Goal: Task Accomplishment & Management: Manage account settings

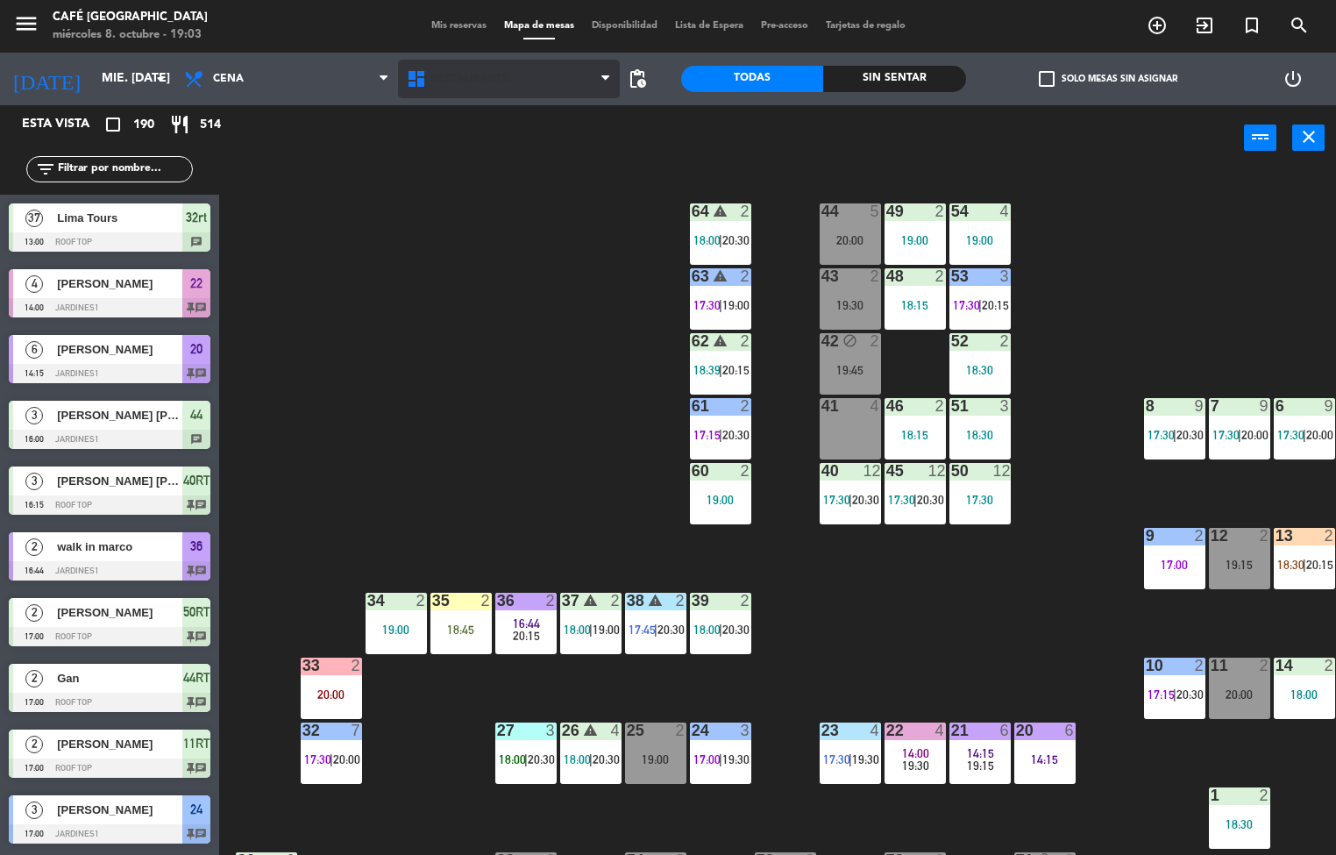
click at [487, 77] on span "Restaurante" at bounding box center [470, 79] width 78 height 12
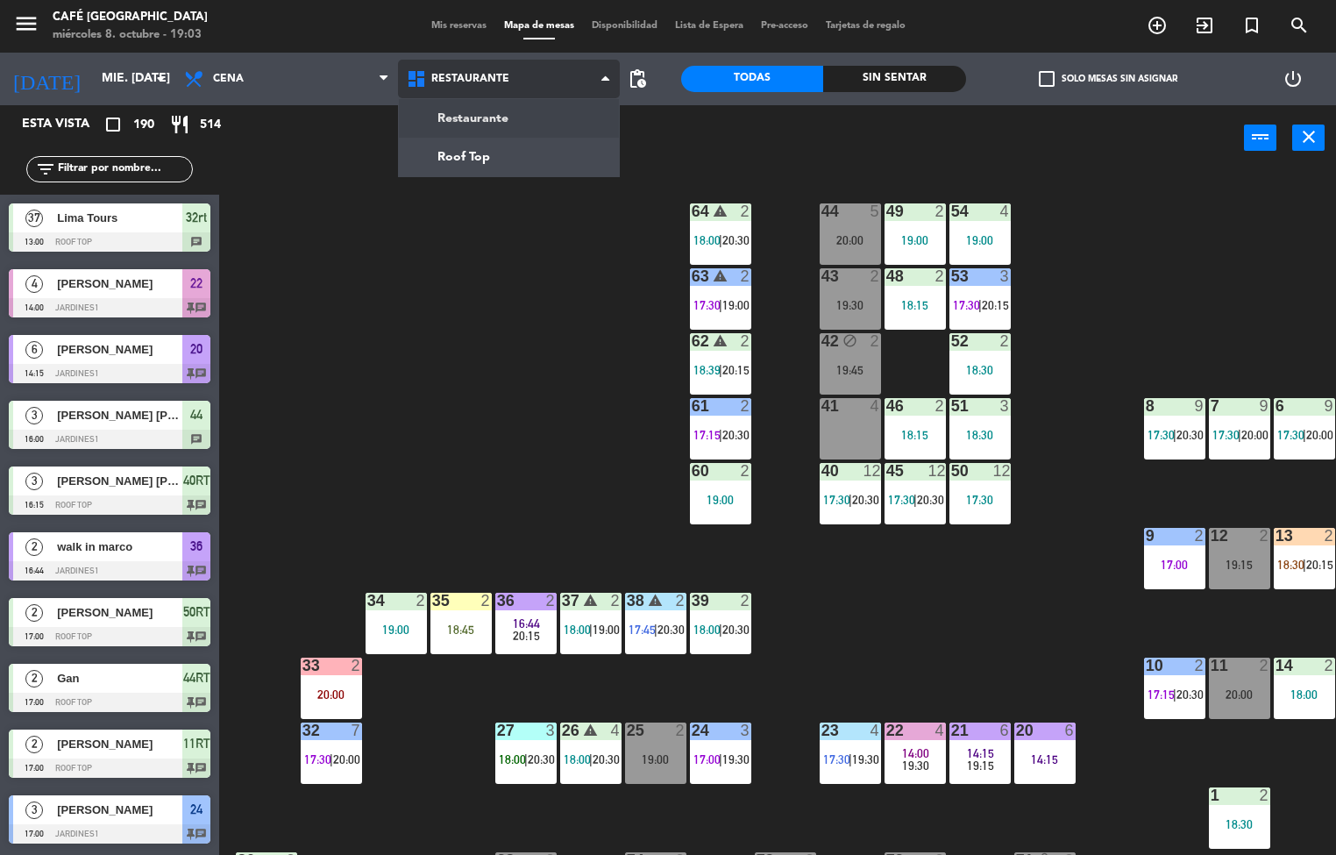
click at [508, 171] on ng-component "menu Café [GEOGRAPHIC_DATA] 8. octubre - 19:03 Mis reservas Mapa de mesas Dispo…" at bounding box center [668, 428] width 1336 height 856
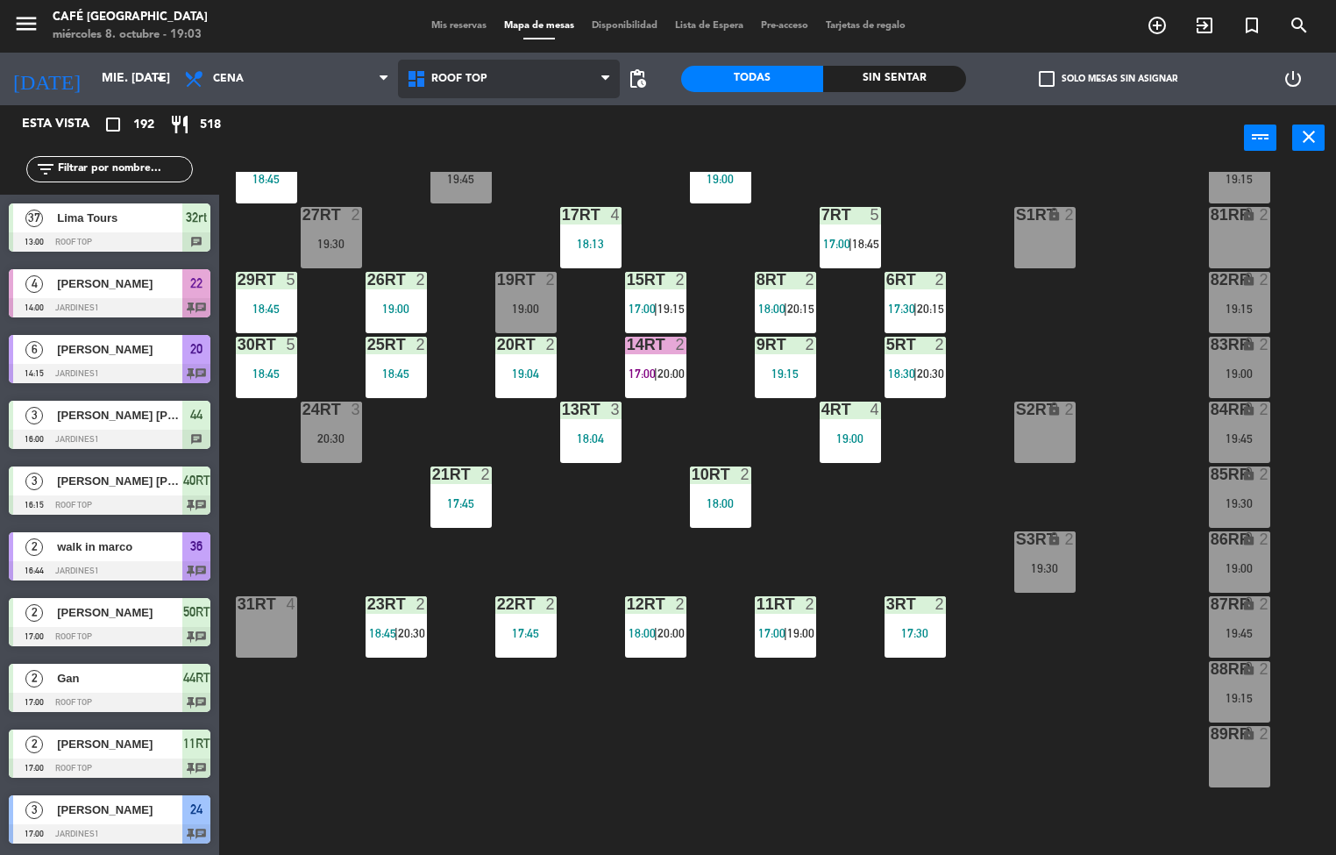
scroll to position [125, 0]
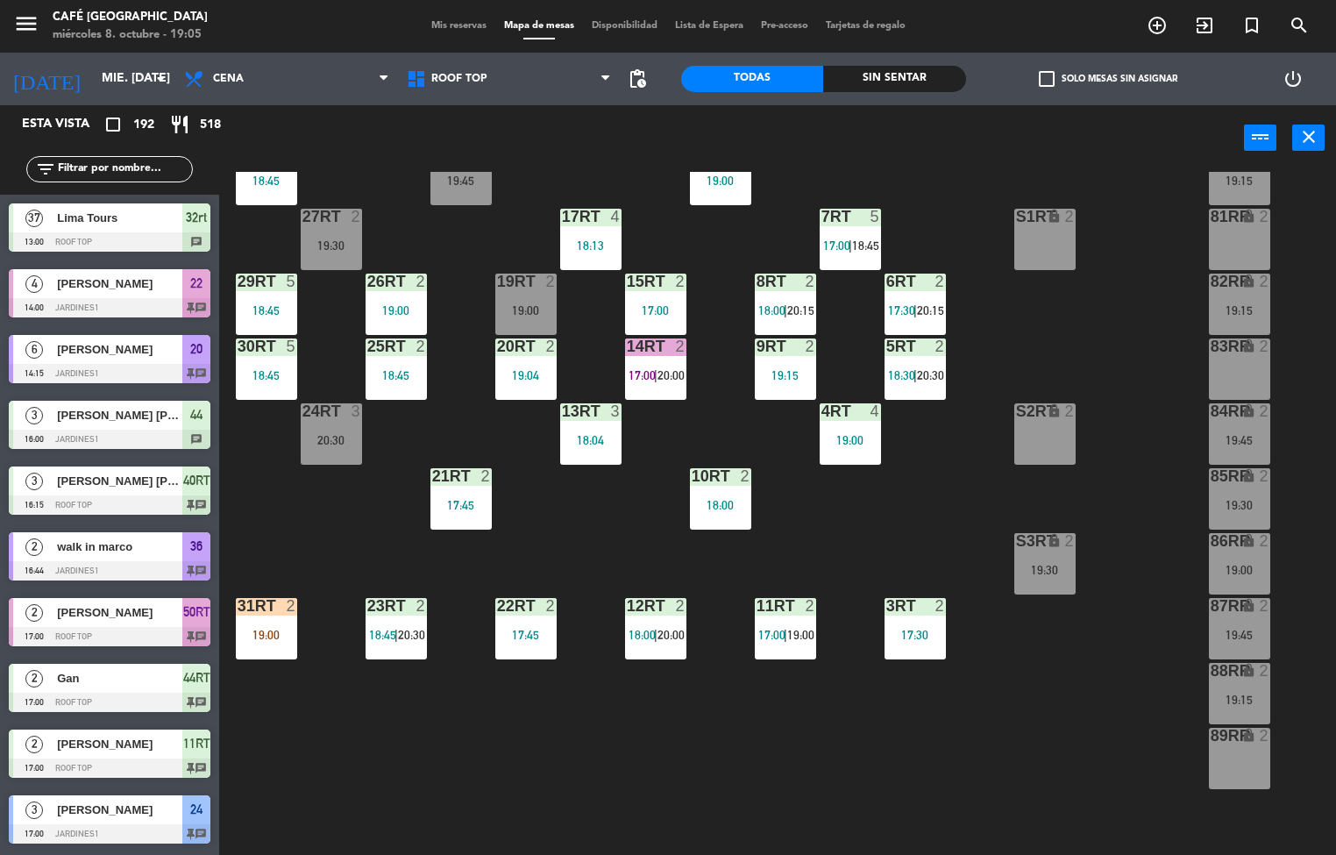
click at [343, 534] on div "18RT 2 19:45 16RT 4 19:00 28RT 2 18:45 80RR lock 2 19:15 27RT 2 19:30 7RT 5 17:…" at bounding box center [784, 514] width 1104 height 684
click at [290, 605] on div "2" at bounding box center [291, 606] width 11 height 16
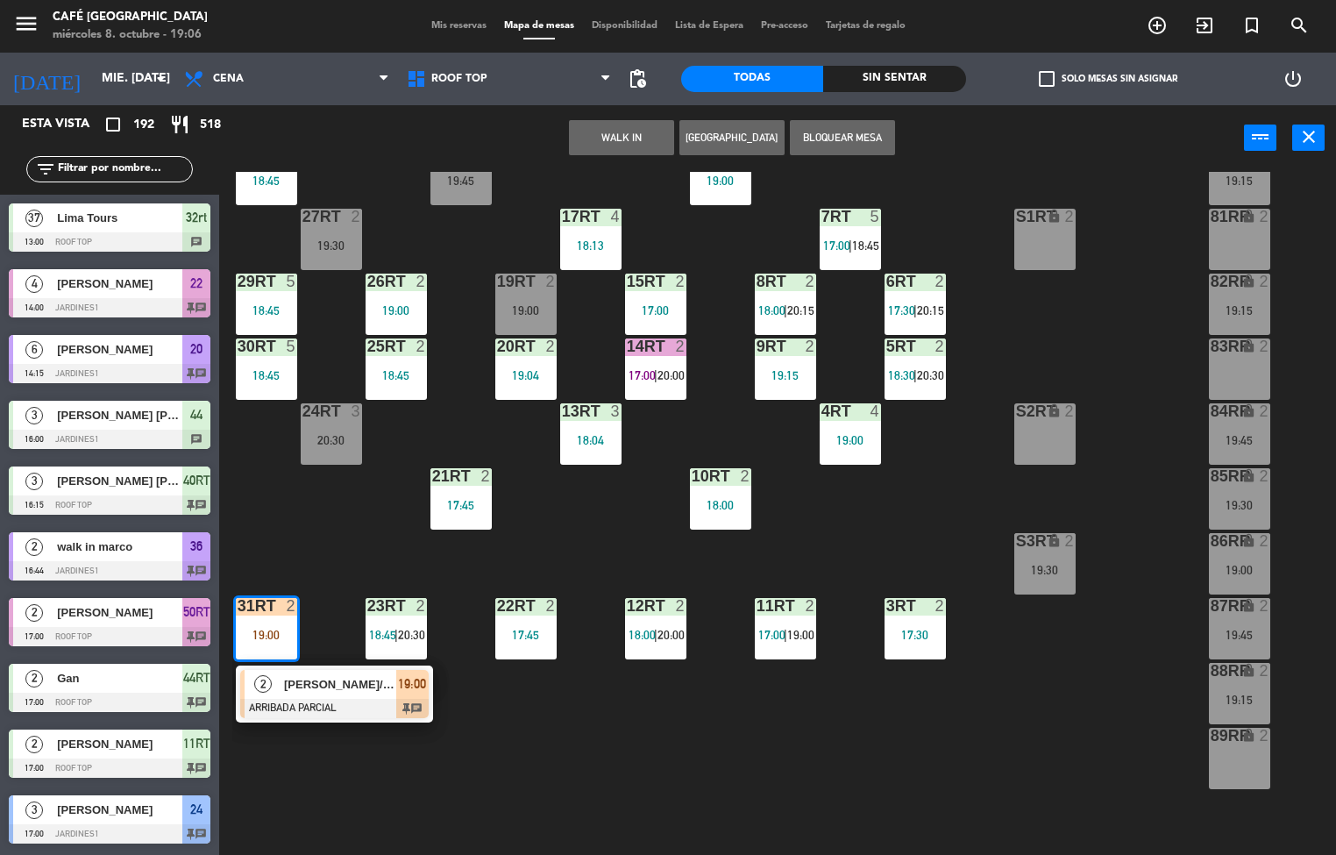
click at [340, 684] on span "[PERSON_NAME]/VIPAC" at bounding box center [340, 684] width 112 height 18
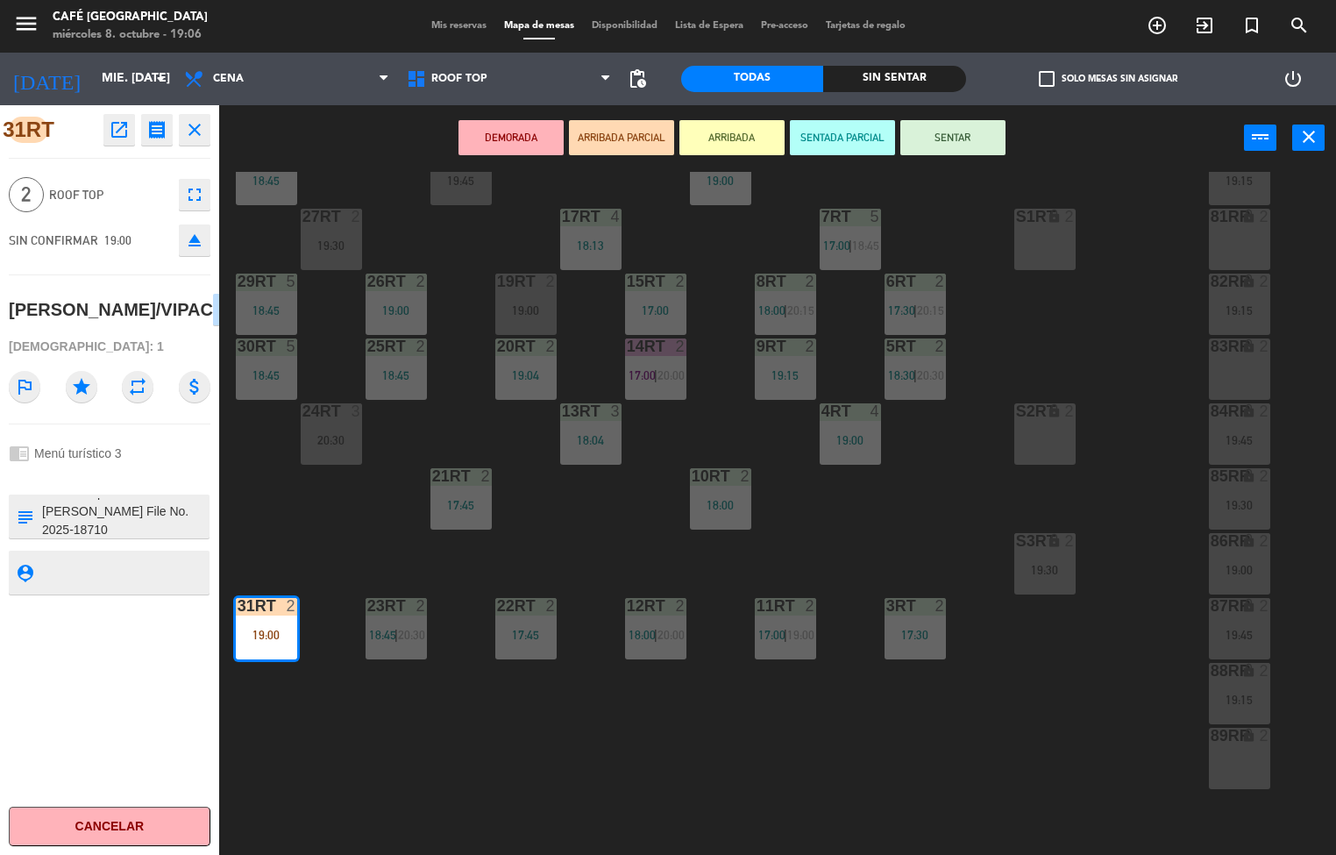
scroll to position [53, 0]
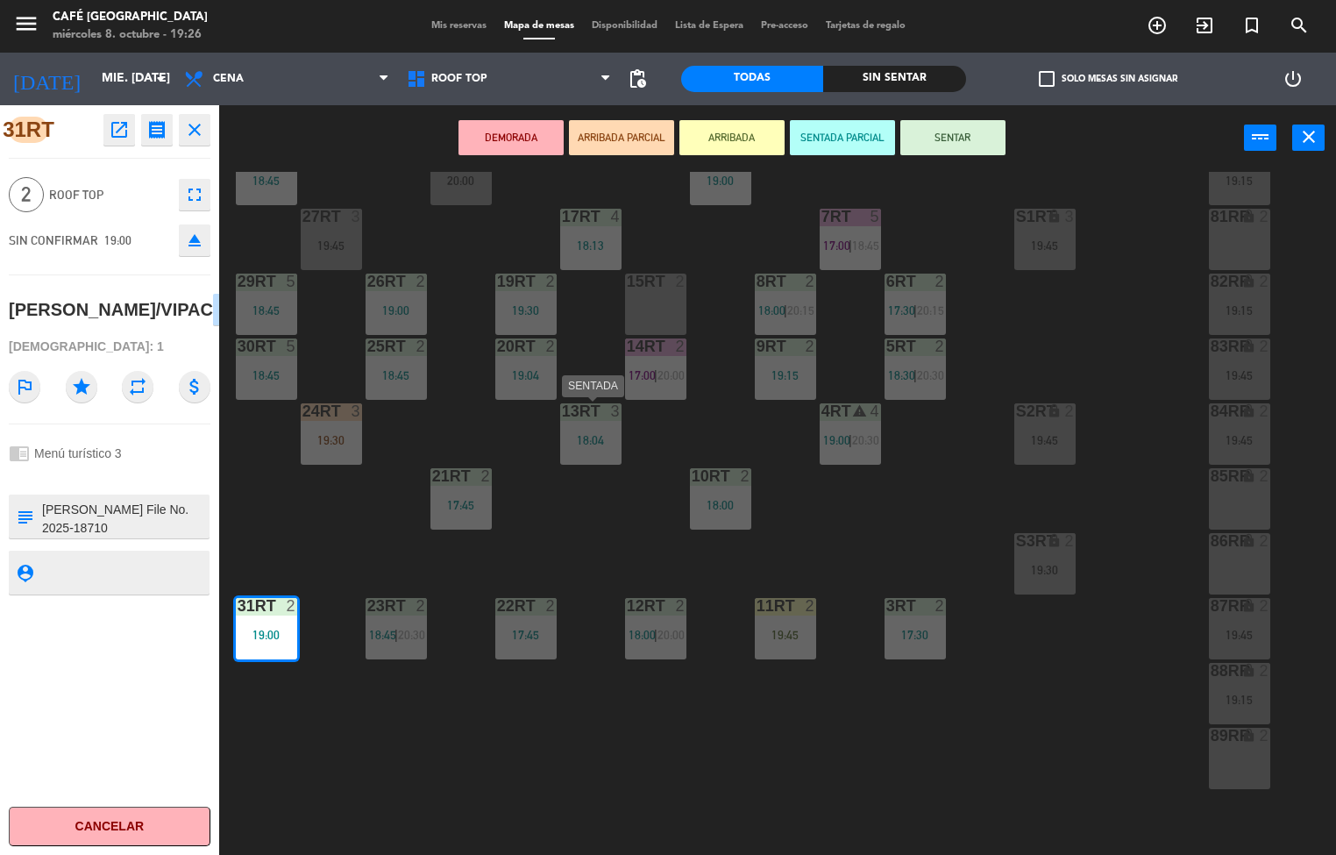
click at [579, 511] on div "18RT 4 20:00 16RT 4 19:00 28RT 2 18:45 80RR lock 2 19:15 27RT 3 19:45 7RT 5 17:…" at bounding box center [784, 514] width 1104 height 684
click at [524, 634] on div "17:45" at bounding box center [525, 635] width 61 height 12
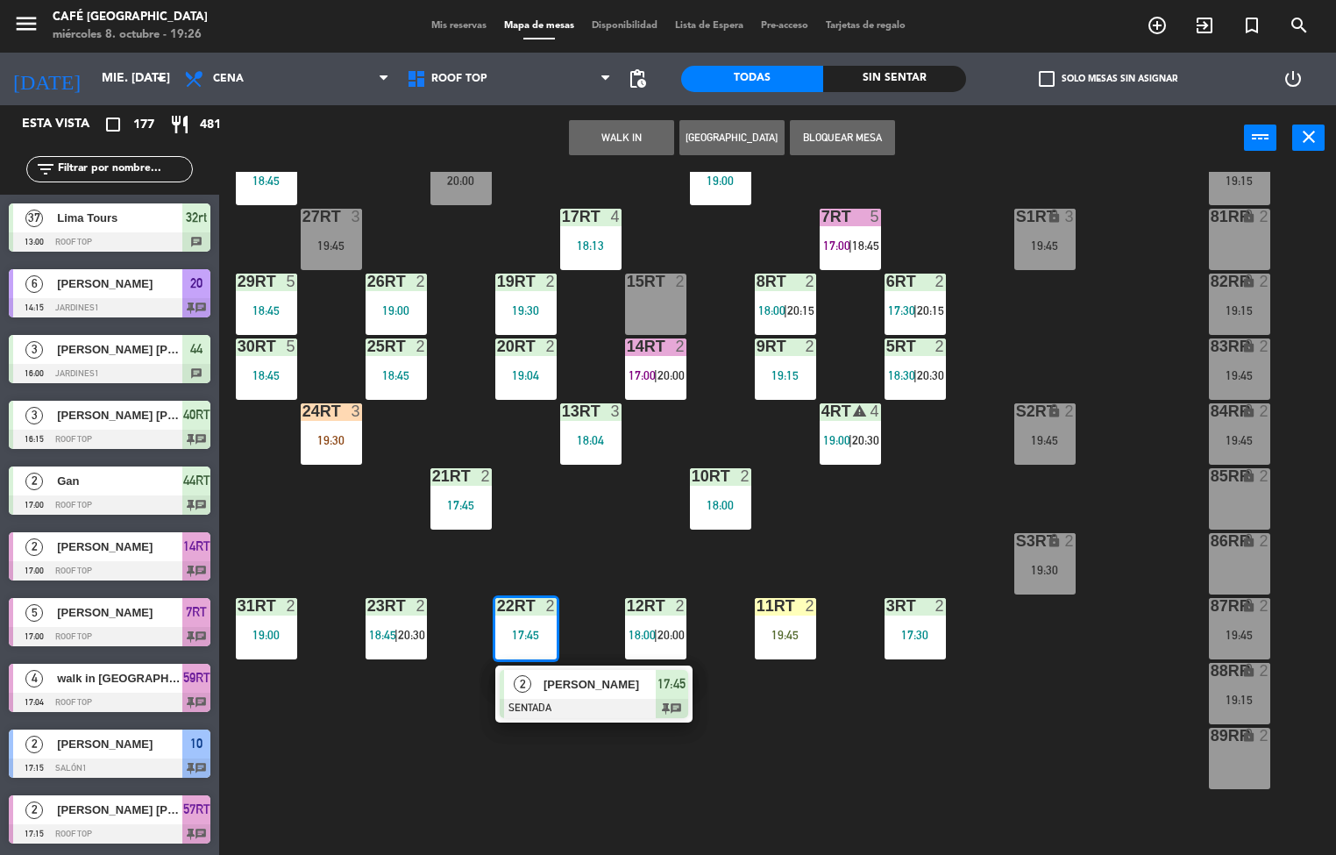
click at [572, 685] on span "[PERSON_NAME]" at bounding box center [600, 684] width 112 height 18
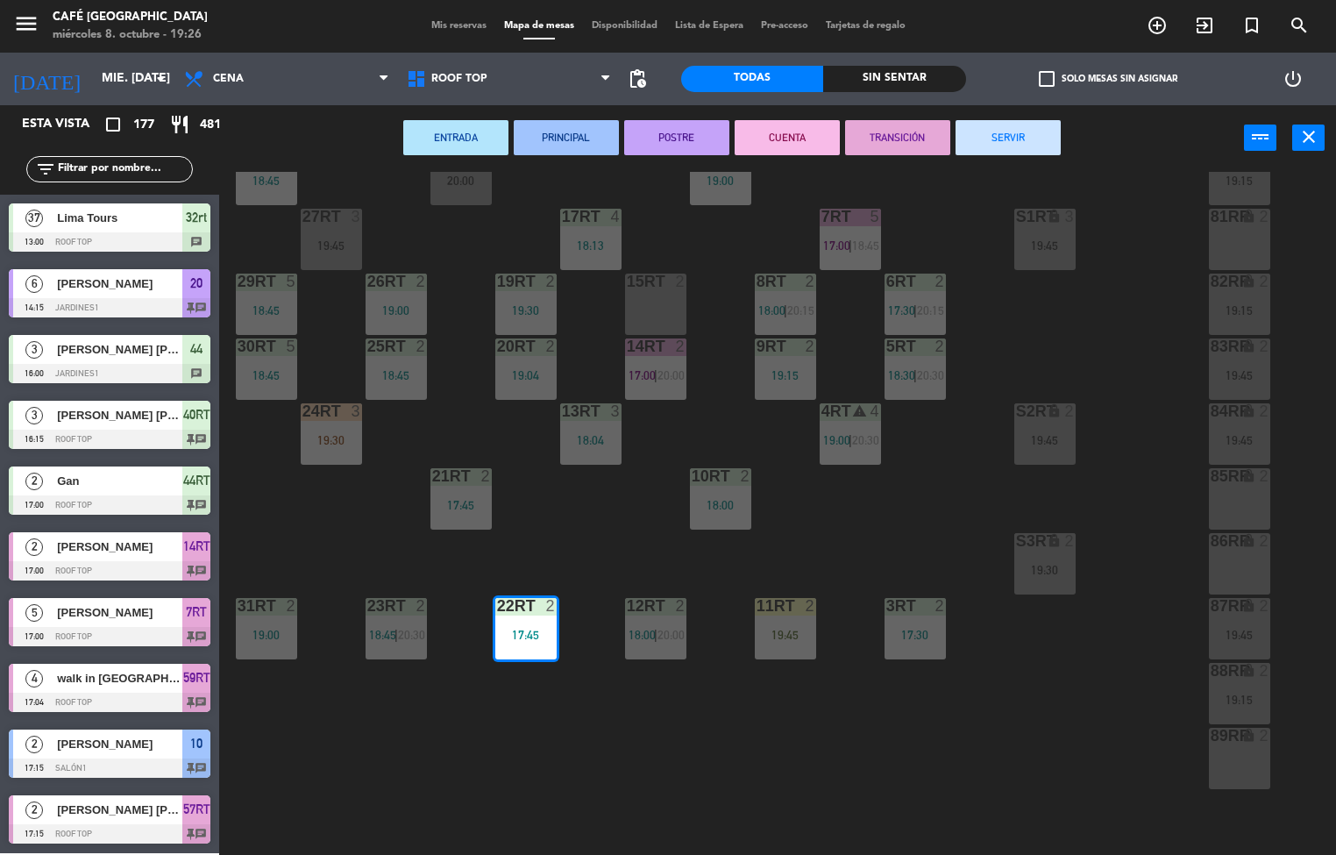
scroll to position [1, 0]
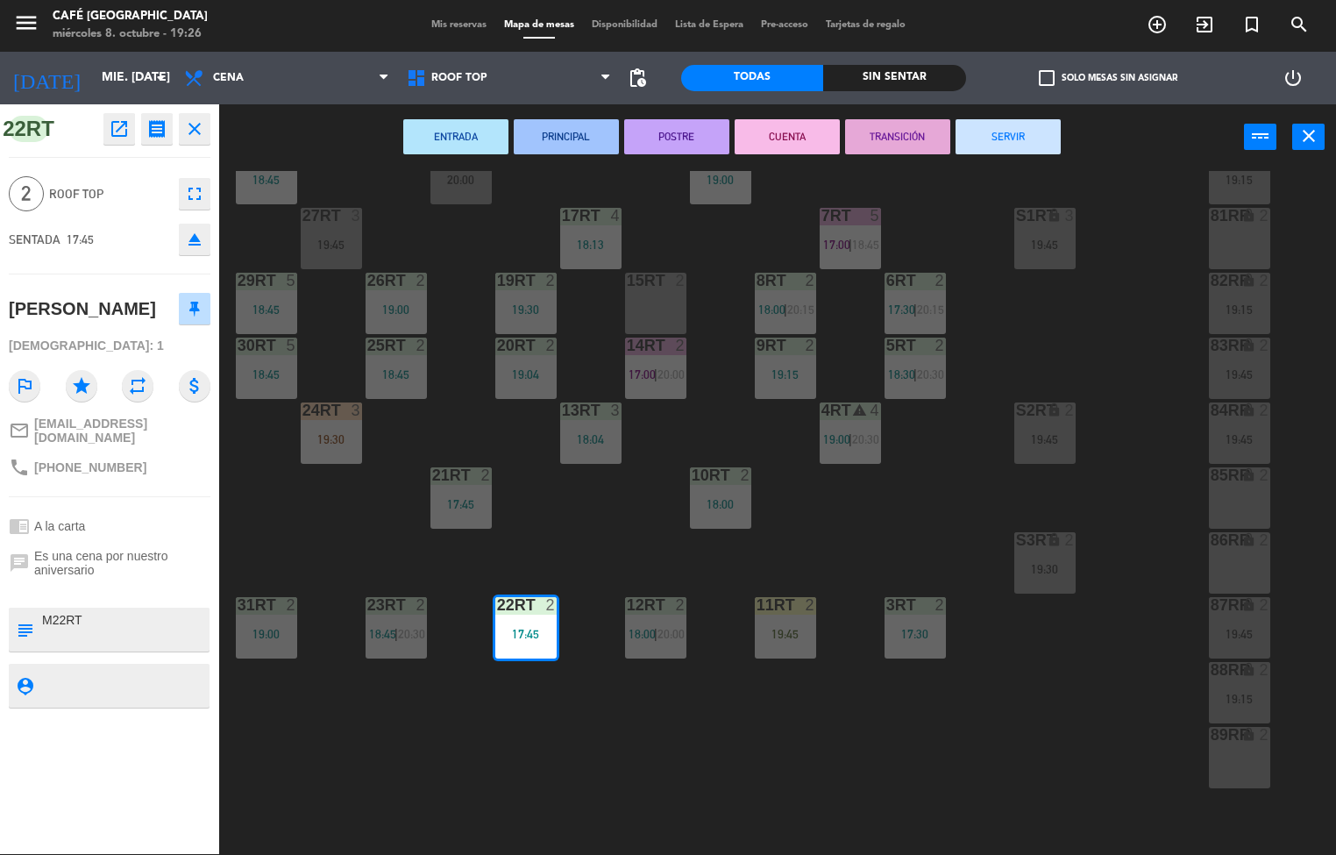
click at [885, 151] on button "TRANSICIÓN" at bounding box center [897, 136] width 105 height 35
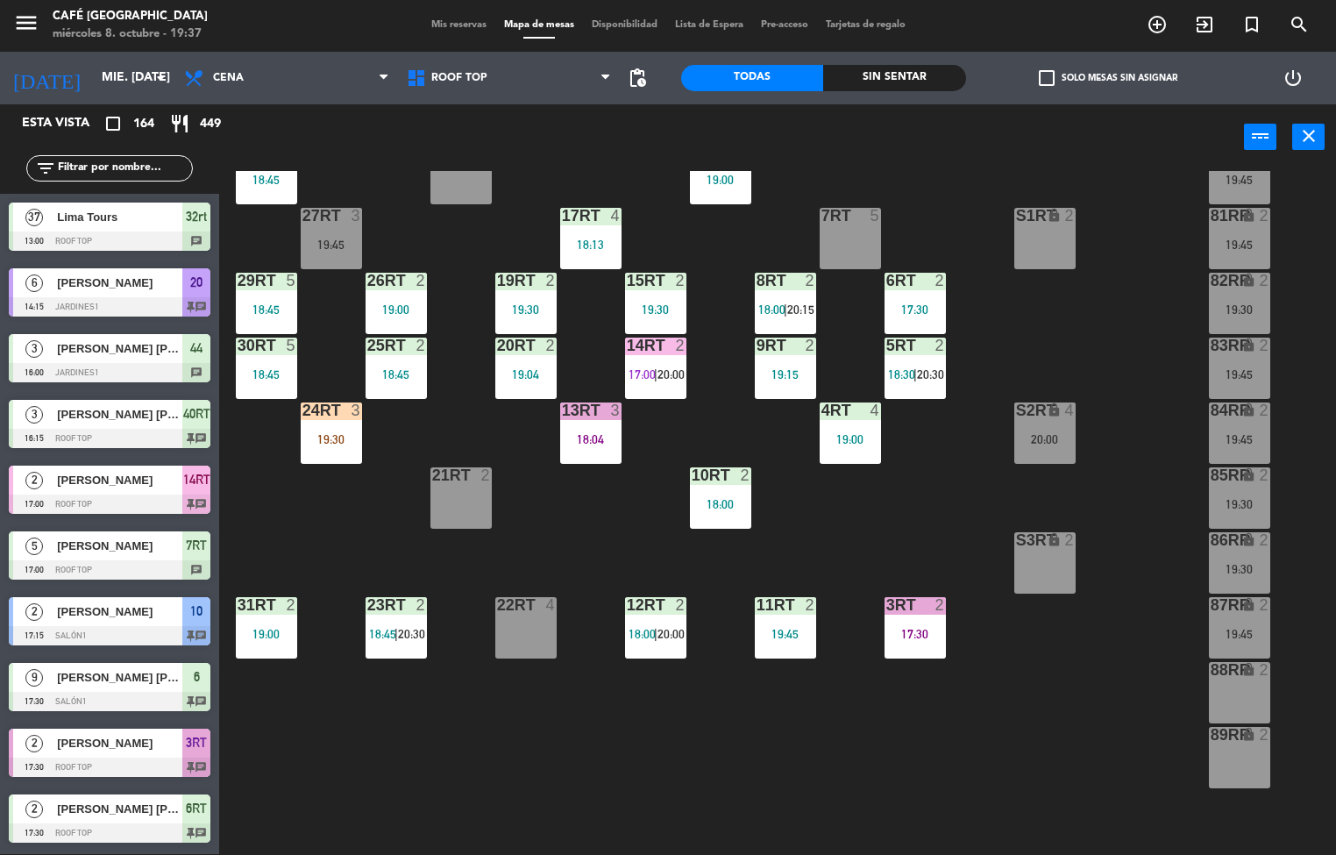
click at [790, 750] on div "18RT 4 16RT 4 19:00 28RT 2 18:45 80RR lock 3 19:45 27RT 3 19:45 7RT 5 S1RT lock…" at bounding box center [784, 513] width 1104 height 684
click at [390, 374] on div "18:45" at bounding box center [396, 374] width 61 height 12
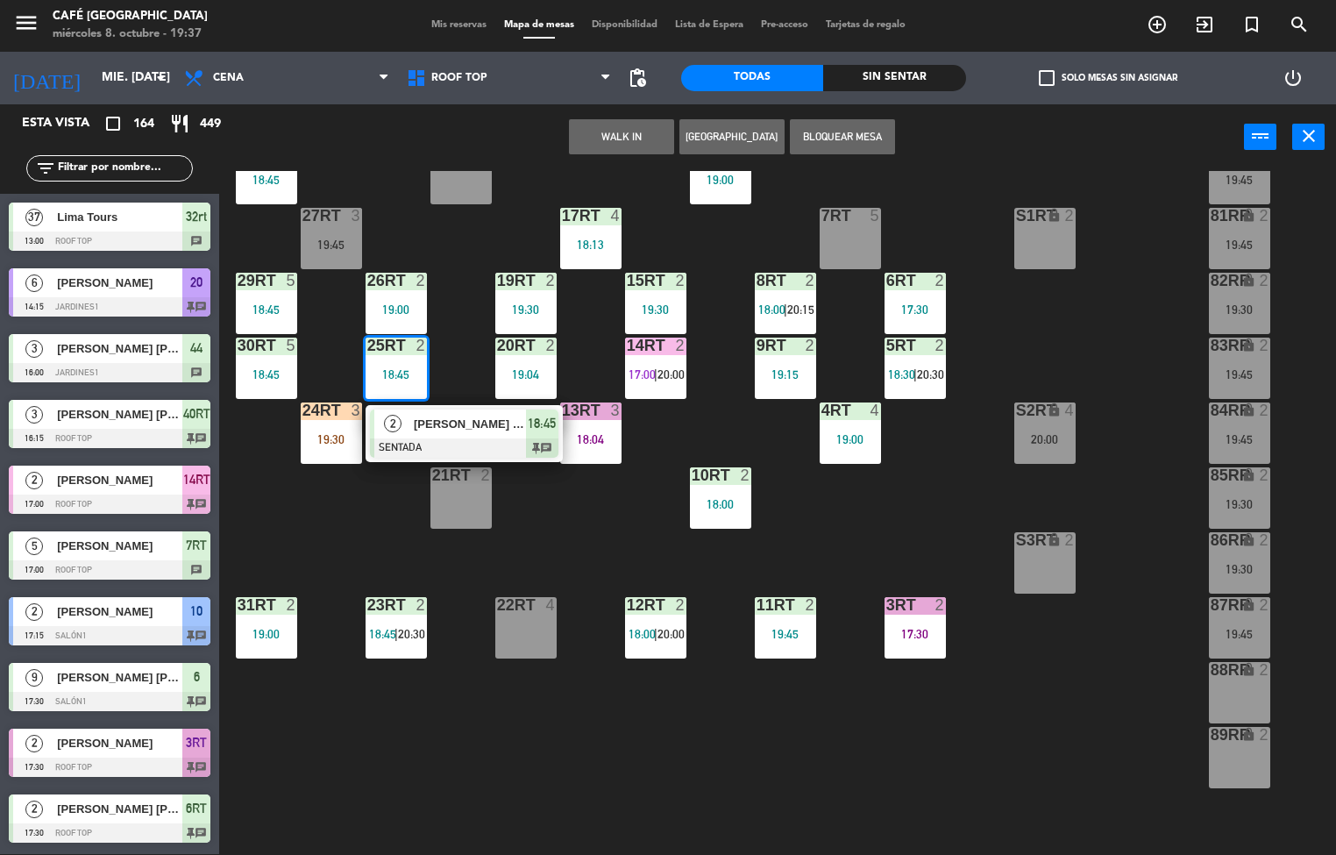
click at [468, 422] on span "[PERSON_NAME] [PERSON_NAME]" at bounding box center [470, 424] width 112 height 18
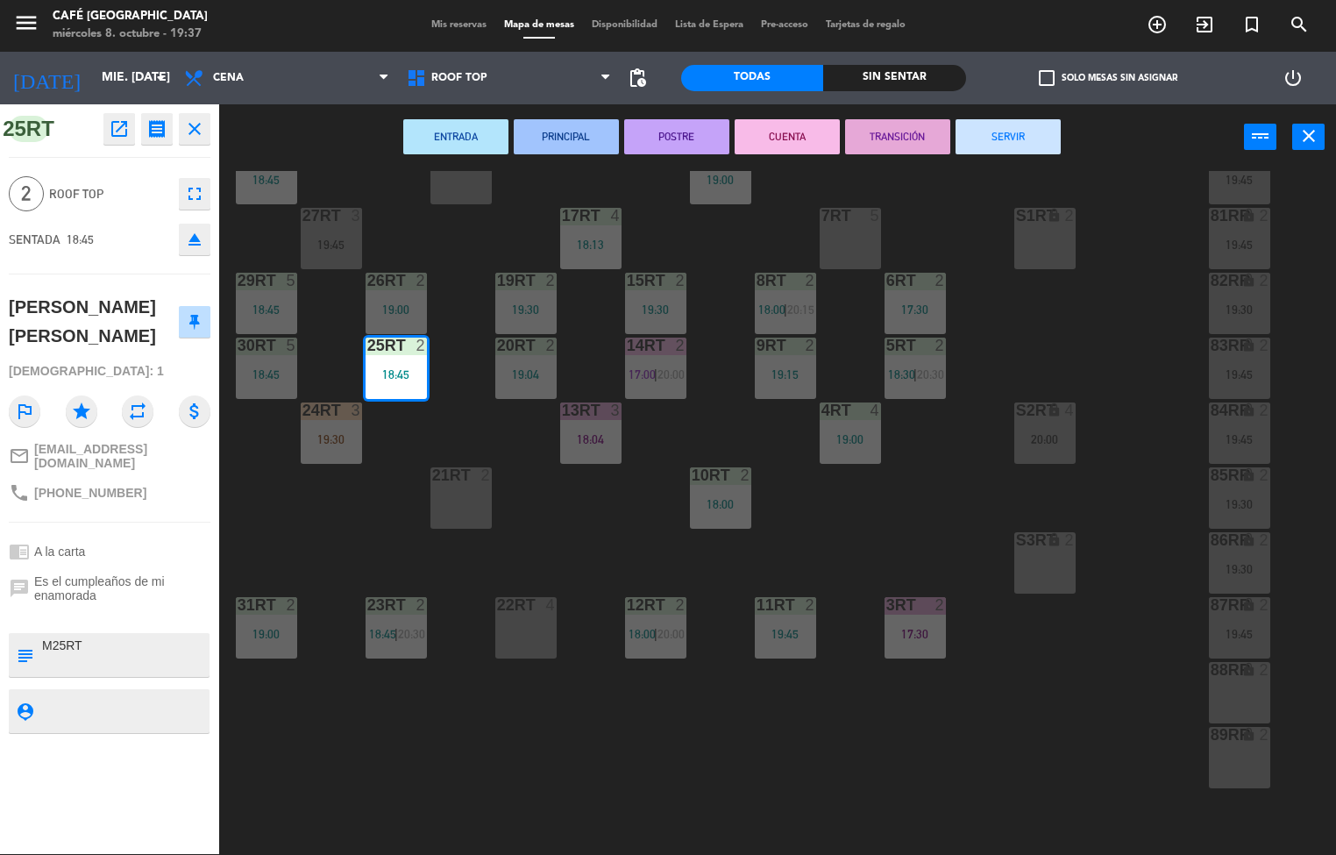
click at [119, 129] on icon "open_in_new" at bounding box center [119, 128] width 21 height 21
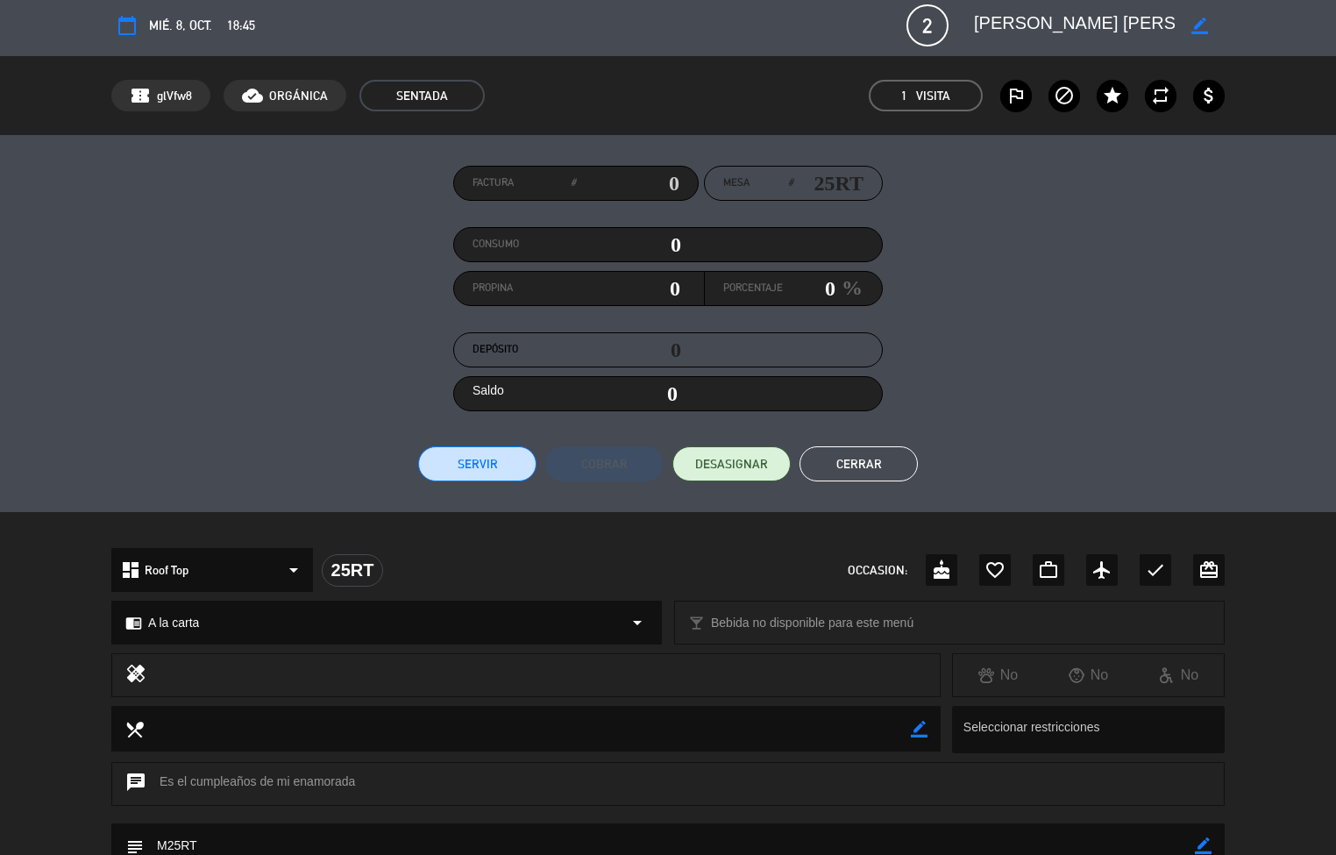
scroll to position [0, 0]
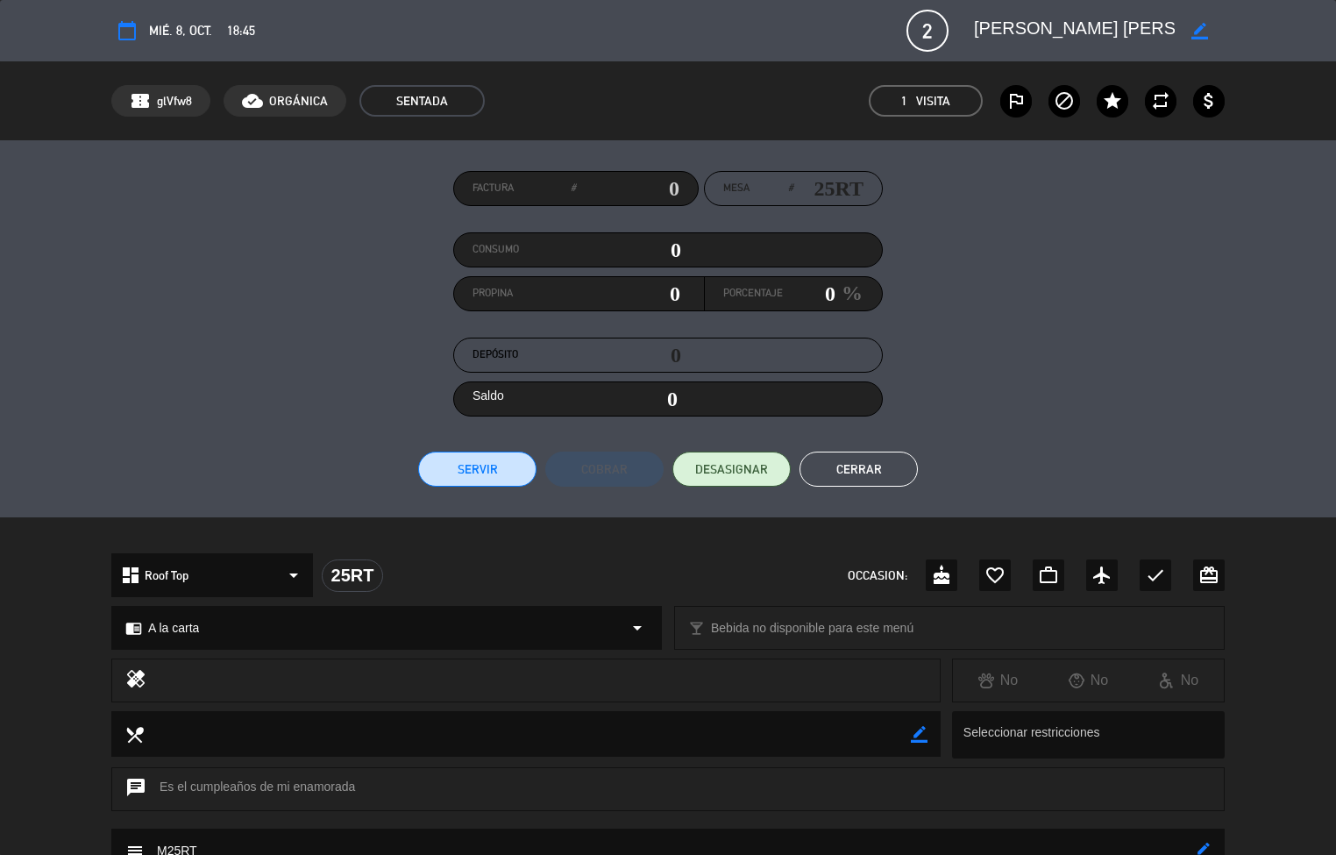
click at [844, 469] on button "Cerrar" at bounding box center [859, 469] width 118 height 35
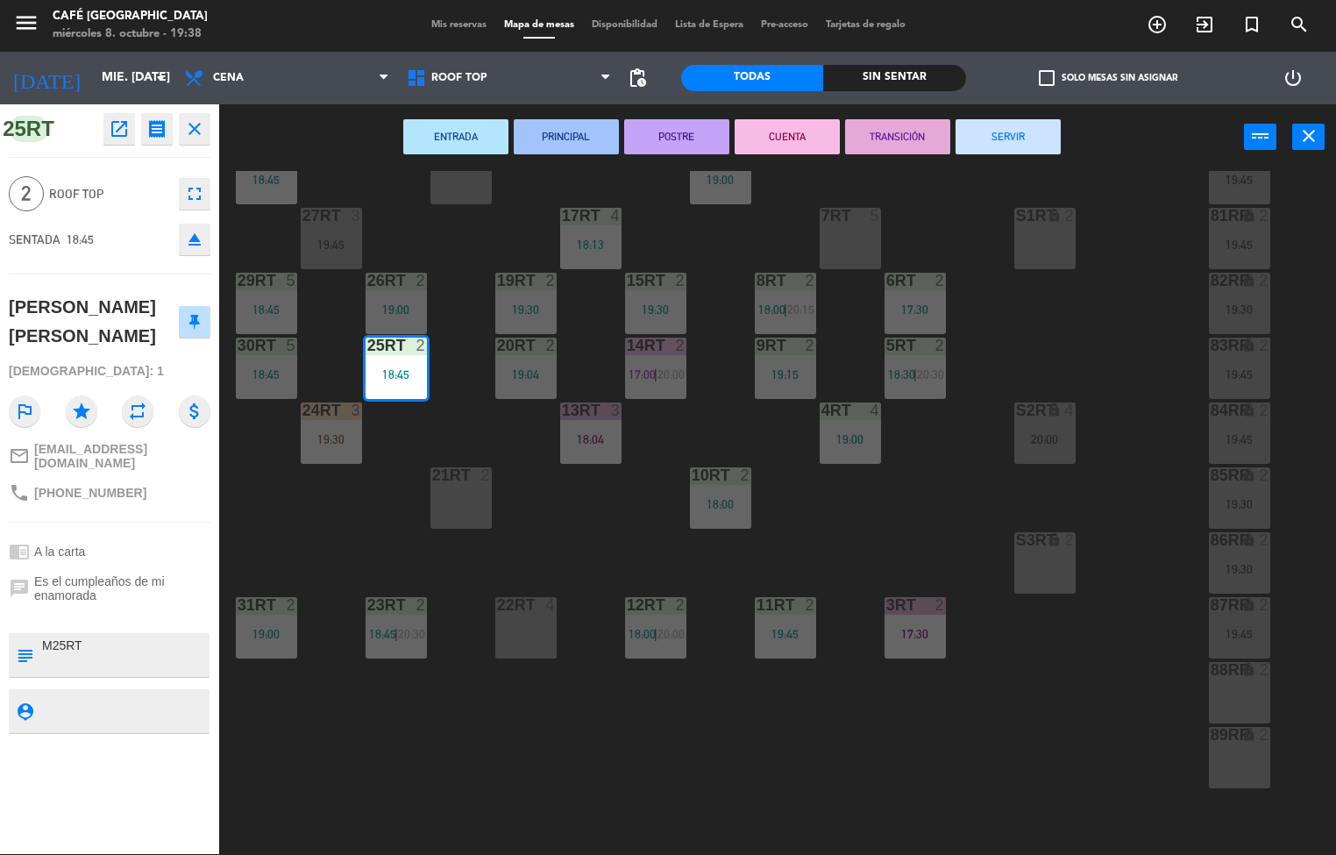
click at [542, 566] on div "menu Café [GEOGRAPHIC_DATA] 8. octubre - 19:38 Mis reservas Mapa de mesas Dispo…" at bounding box center [668, 427] width 1336 height 855
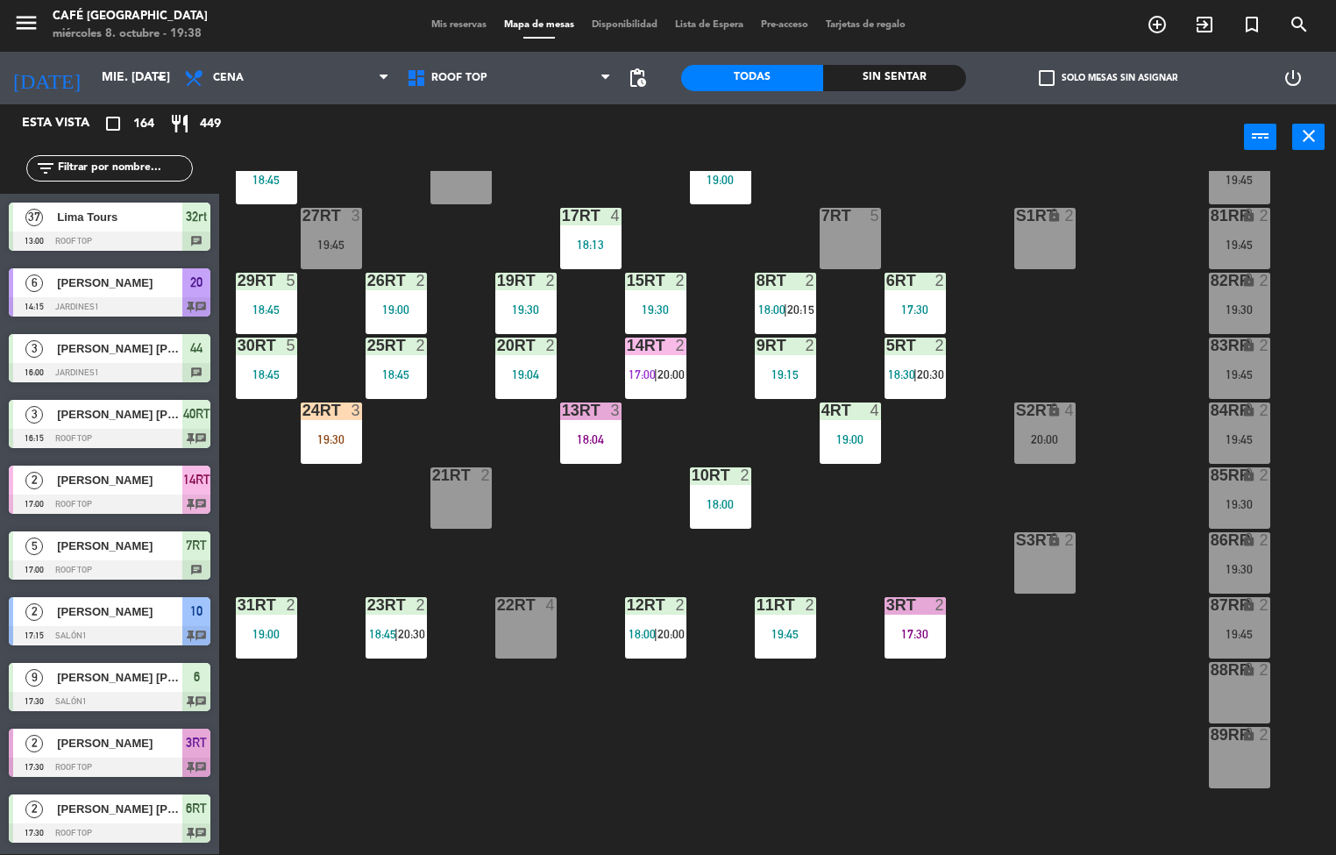
scroll to position [1, 0]
click at [266, 179] on div "18:45" at bounding box center [266, 180] width 61 height 12
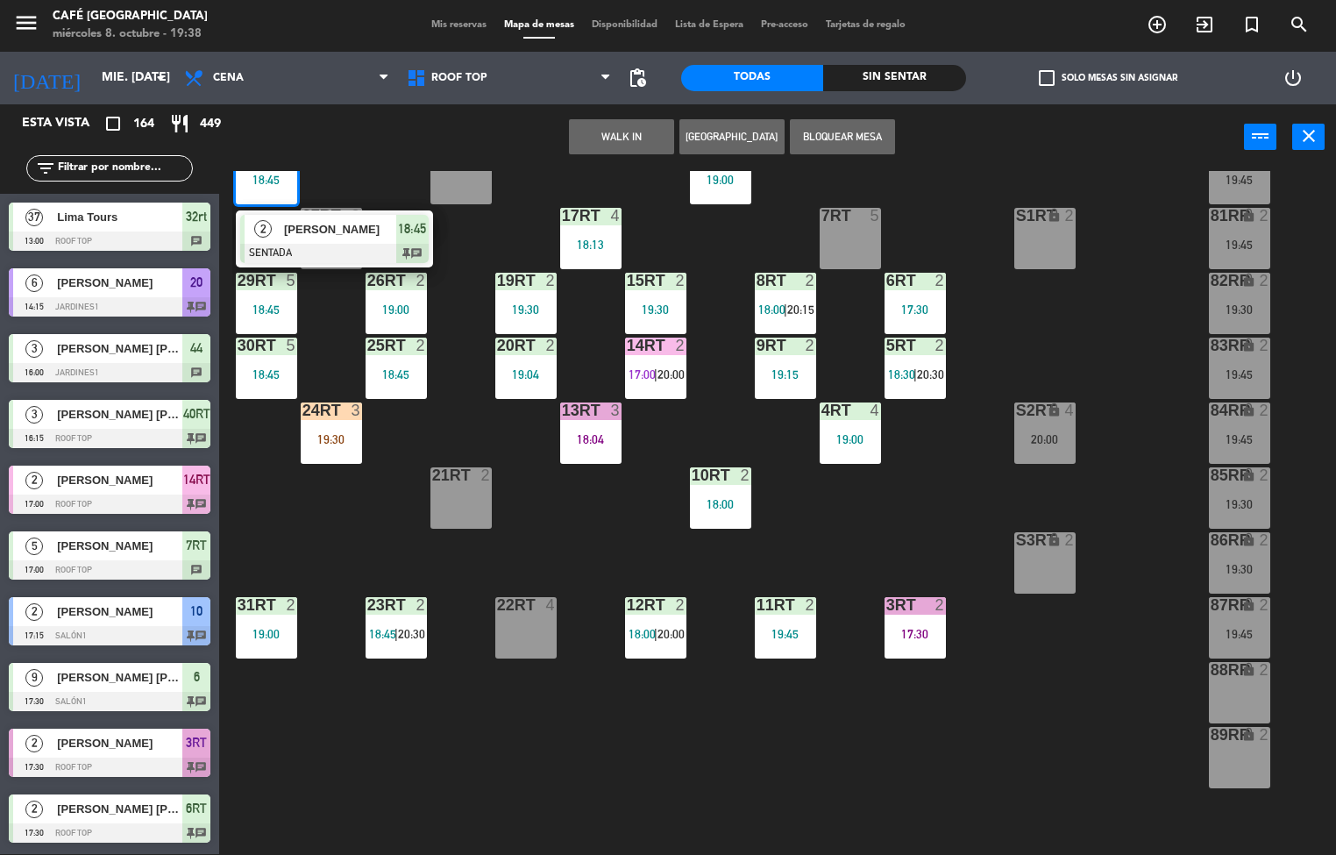
click at [350, 235] on span "[PERSON_NAME]" at bounding box center [340, 229] width 112 height 18
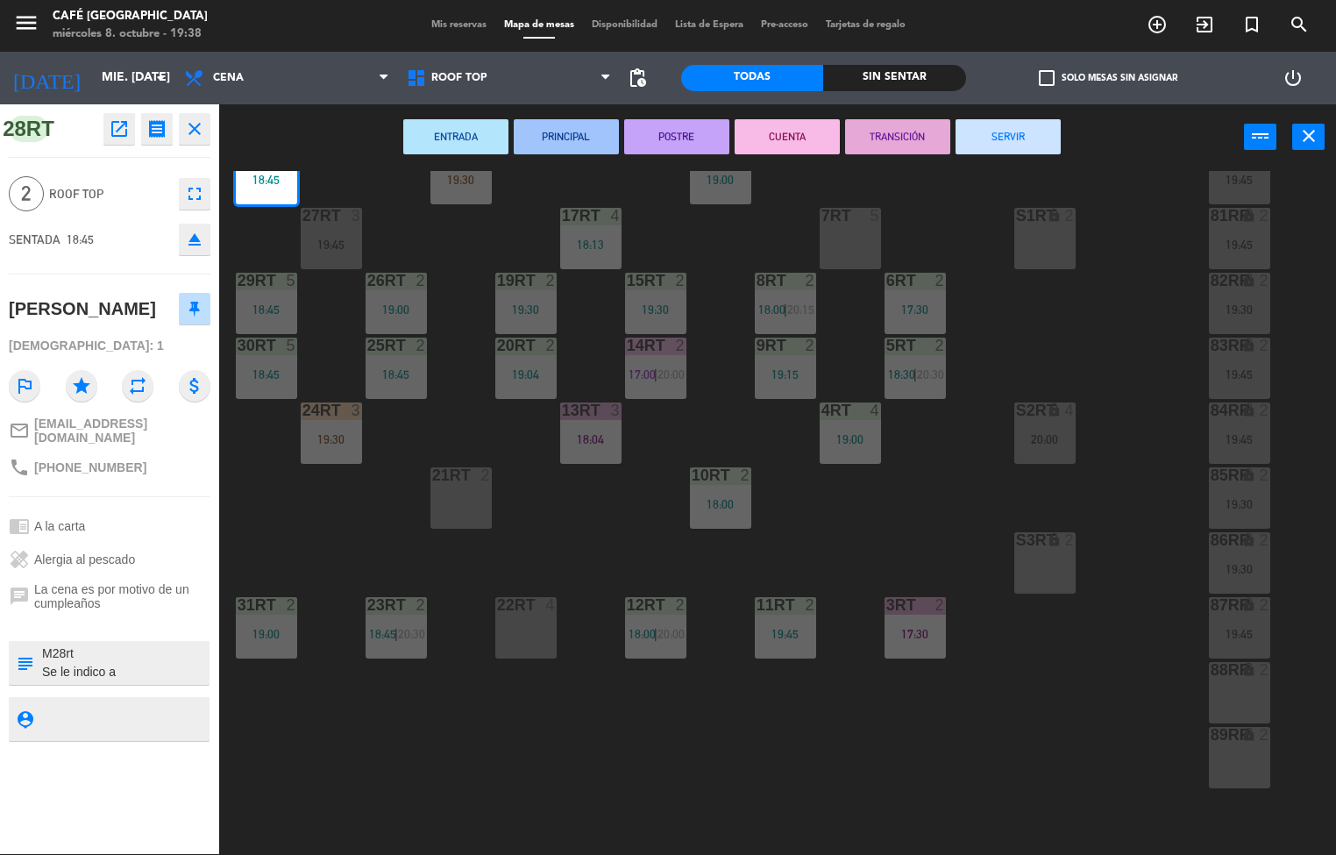
scroll to position [0, 0]
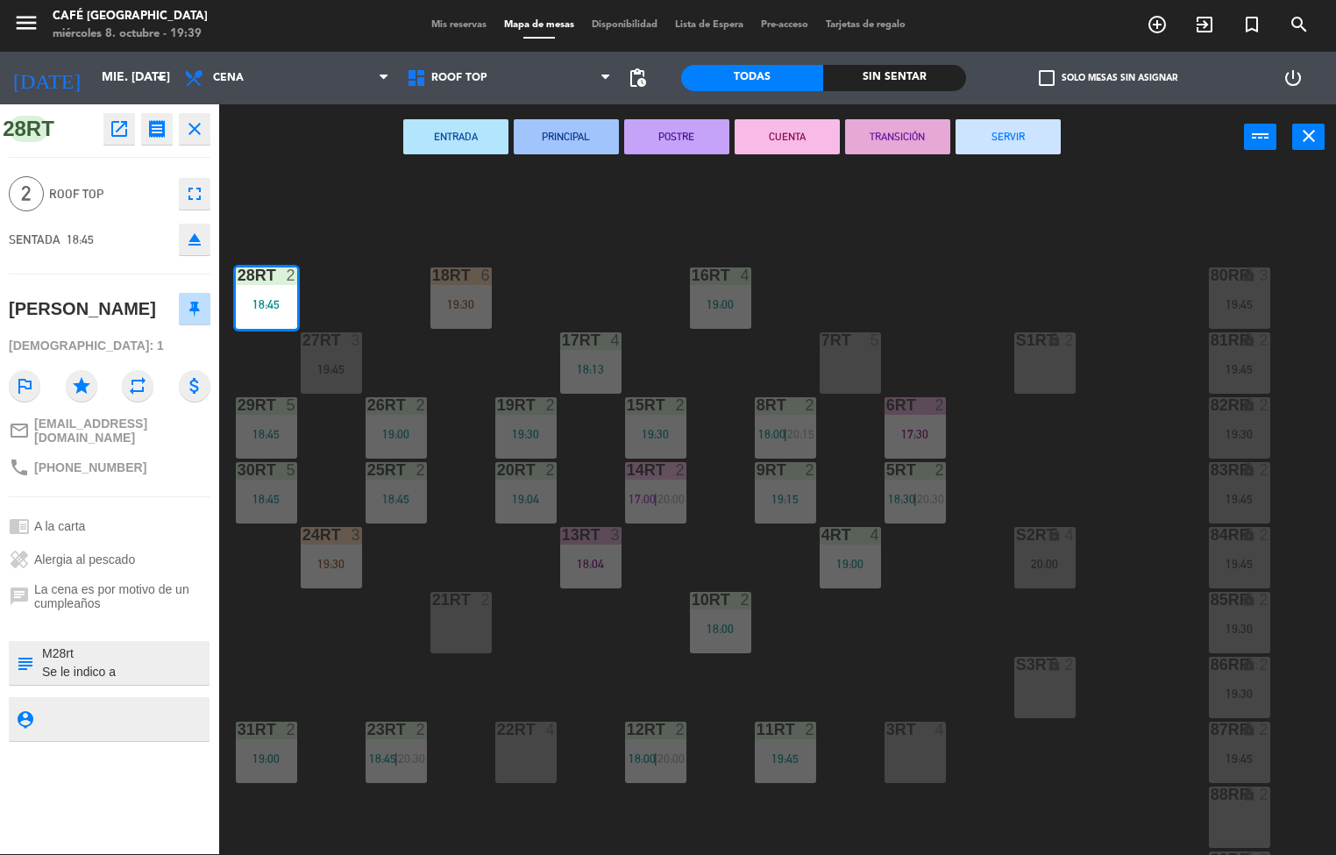
click at [880, 610] on div "18RT 6 19:30 16RT 4 19:00 28RT 2 18:45 80RR lock 3 19:45 27RT 3 19:45 7RT 5 S1R…" at bounding box center [784, 513] width 1104 height 684
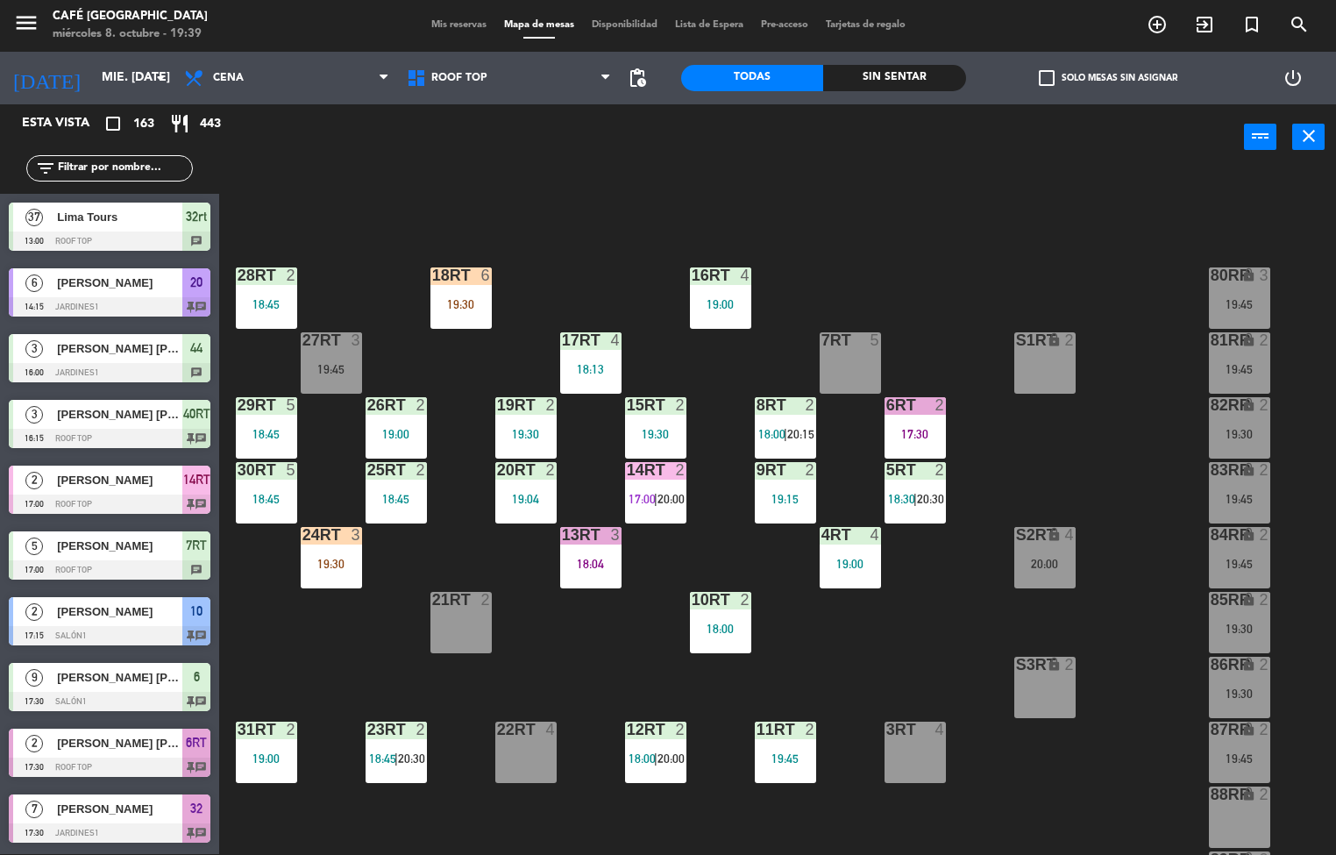
scroll to position [1, 0]
click at [571, 659] on div "18RT 6 19:30 16RT 4 19:00 28RT 2 18:45 80RR lock 3 19:45 27RT 3 19:45 7RT 5 S1R…" at bounding box center [784, 513] width 1104 height 684
click at [261, 474] on div at bounding box center [266, 470] width 29 height 16
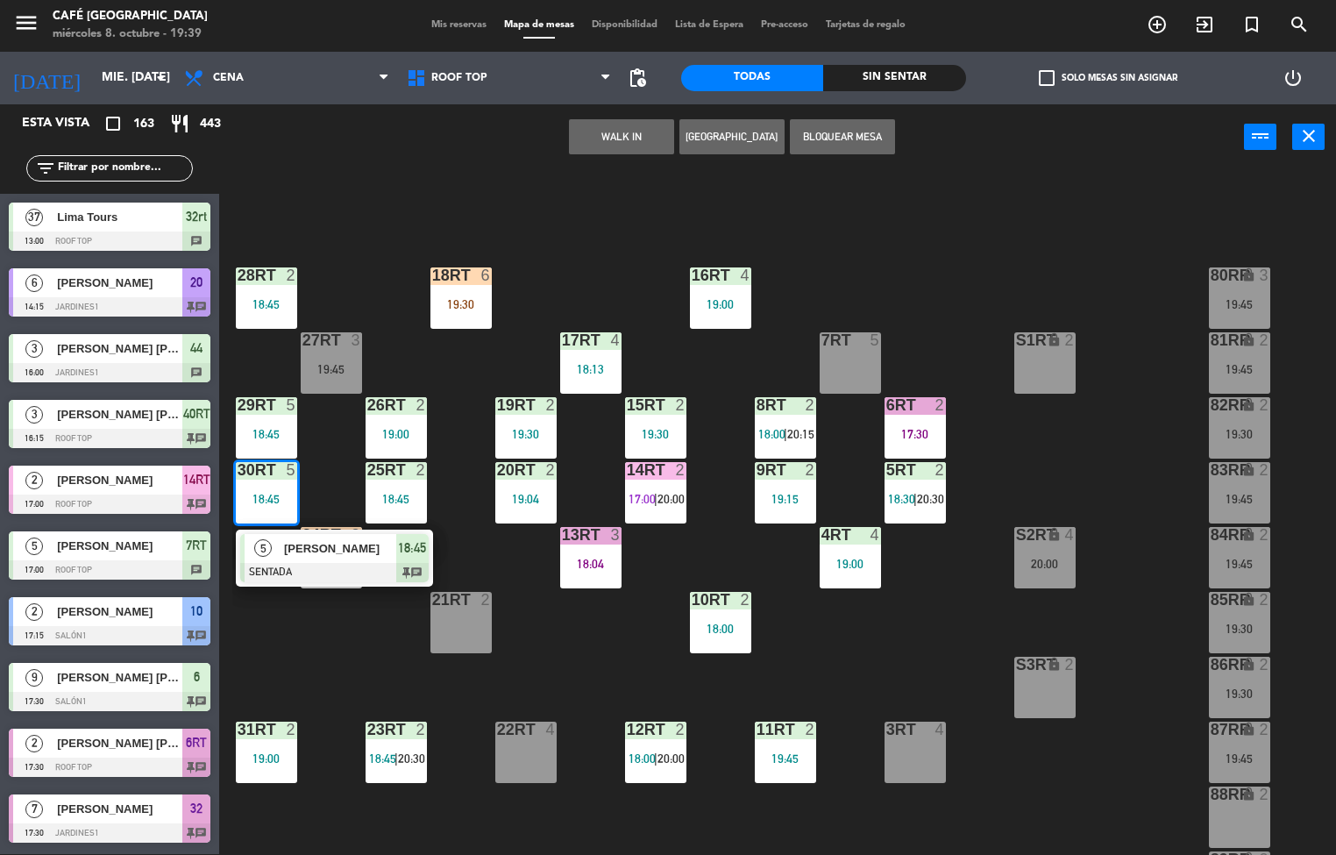
click at [387, 545] on span "[PERSON_NAME]" at bounding box center [340, 548] width 112 height 18
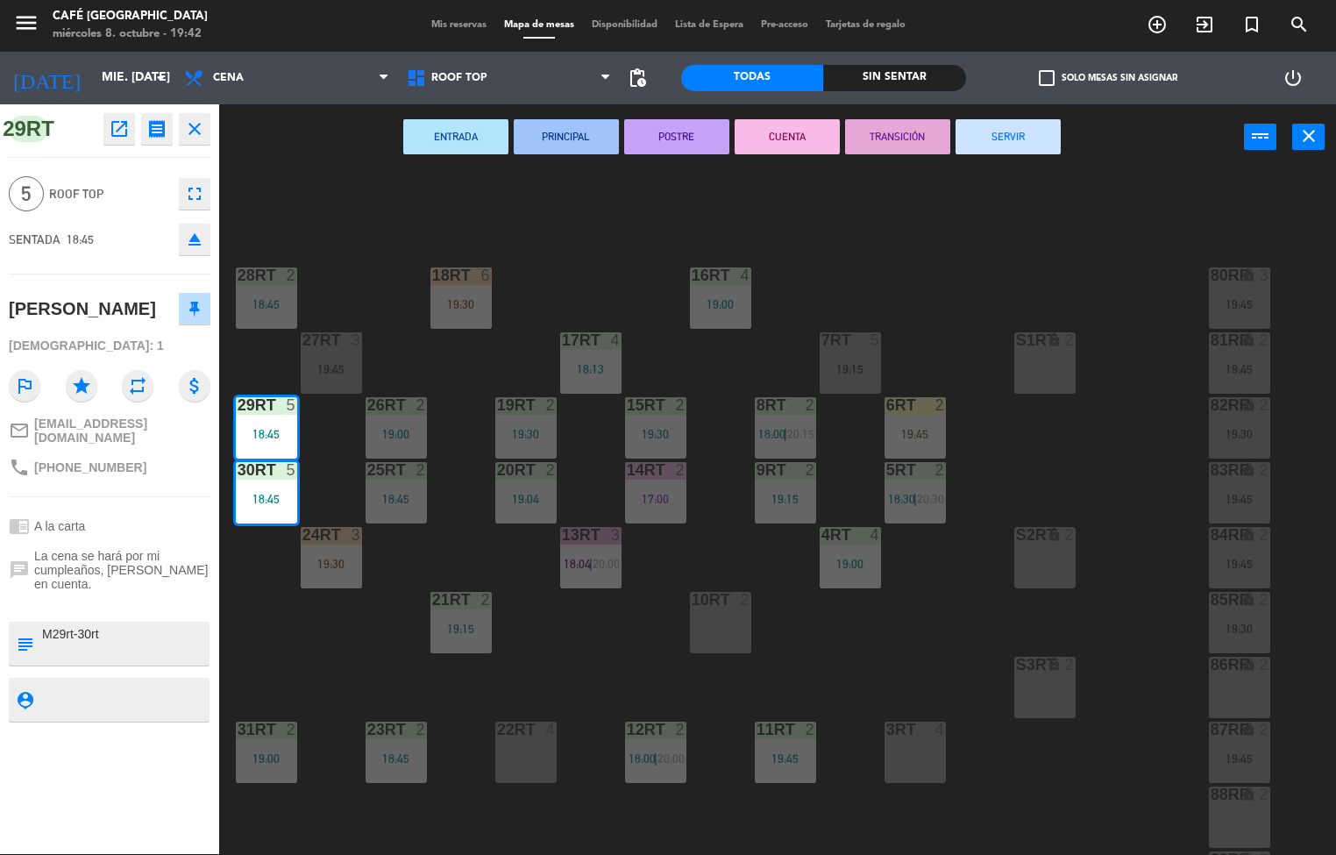
click at [847, 666] on div "18RT 6 19:30 16RT 4 19:00 28RT 2 18:45 80RR lock 3 19:45 27RT 3 19:45 7RT 5 19:…" at bounding box center [784, 513] width 1104 height 684
click at [585, 668] on div "18RT 6 19:30 16RT 4 19:00 28RT 2 18:45 80RR lock 3 19:45 27RT 3 19:45 7RT 5 19:…" at bounding box center [784, 513] width 1104 height 684
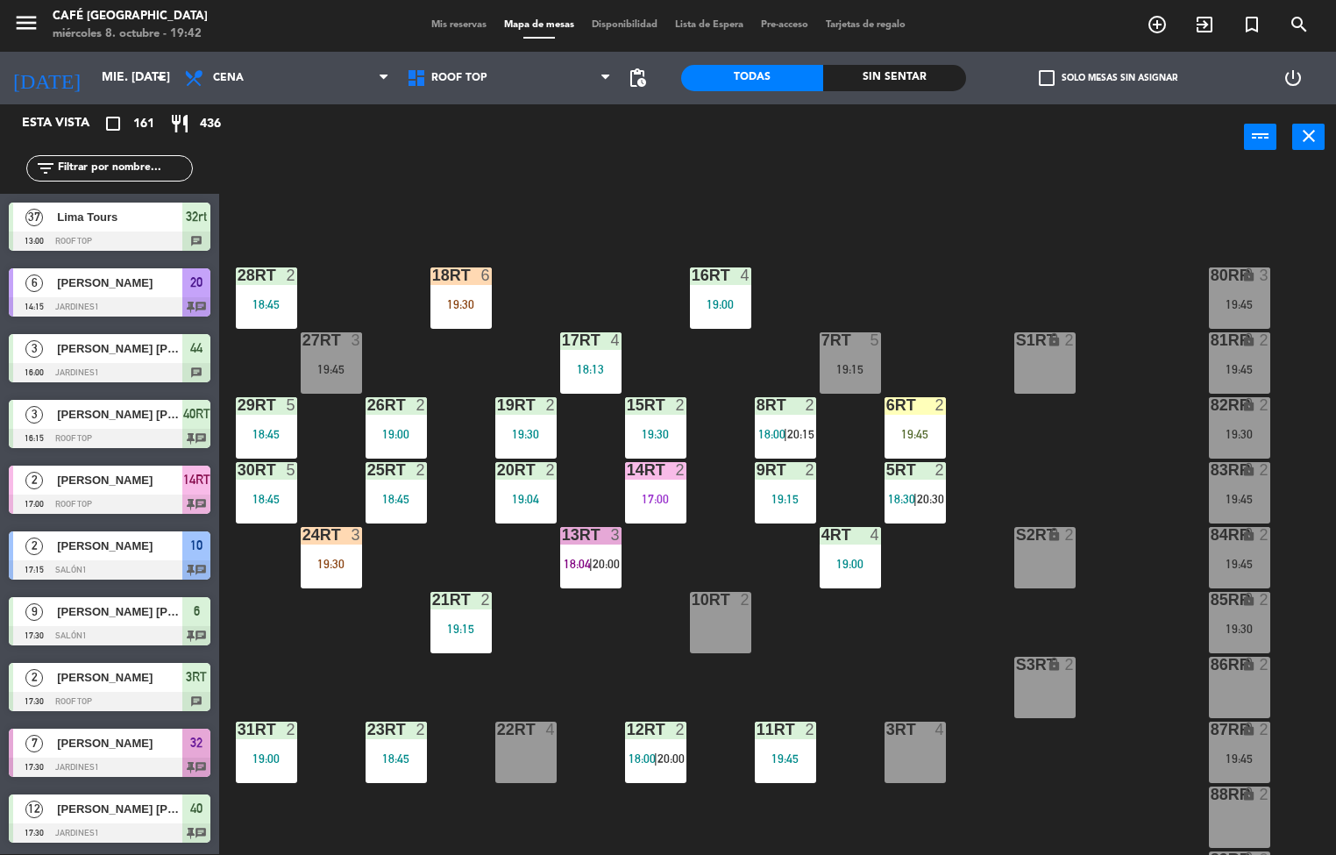
click at [598, 566] on span "20:00" at bounding box center [606, 564] width 27 height 14
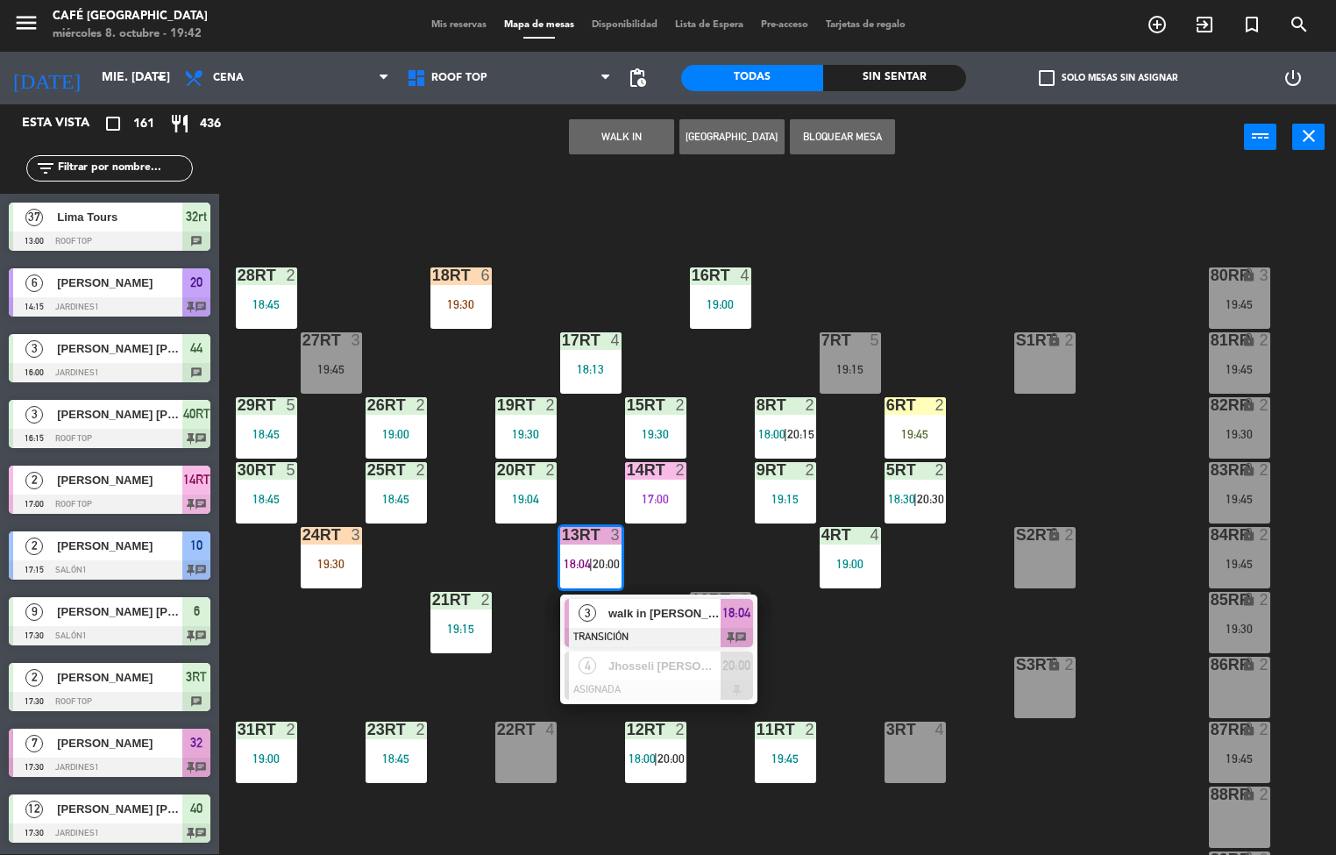
click at [648, 622] on span "walk in [PERSON_NAME]" at bounding box center [665, 613] width 112 height 18
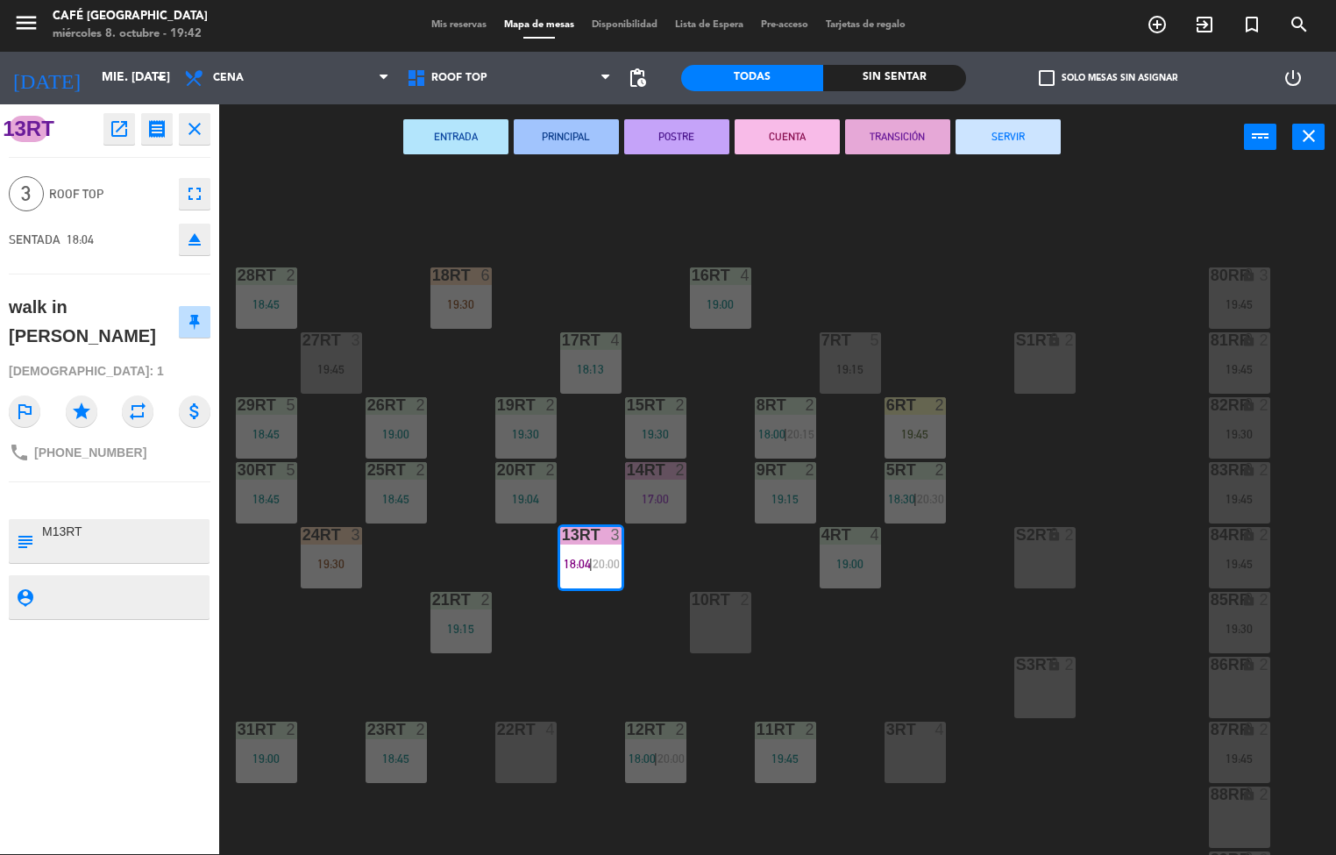
click at [1032, 147] on button "SERVIR" at bounding box center [1008, 136] width 105 height 35
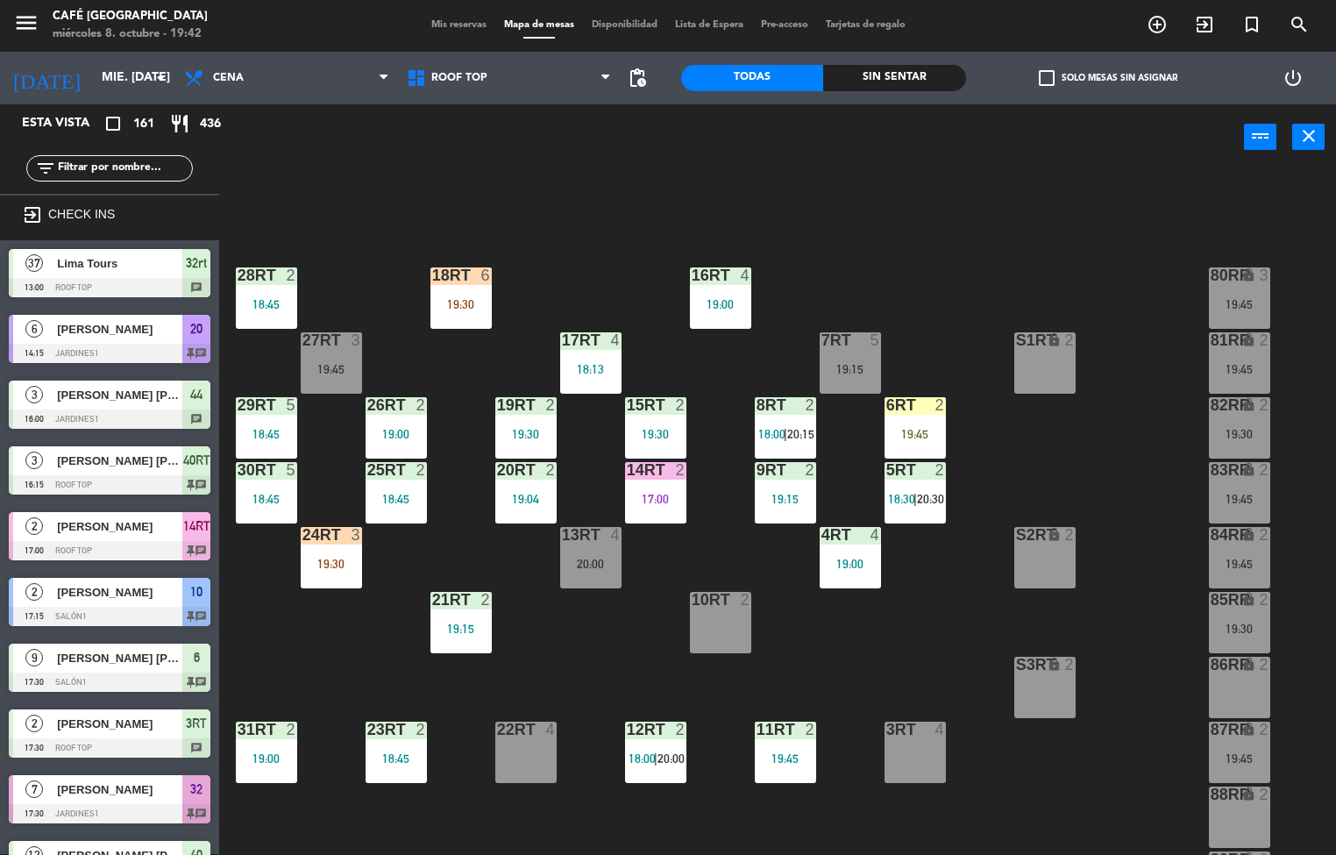
click at [672, 495] on div "17:00" at bounding box center [655, 499] width 61 height 12
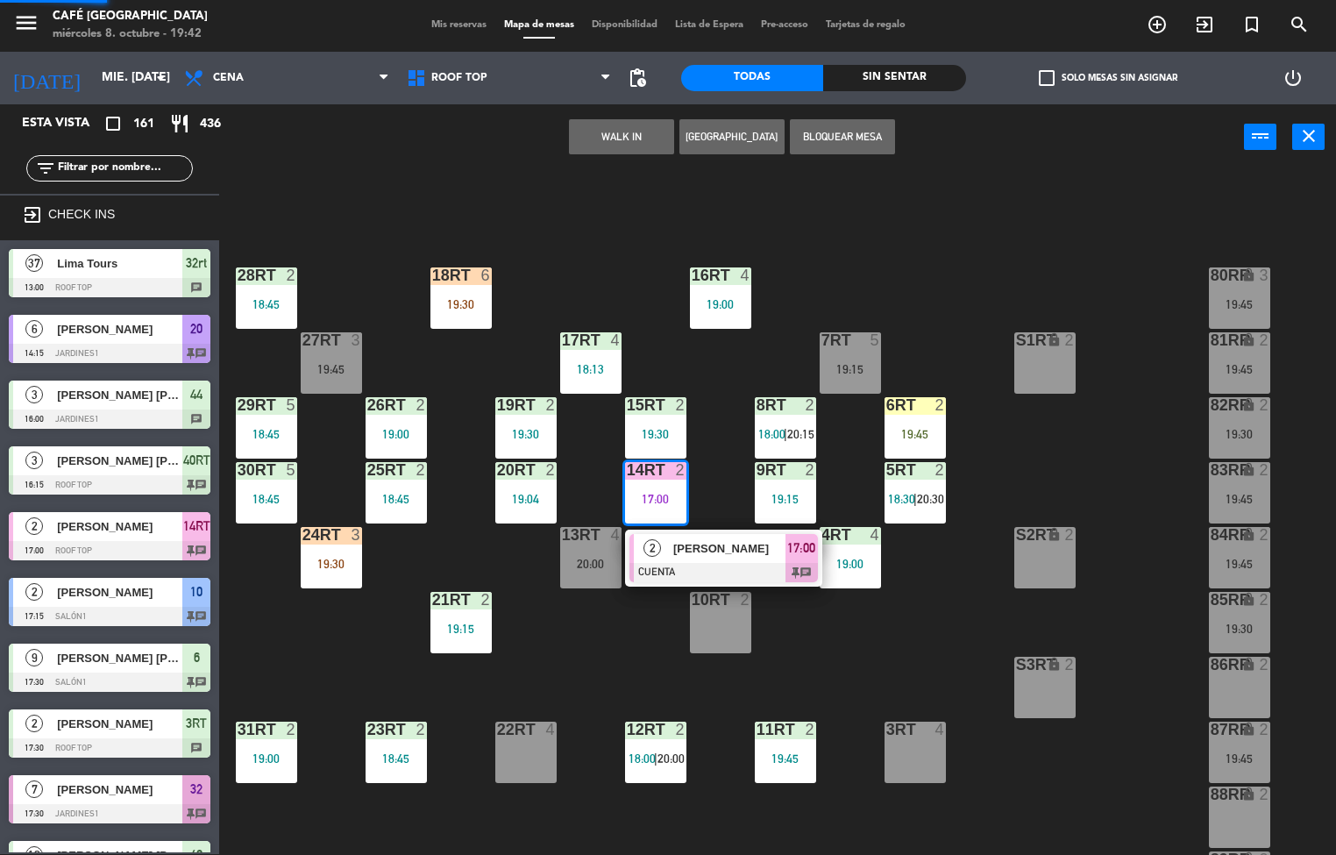
click at [702, 551] on span "[PERSON_NAME]" at bounding box center [729, 548] width 112 height 18
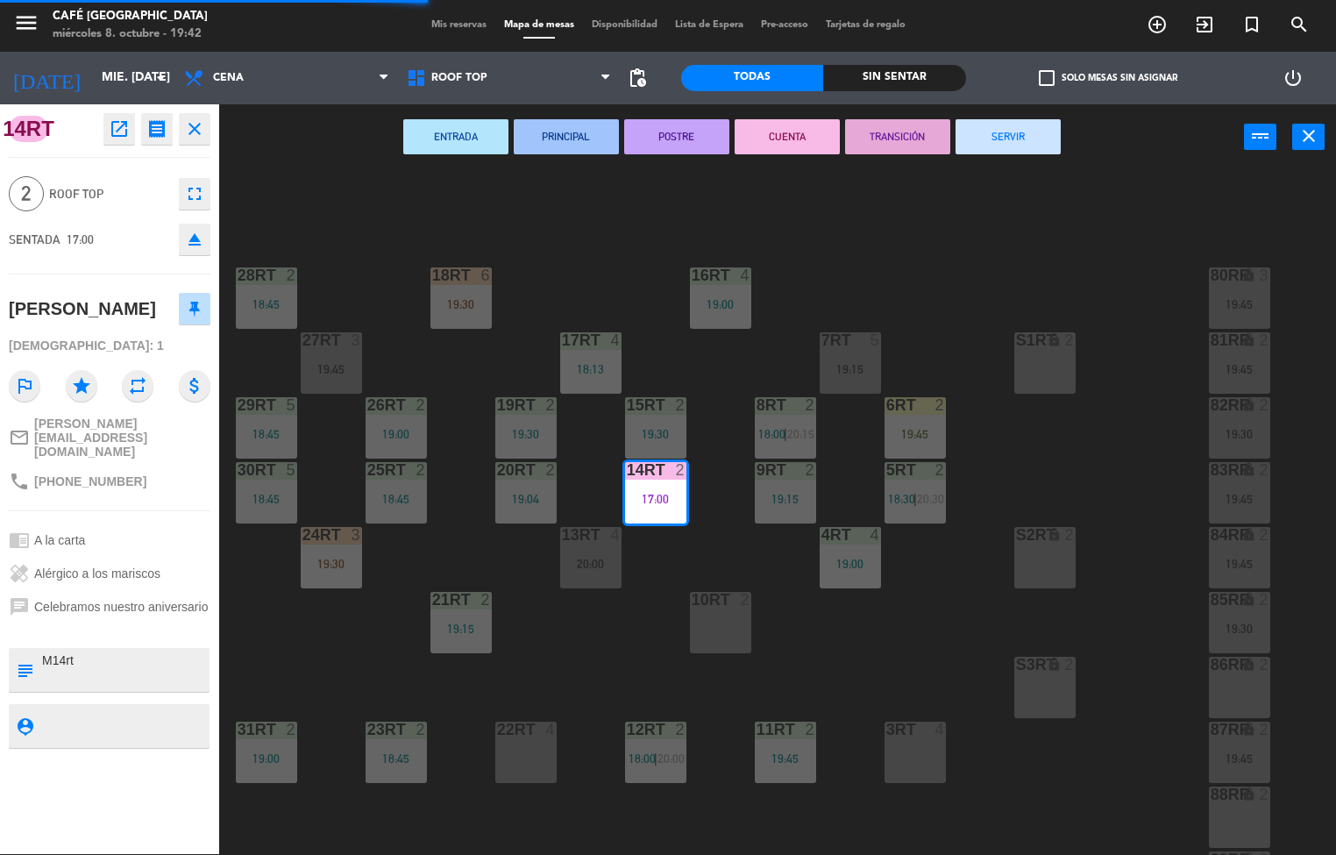
click at [1027, 138] on button "SERVIR" at bounding box center [1008, 136] width 105 height 35
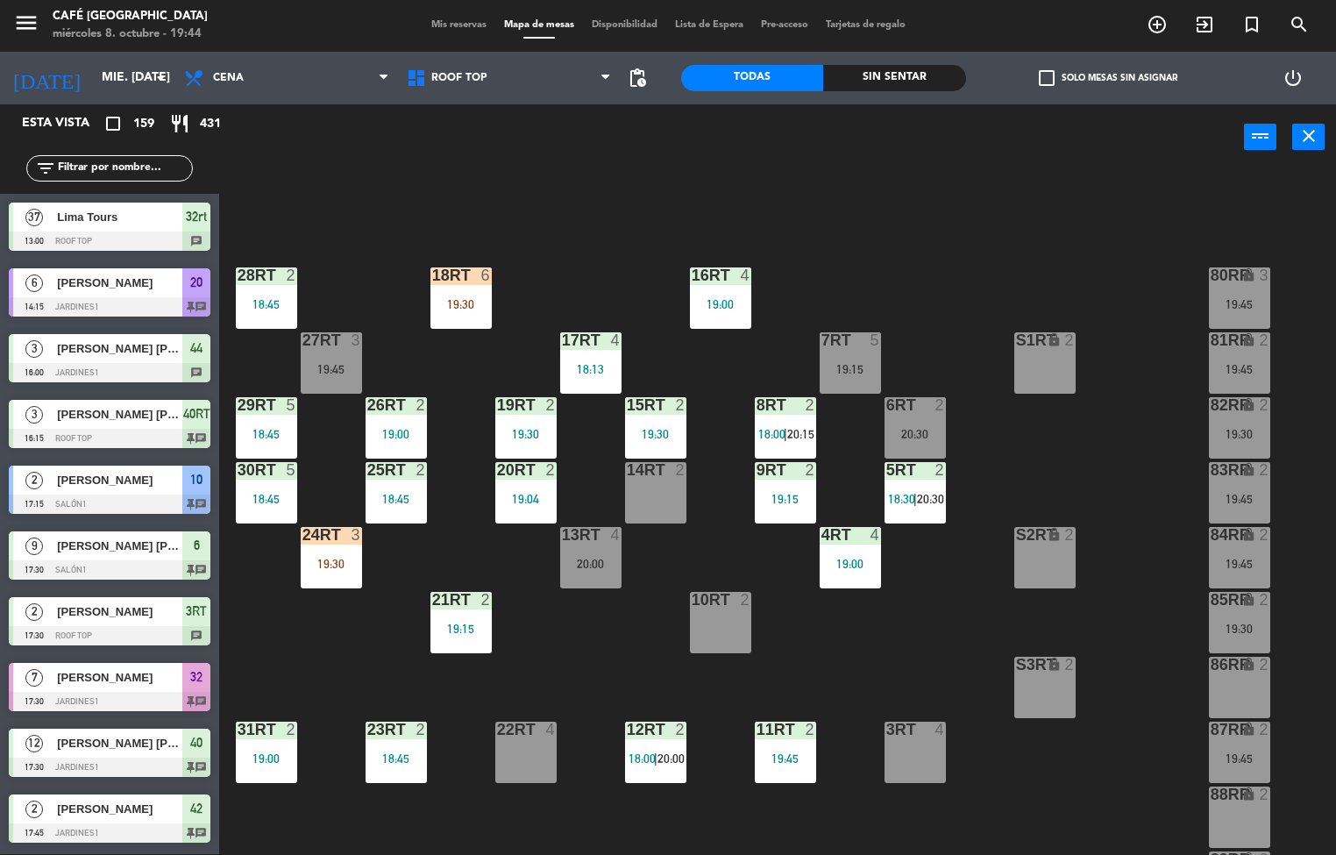
click at [1086, 460] on div "18RT 6 19:30 16RT 4 19:00 28RT 2 18:45 80RR lock 3 19:45 27RT 3 19:45 7RT 5 19:…" at bounding box center [784, 513] width 1104 height 684
click at [634, 434] on div "19:30" at bounding box center [655, 434] width 61 height 12
click at [319, 794] on div "18RT 6 19:30 16RT 4 19:00 28RT 2 18:45 80RR lock 3 19:45 27RT 3 19:45 7RT 5 19:…" at bounding box center [784, 513] width 1104 height 684
click at [255, 744] on div "31RT 2 19:00" at bounding box center [266, 752] width 61 height 61
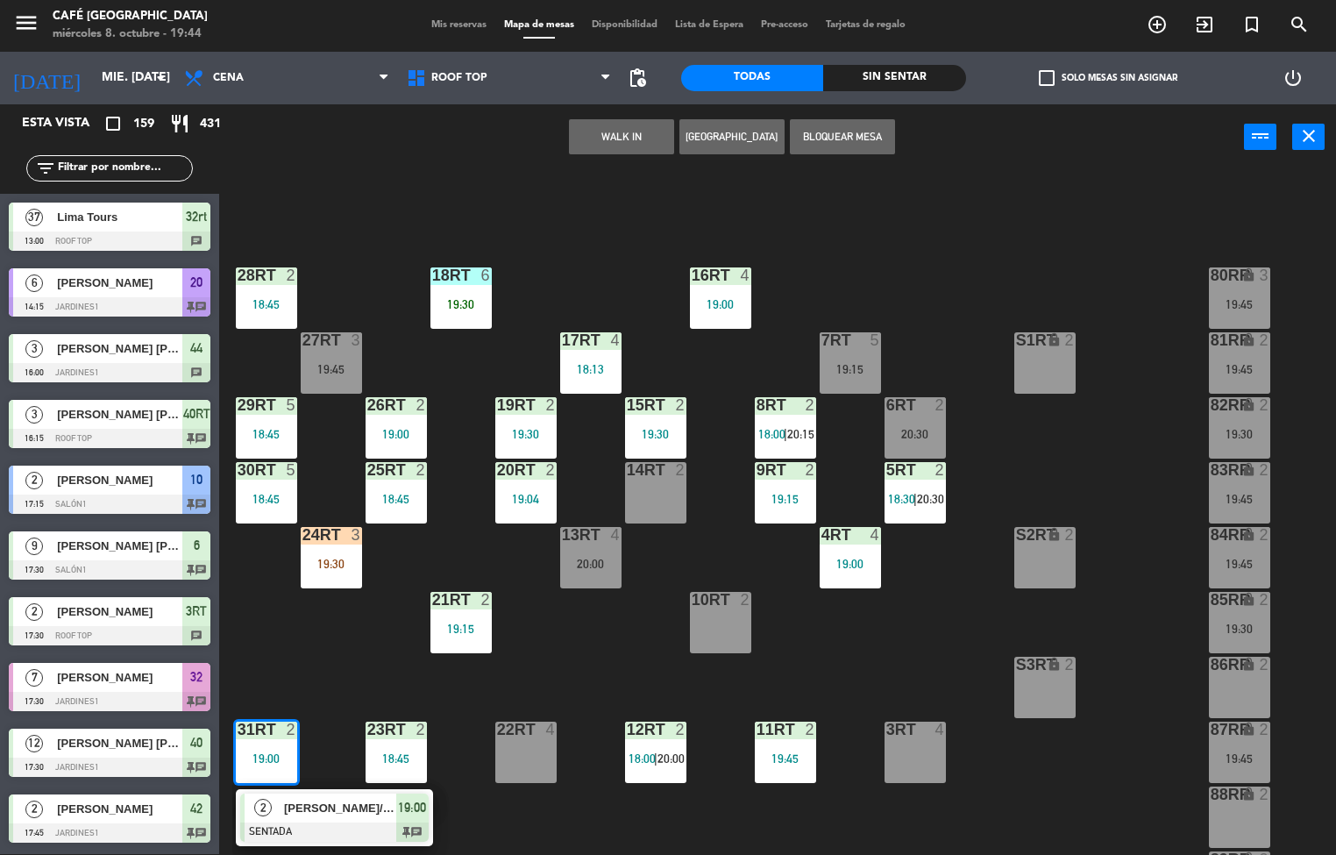
click at [329, 823] on div at bounding box center [334, 832] width 189 height 19
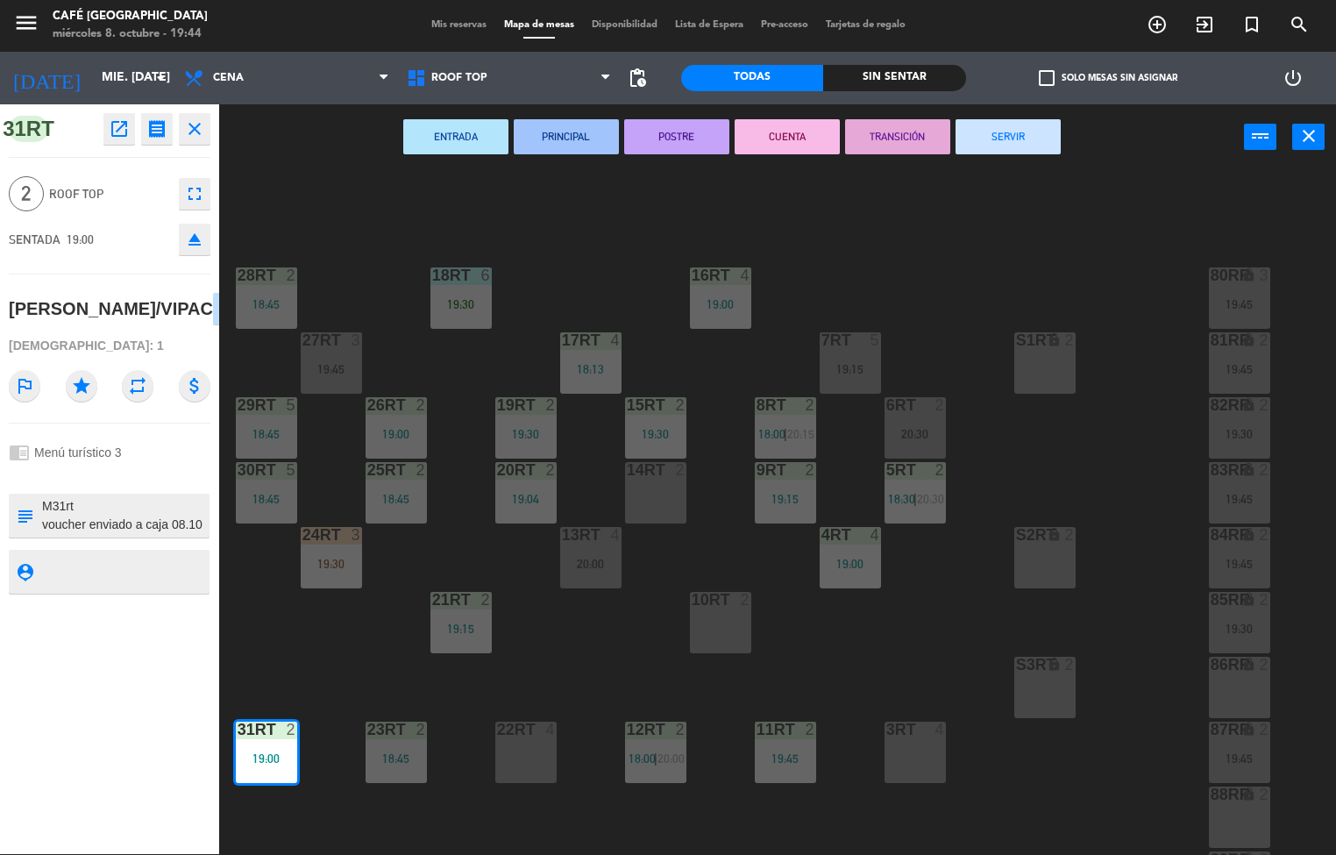
click at [814, 755] on div "19:45" at bounding box center [785, 758] width 61 height 12
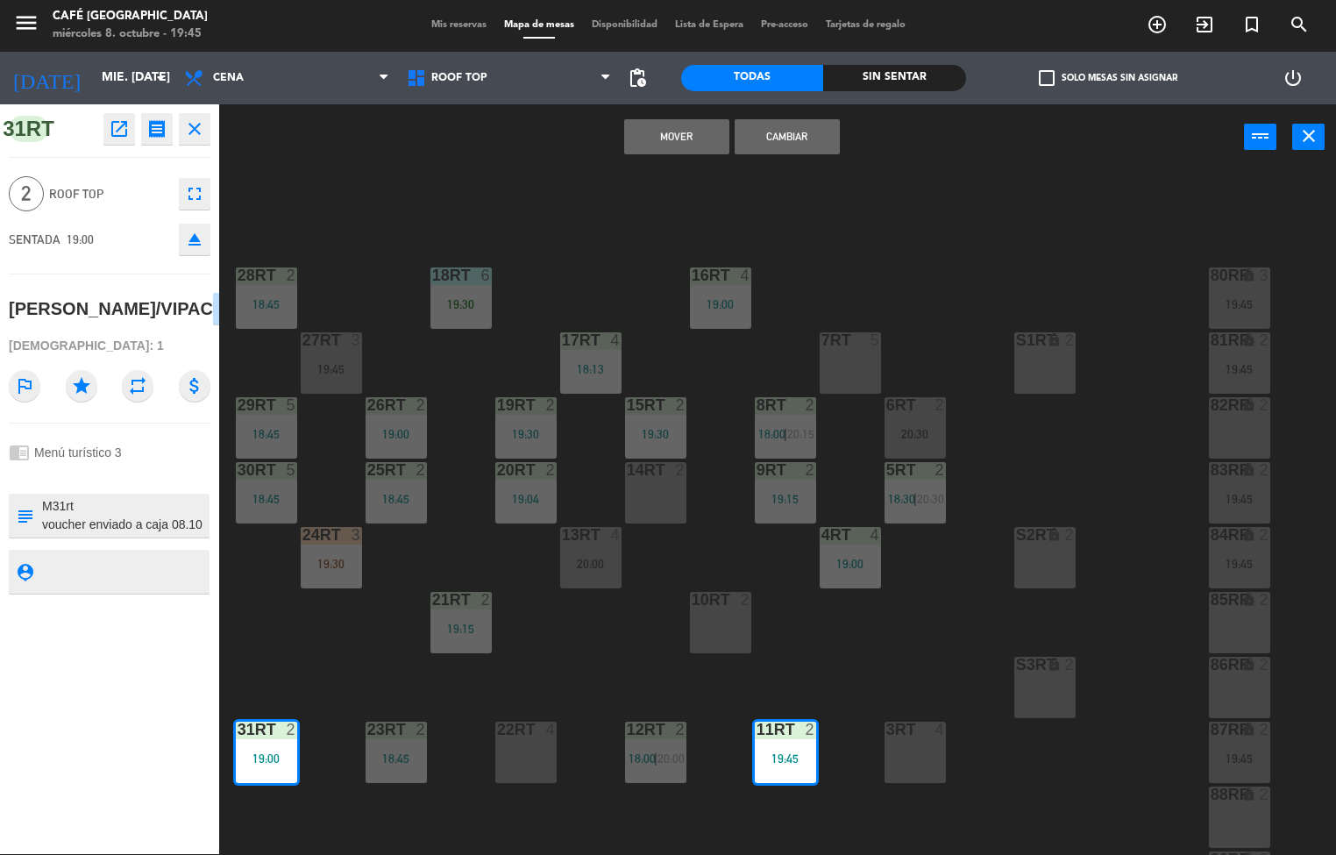
click at [566, 677] on div "18RT 6 19:30 16RT 4 19:00 28RT 2 18:45 80RR lock 3 19:45 27RT 3 19:45 7RT 5 S1R…" at bounding box center [784, 513] width 1104 height 684
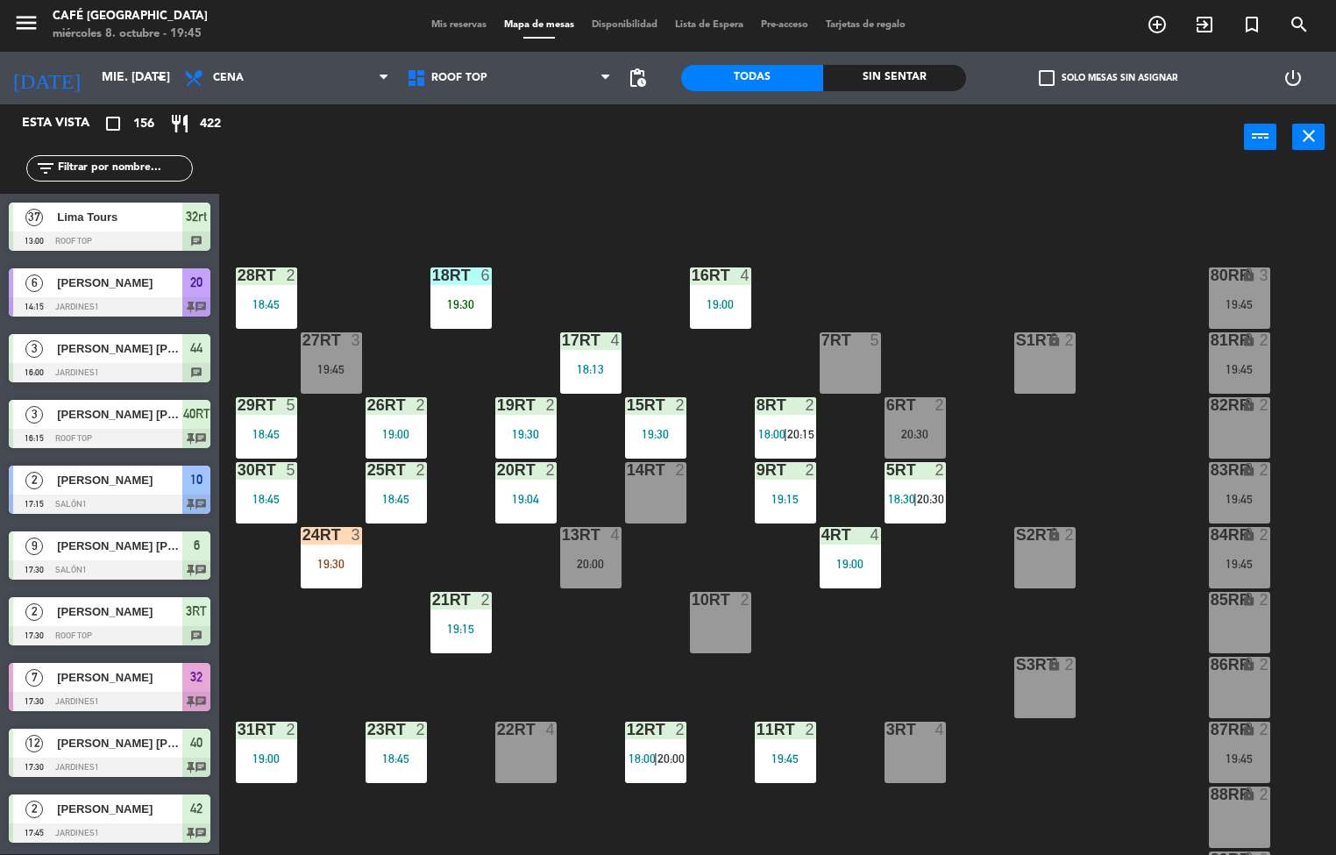
click at [409, 427] on div "19:00" at bounding box center [396, 433] width 61 height 13
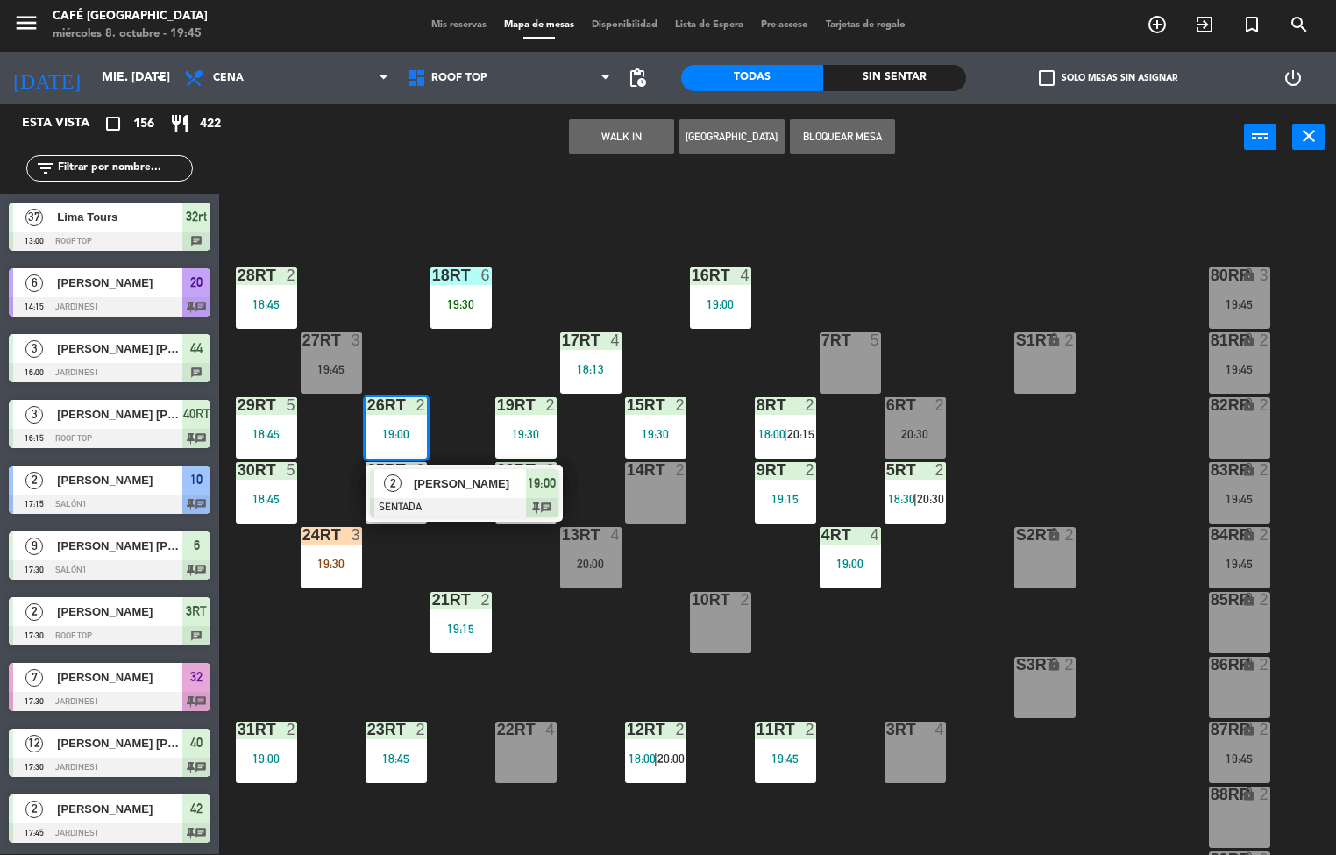
click at [461, 503] on div at bounding box center [464, 507] width 189 height 19
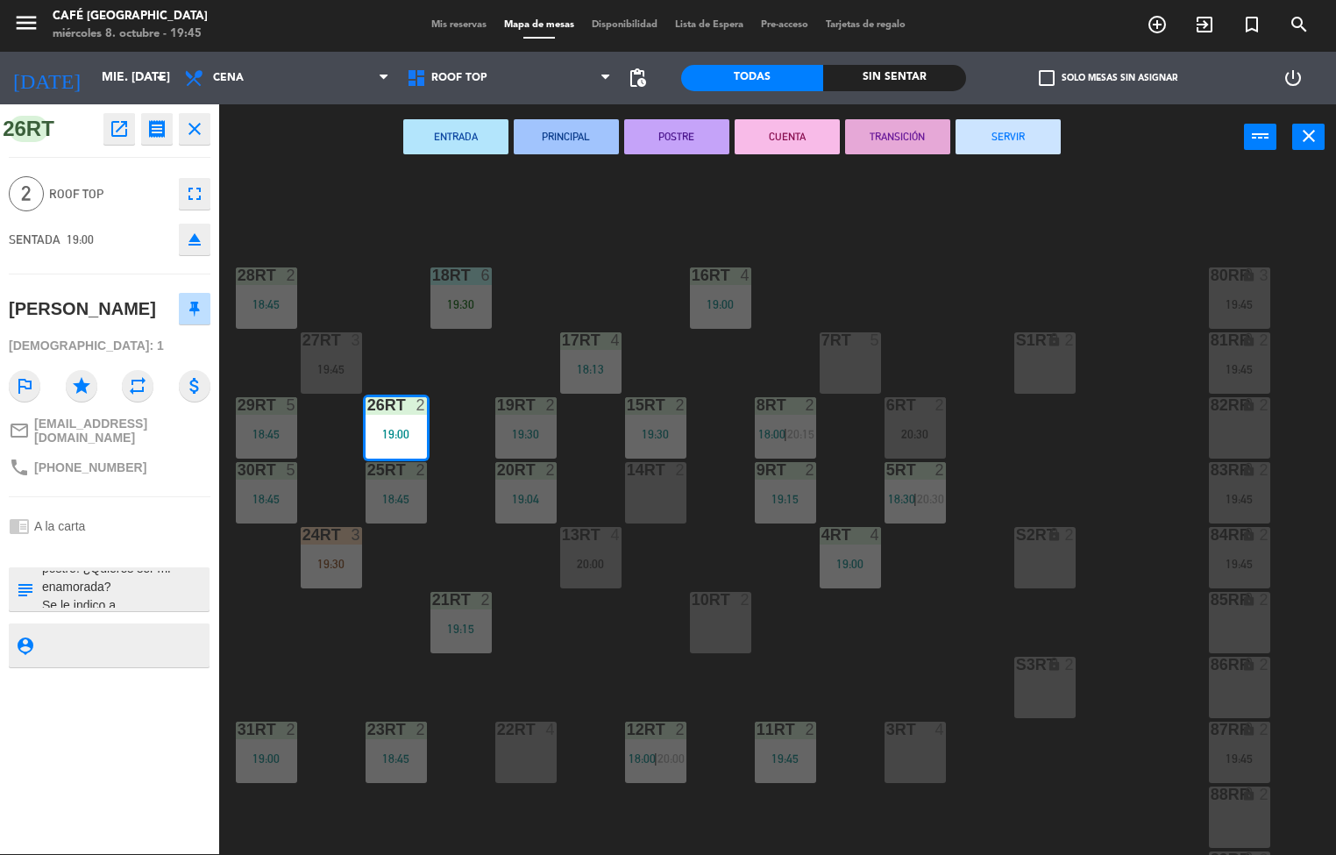
scroll to position [37, 0]
click at [114, 135] on icon "open_in_new" at bounding box center [119, 128] width 21 height 21
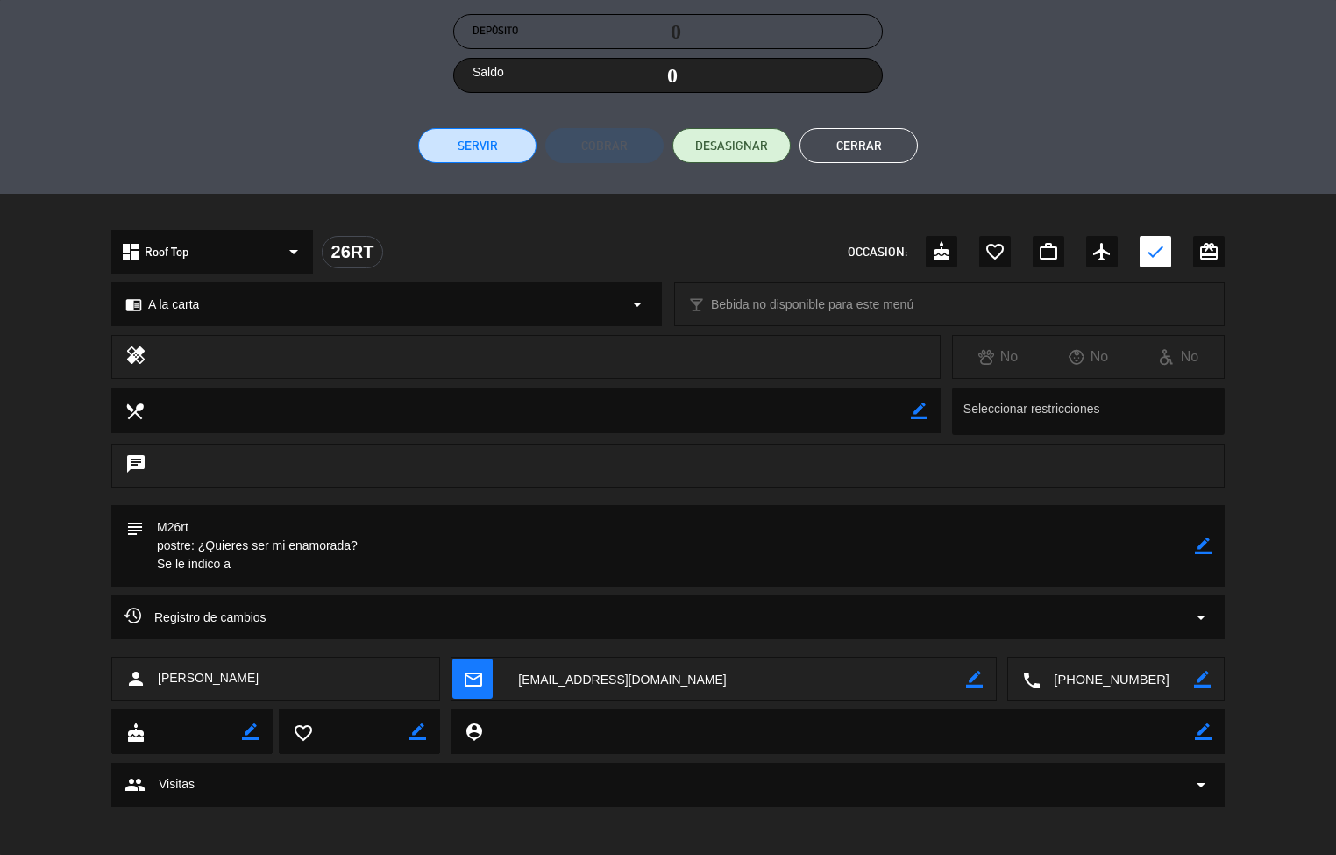
scroll to position [329, 0]
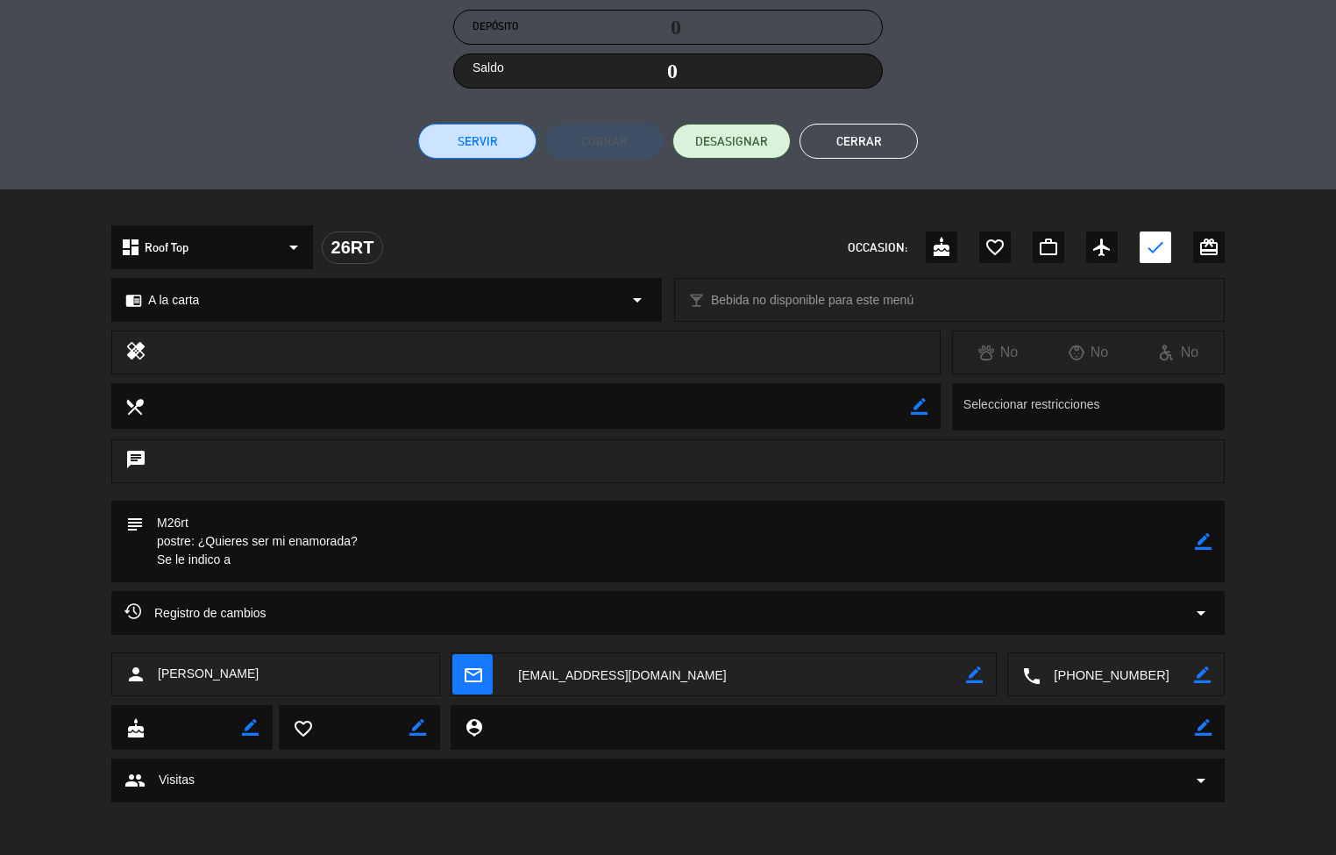
click at [876, 139] on button "Cerrar" at bounding box center [859, 141] width 118 height 35
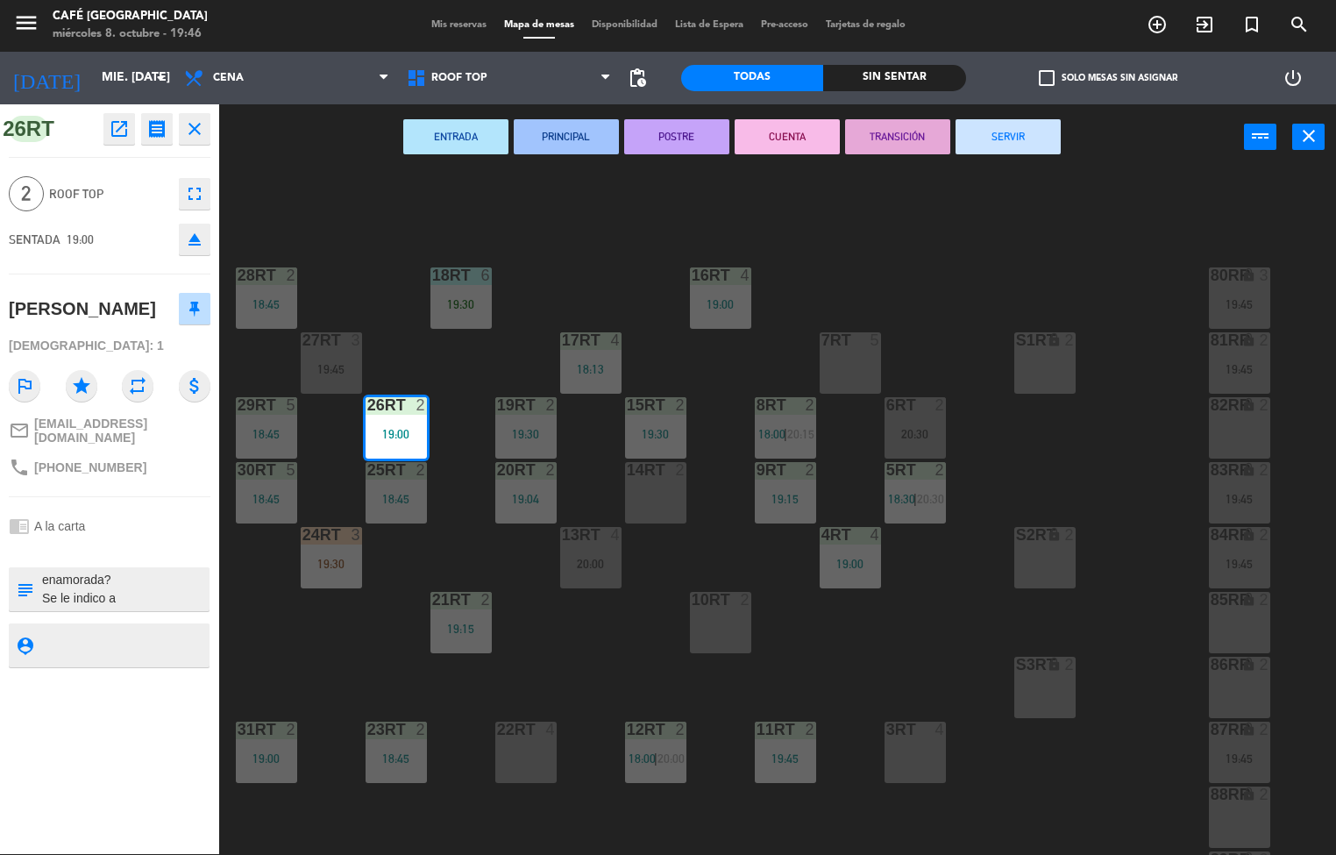
click at [566, 658] on div "18RT 6 19:30 16RT 4 19:00 28RT 2 18:45 80RR lock 3 19:45 27RT 3 19:45 7RT 5 S1R…" at bounding box center [784, 513] width 1104 height 684
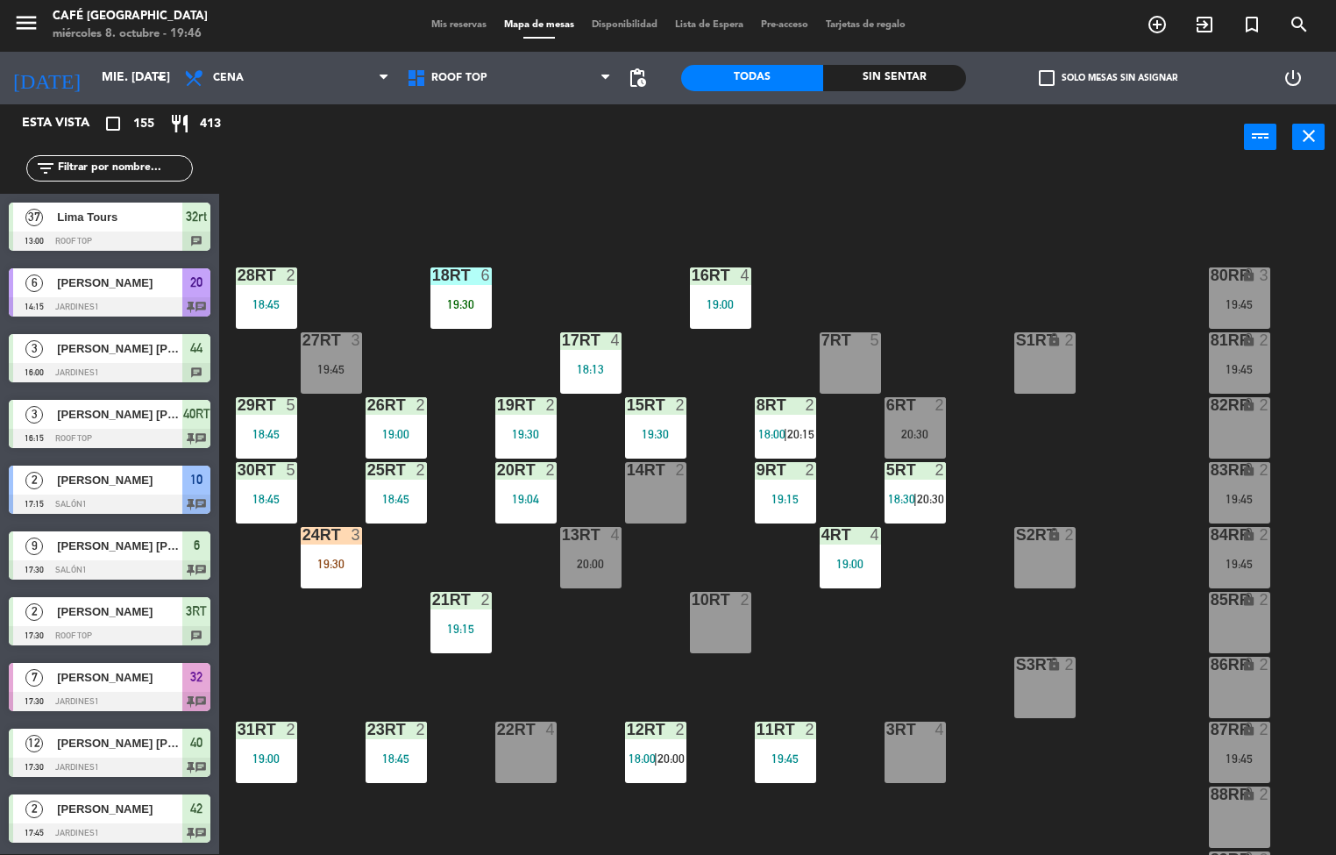
scroll to position [1, 0]
click at [452, 374] on div "18RT 6 19:30 16RT 4 19:00 28RT 2 18:45 80RR lock 3 19:45 27RT 3 19:45 7RT 5 S1R…" at bounding box center [784, 513] width 1104 height 684
click at [540, 409] on div "2" at bounding box center [554, 405] width 29 height 16
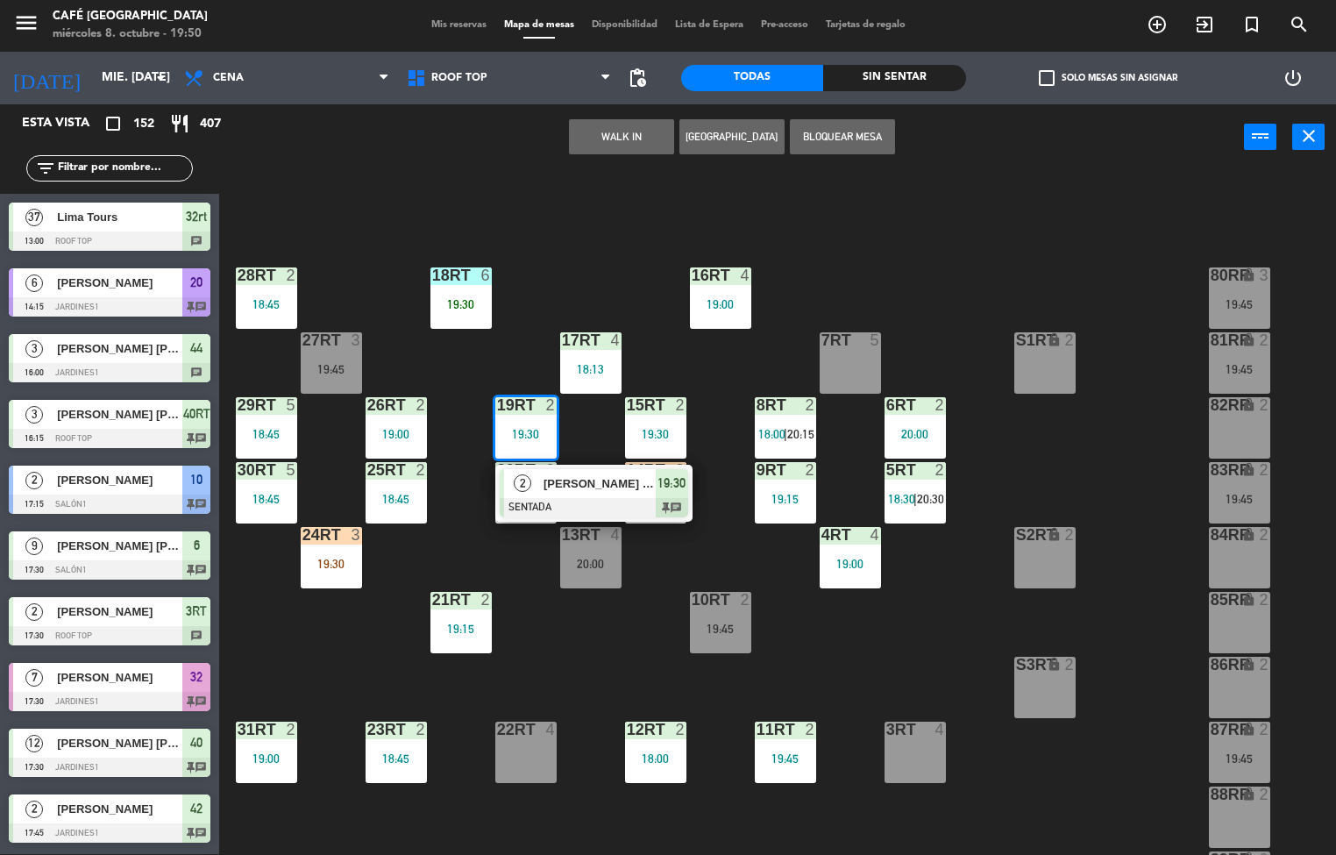
click at [705, 514] on div "2 [PERSON_NAME] [PERSON_NAME] SENTADA 19:30 chat" at bounding box center [594, 493] width 224 height 57
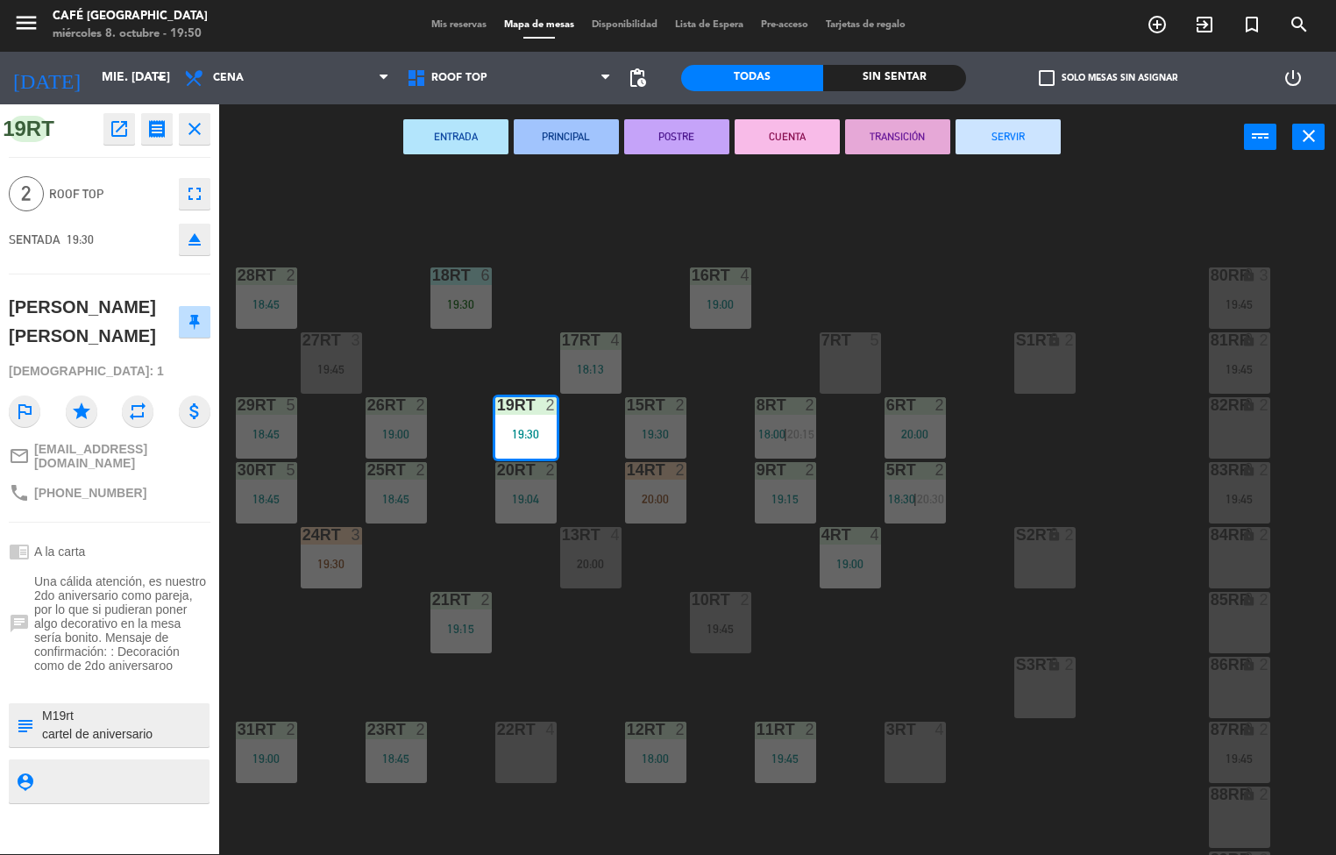
click at [580, 616] on div "18RT 6 19:30 16RT 4 19:00 28RT 2 18:45 80RR lock 3 19:45 27RT 3 19:45 7RT 5 S1R…" at bounding box center [784, 513] width 1104 height 684
click at [443, 293] on div "18RT 6 19:30" at bounding box center [461, 297] width 61 height 61
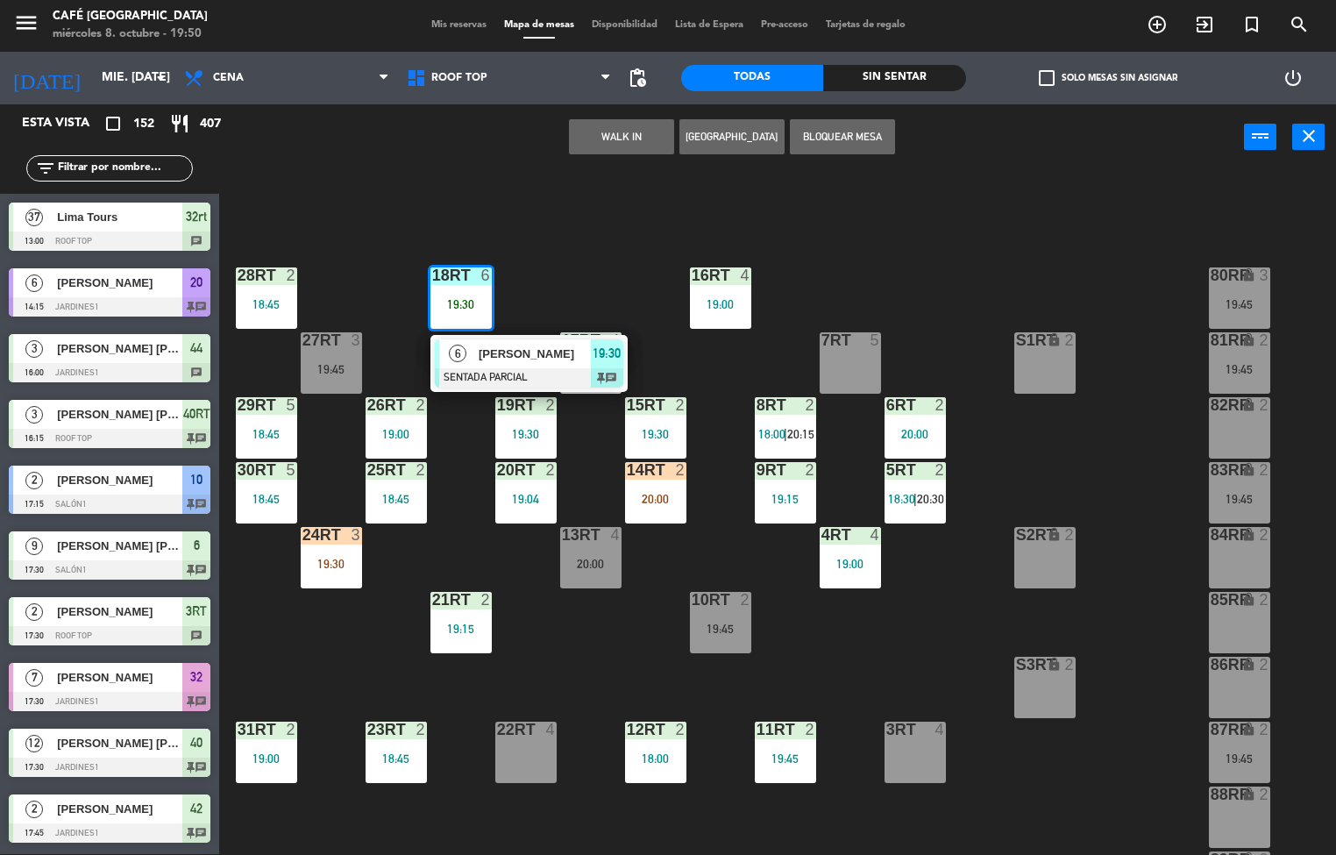
click at [456, 288] on div "18RT 6 19:30" at bounding box center [461, 297] width 61 height 61
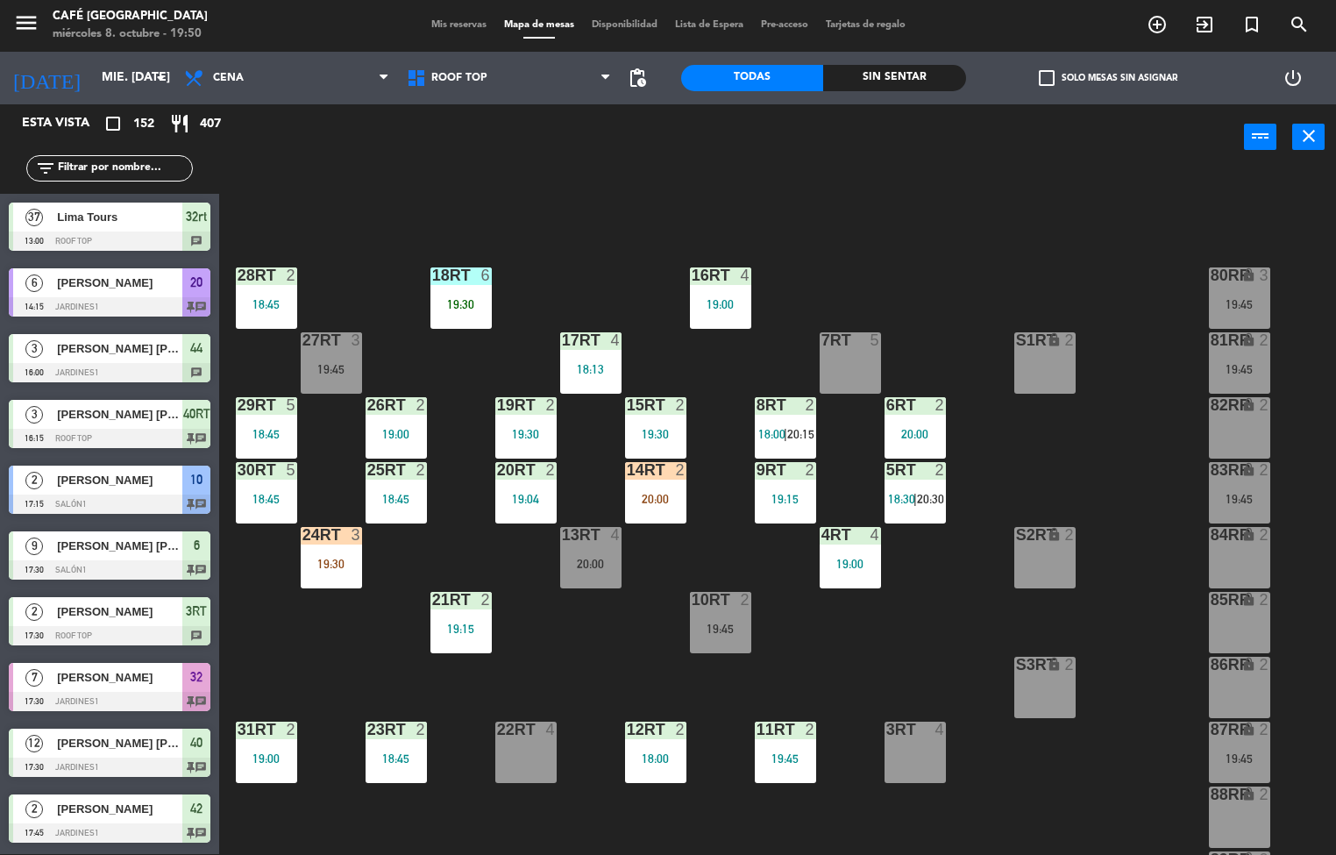
click at [481, 303] on div "19:30" at bounding box center [461, 304] width 61 height 12
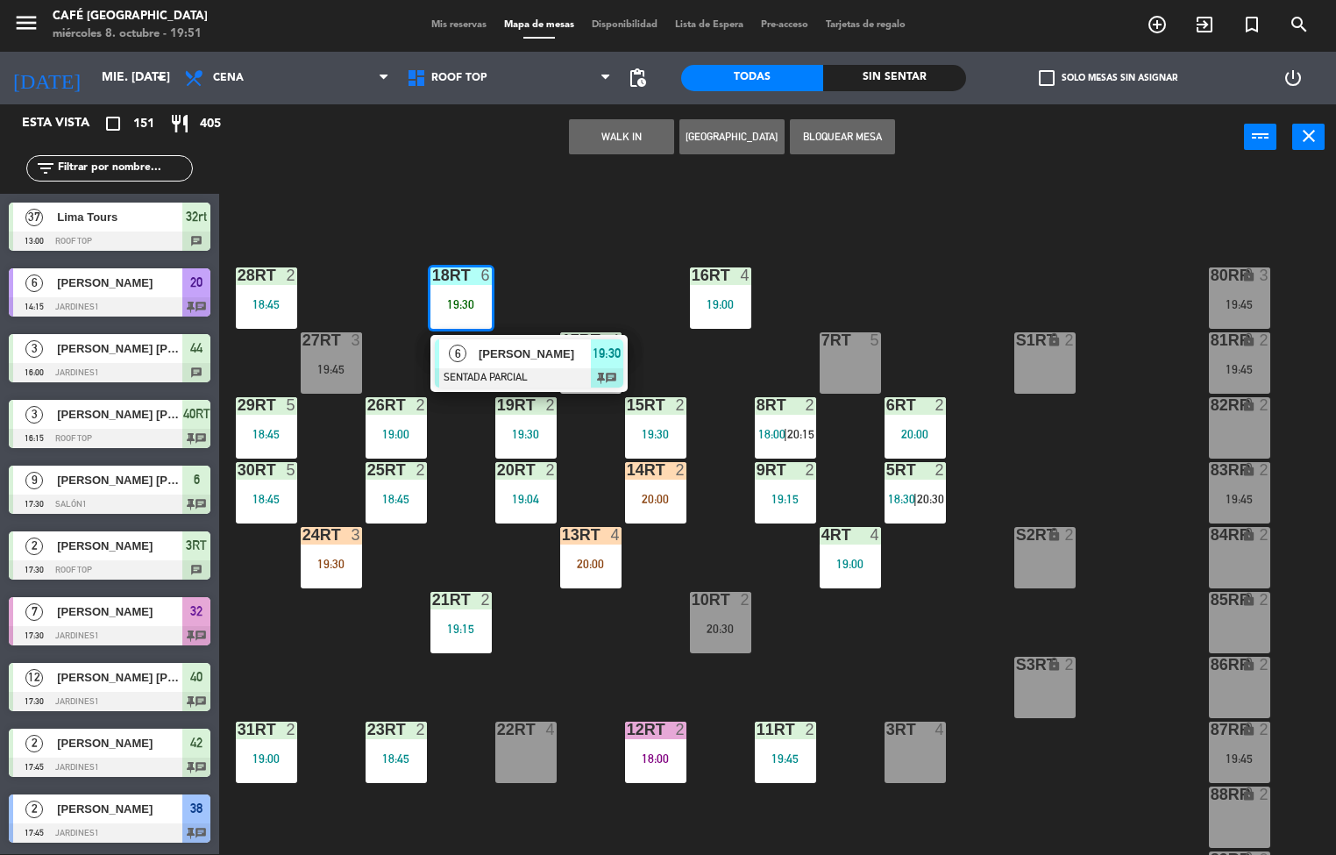
click at [389, 251] on div "18RT 6 19:30 6 [PERSON_NAME] SENTADA PARCIAL 19:30 chat 16RT 4 19:00 28RT 2 18:…" at bounding box center [784, 513] width 1104 height 684
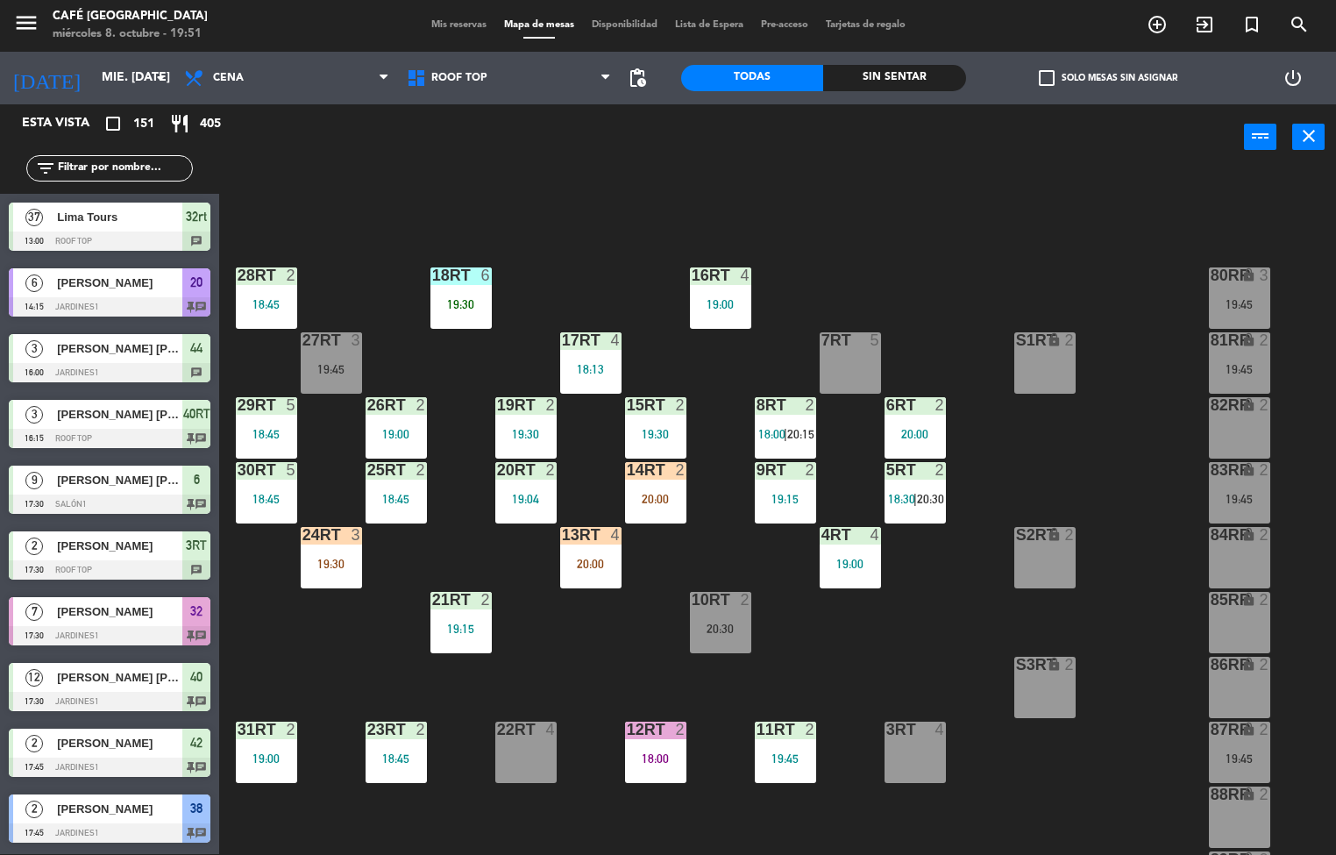
click at [398, 503] on div "18:45" at bounding box center [396, 499] width 61 height 12
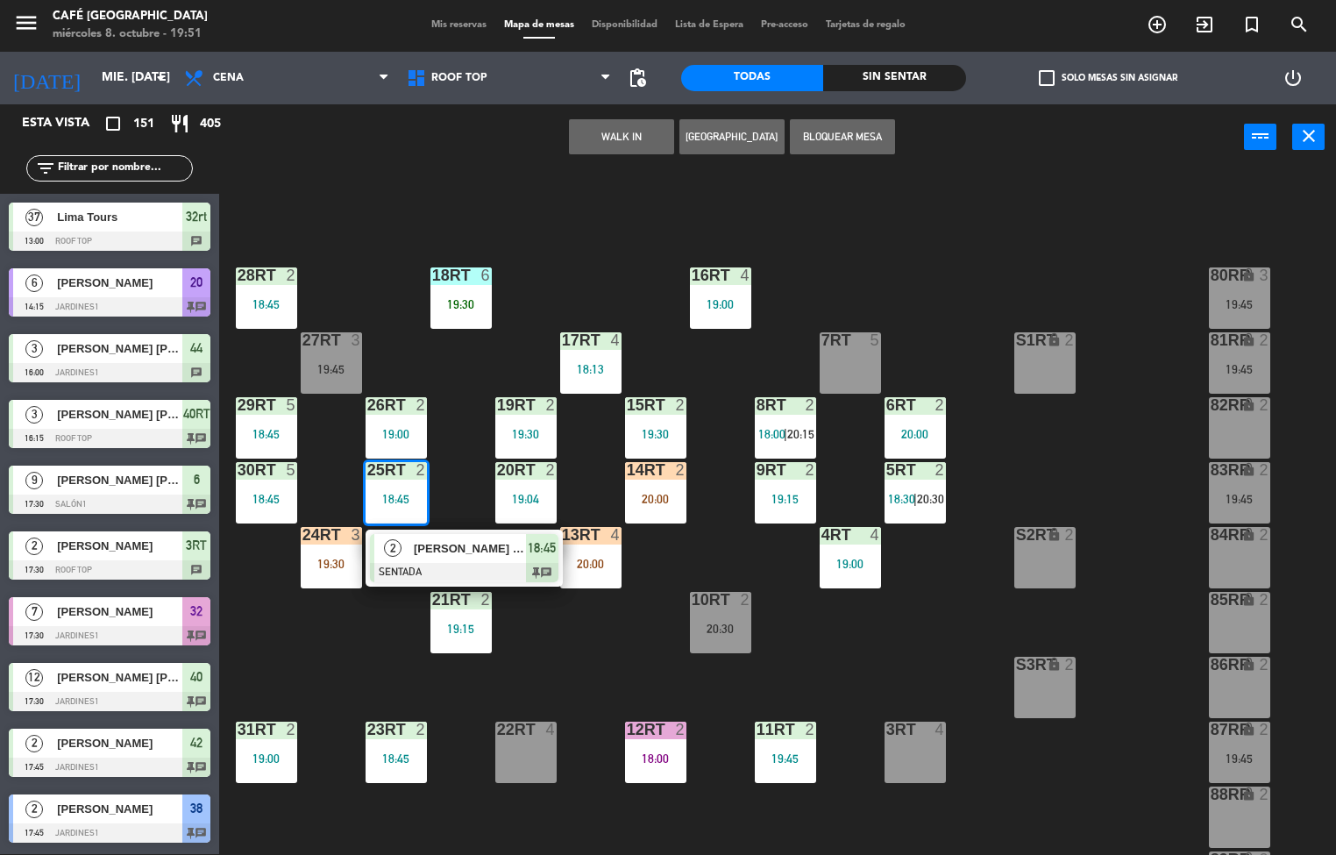
click at [427, 573] on div at bounding box center [464, 572] width 189 height 19
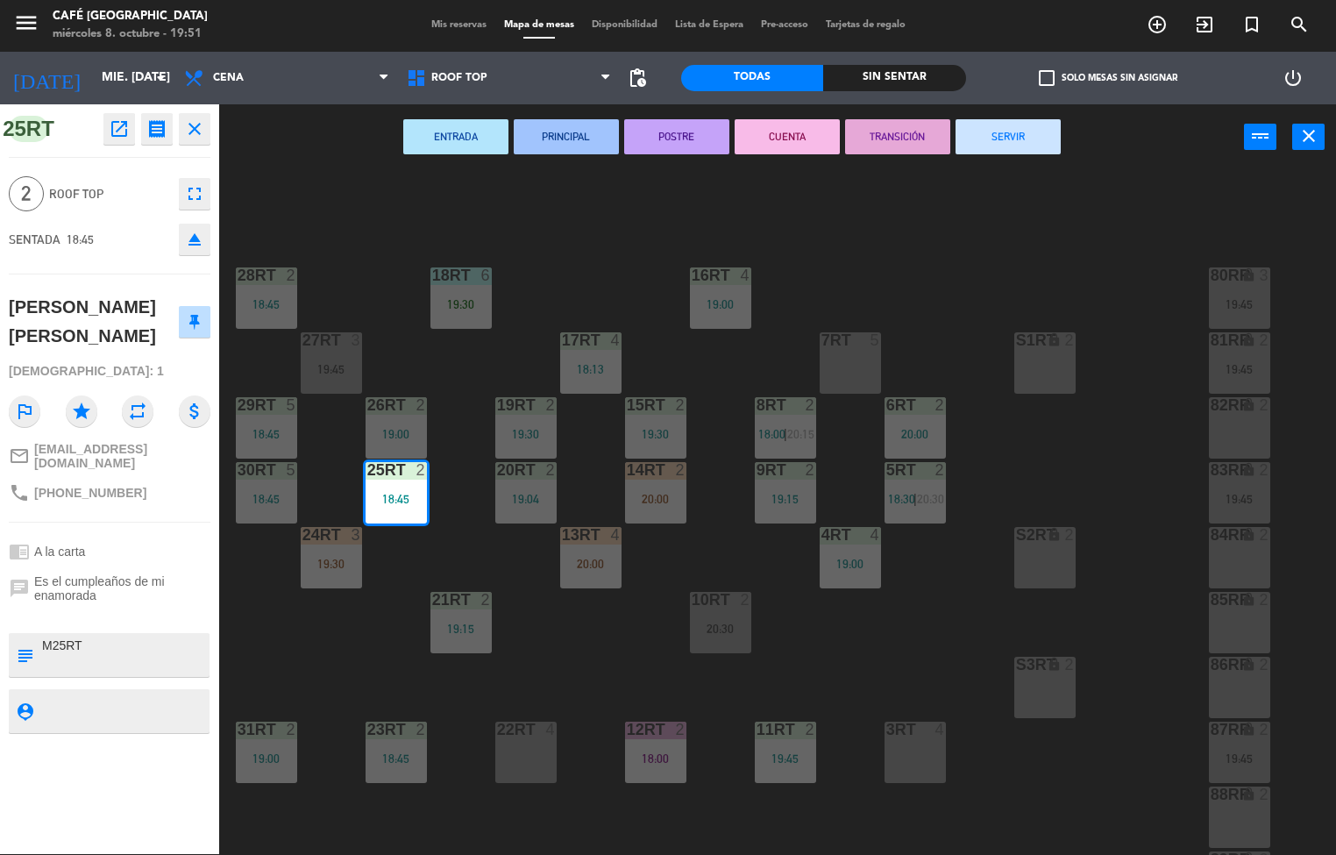
click at [125, 138] on icon "open_in_new" at bounding box center [119, 128] width 21 height 21
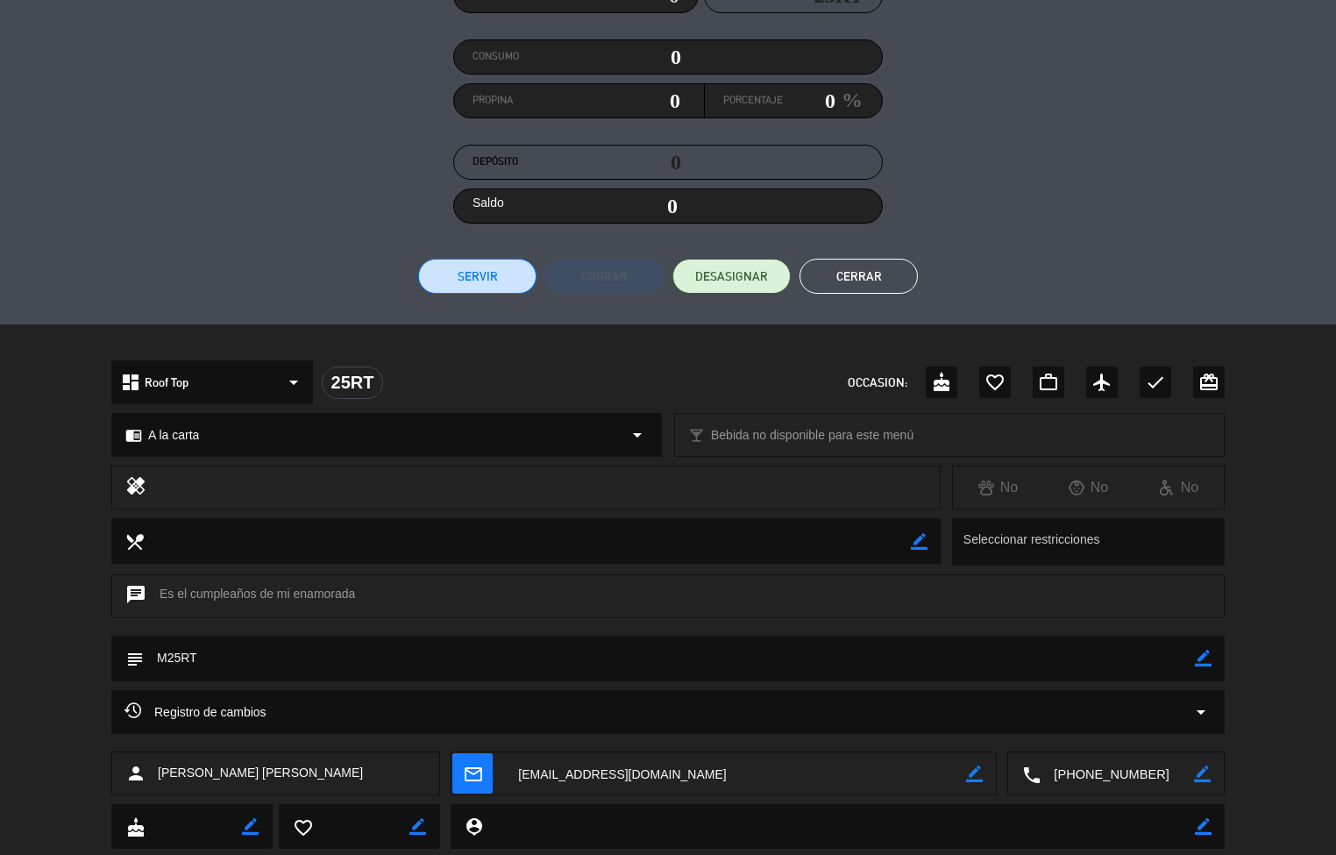
scroll to position [240, 0]
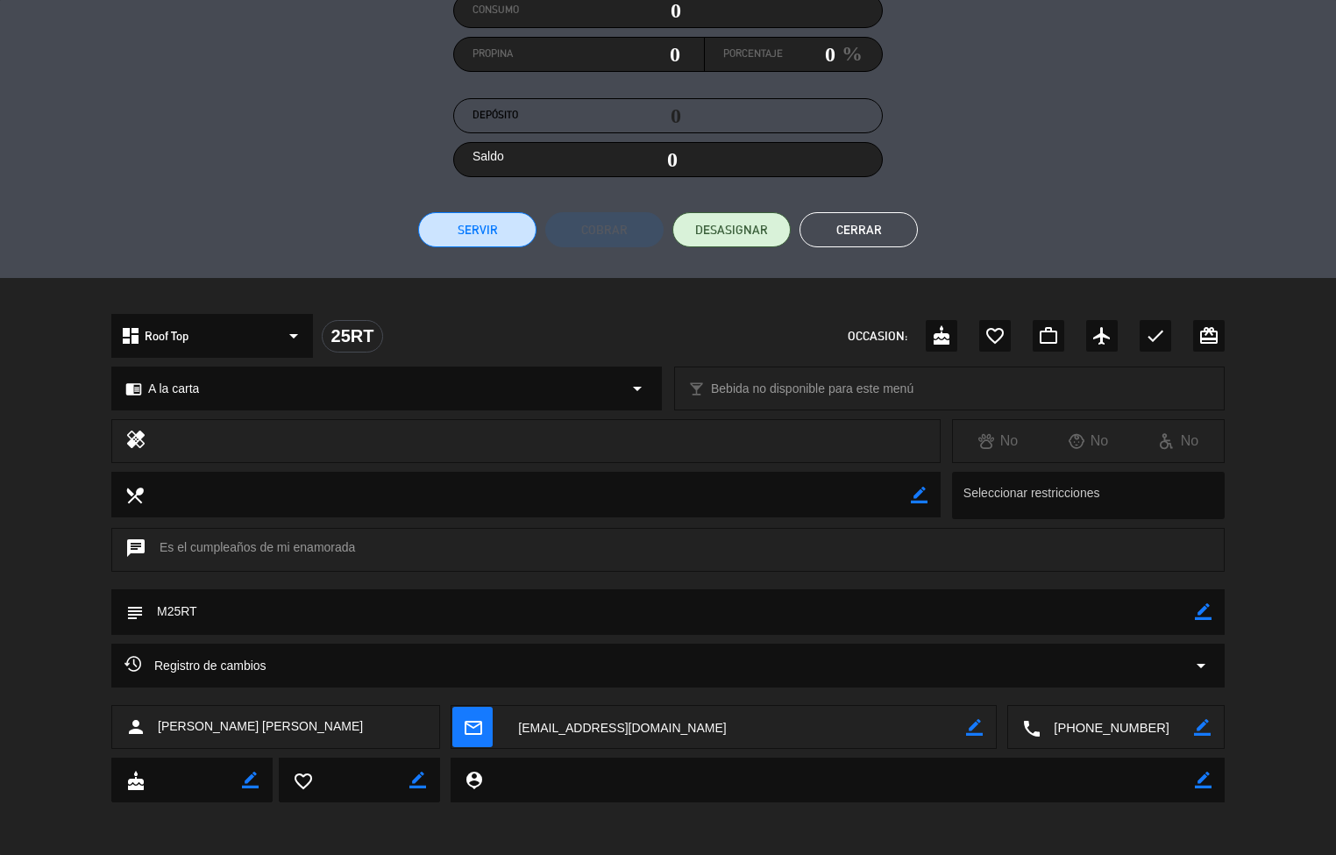
click at [872, 218] on button "Cerrar" at bounding box center [859, 229] width 118 height 35
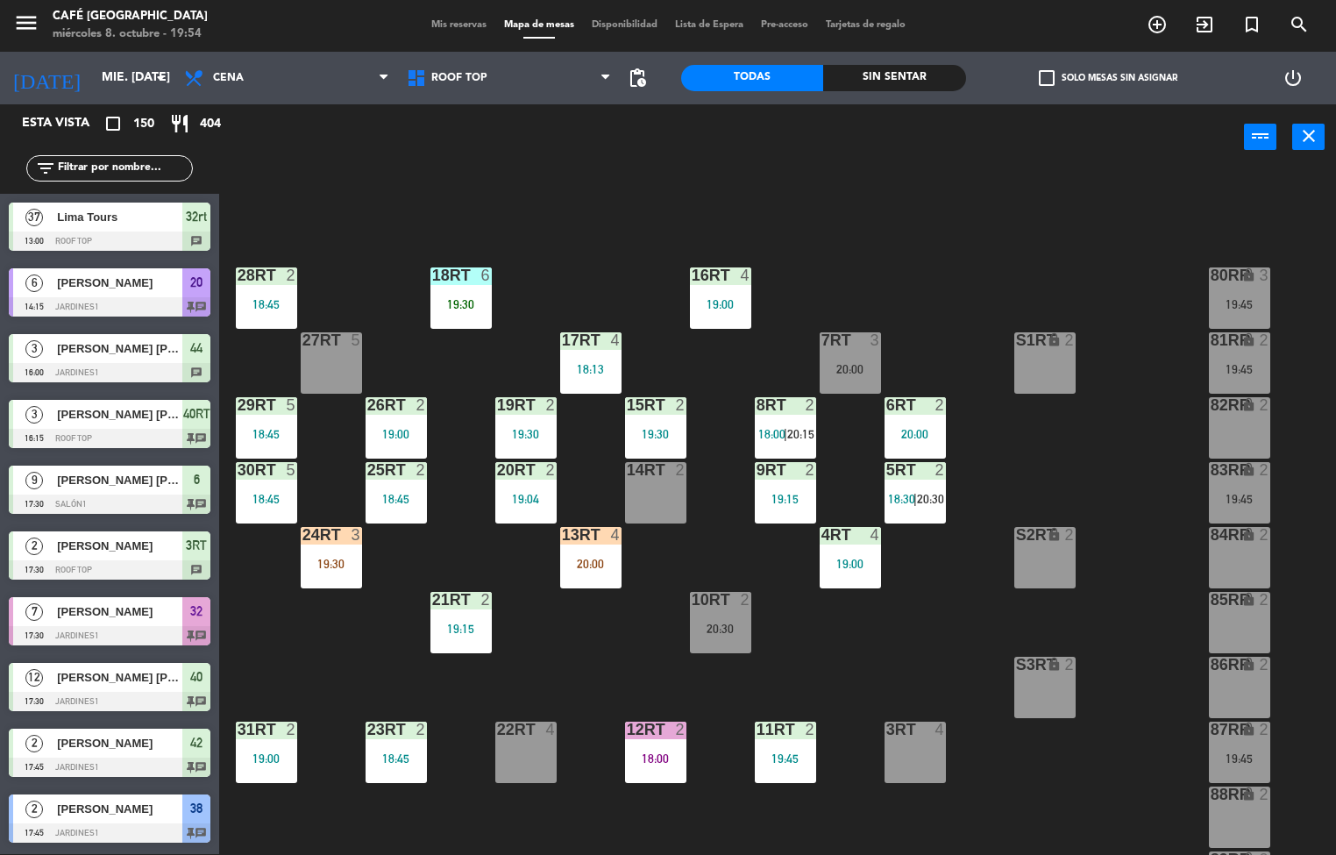
scroll to position [1, 0]
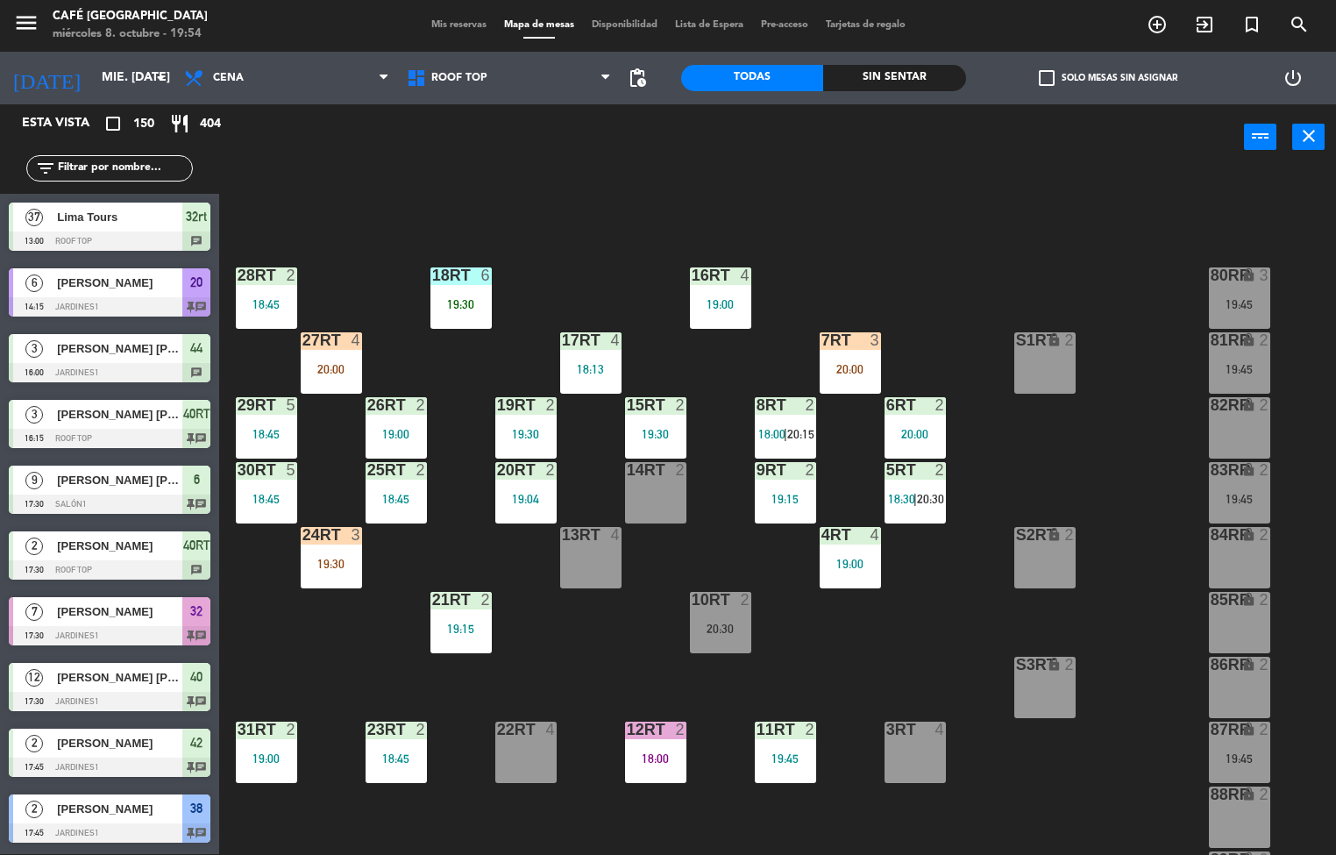
click at [616, 677] on div "18RT 6 19:30 16RT 4 19:00 28RT 2 18:45 80RR lock 3 19:45 27RT 4 20:00 7RT 3 20:…" at bounding box center [784, 513] width 1104 height 684
click at [510, 434] on div "19:30" at bounding box center [525, 434] width 61 height 12
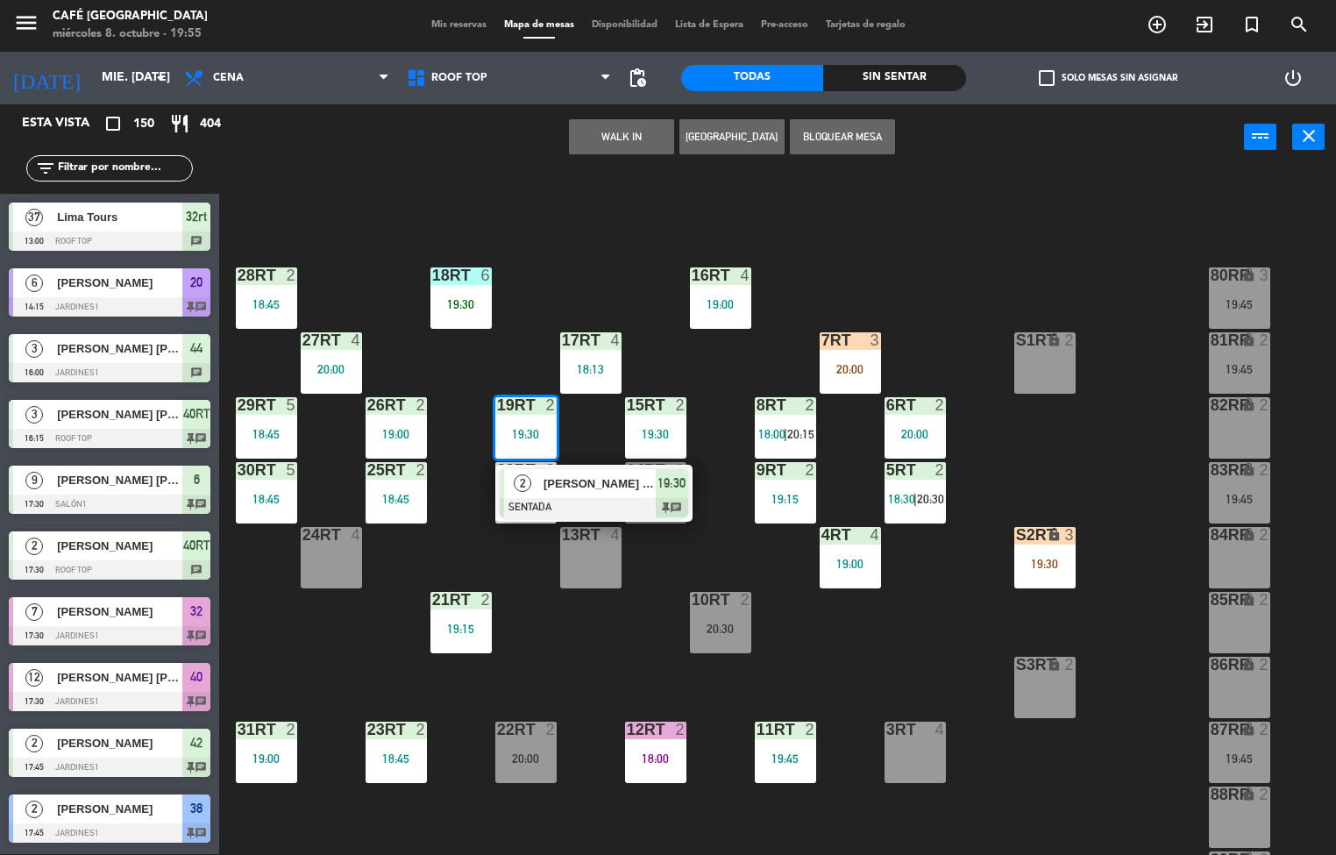
click at [695, 645] on div "10RT 2 20:30" at bounding box center [720, 622] width 61 height 61
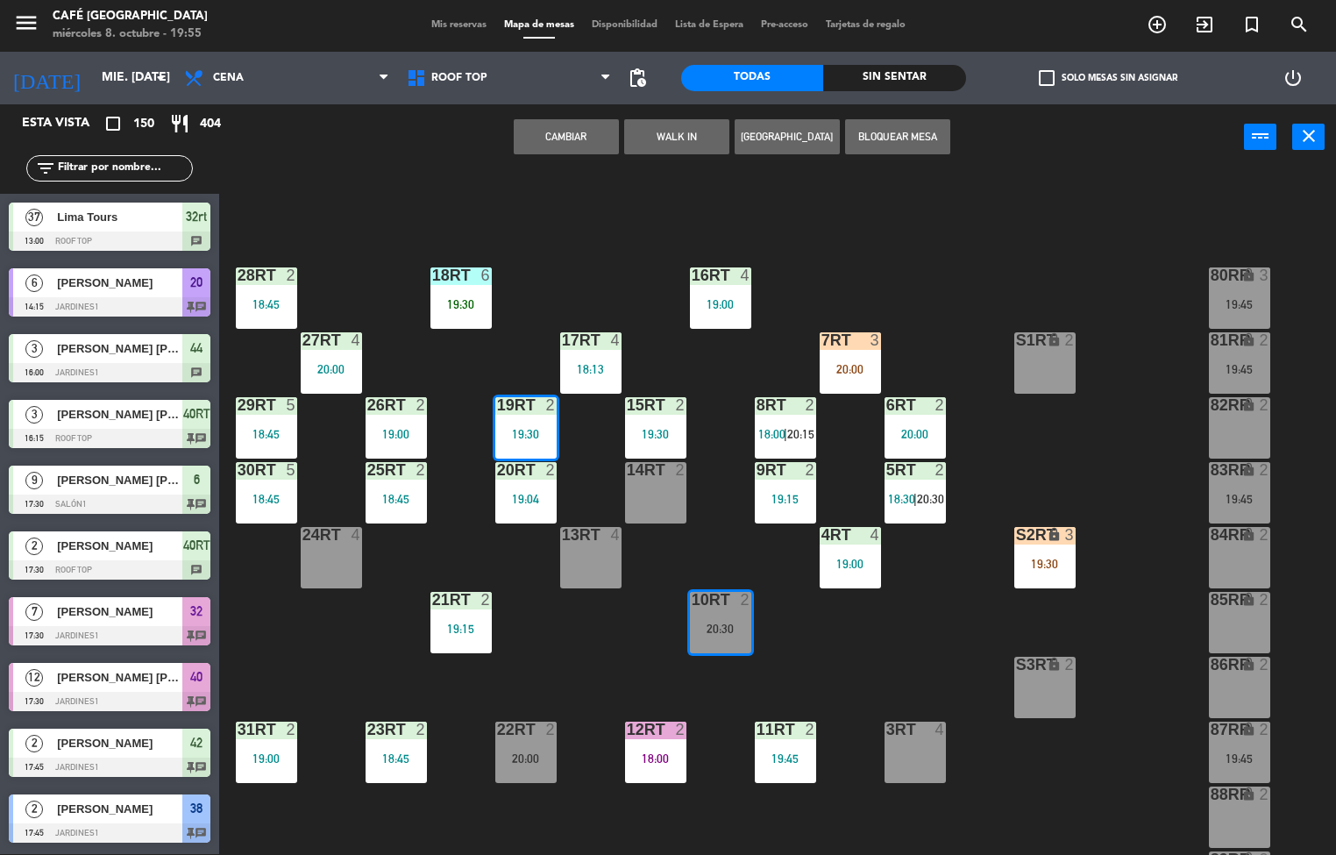
click at [673, 411] on div "2" at bounding box center [684, 405] width 29 height 16
click at [680, 403] on div "2" at bounding box center [680, 405] width 11 height 16
click at [680, 406] on div "2" at bounding box center [680, 405] width 11 height 16
click at [650, 410] on div at bounding box center [655, 405] width 29 height 16
click at [597, 647] on div "18RT 6 19:30 16RT 4 19:00 28RT 2 18:45 80RR lock 3 19:45 27RT 4 20:00 7RT 3 20:…" at bounding box center [784, 513] width 1104 height 684
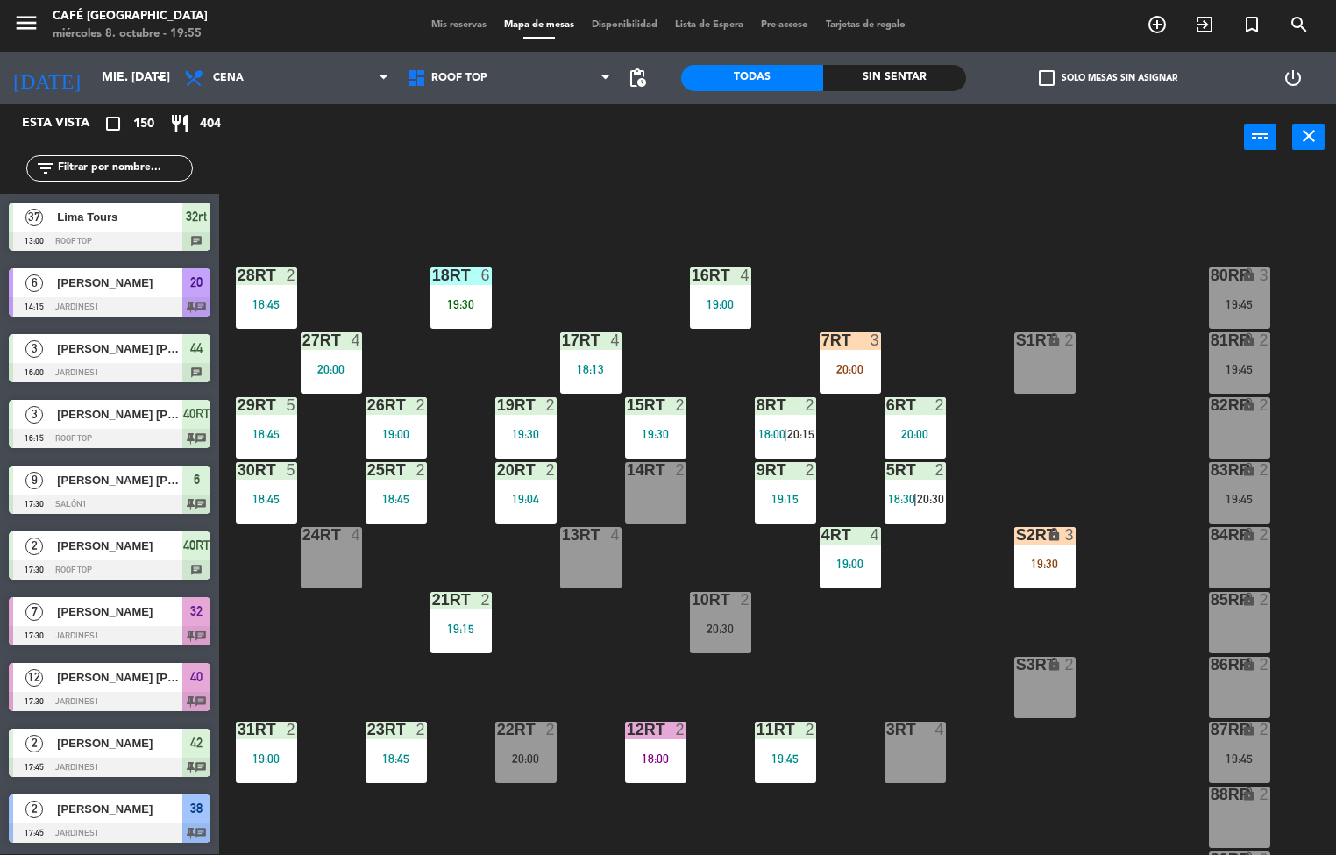
click at [651, 430] on div "19:30" at bounding box center [655, 434] width 61 height 12
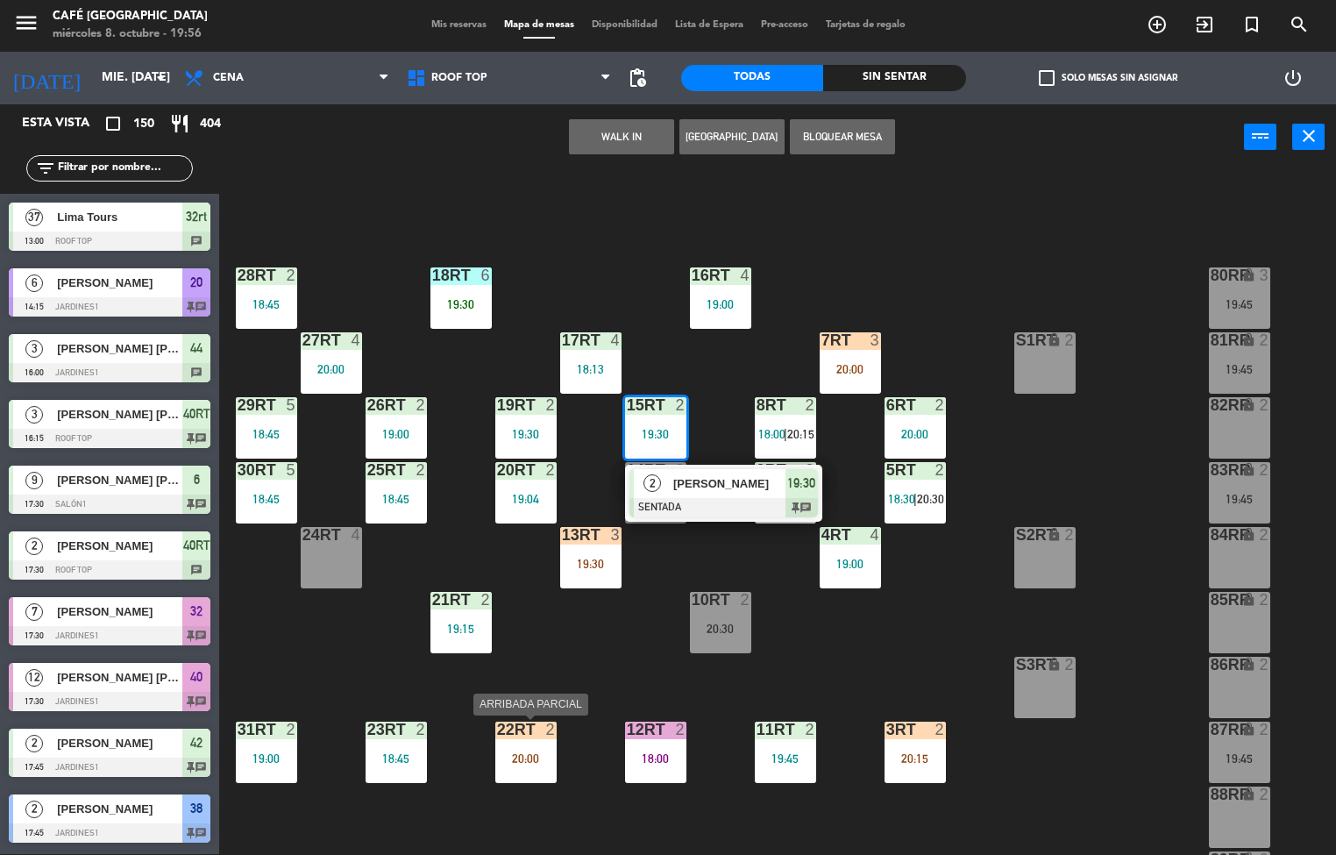
click at [803, 756] on div "19:45" at bounding box center [785, 758] width 61 height 12
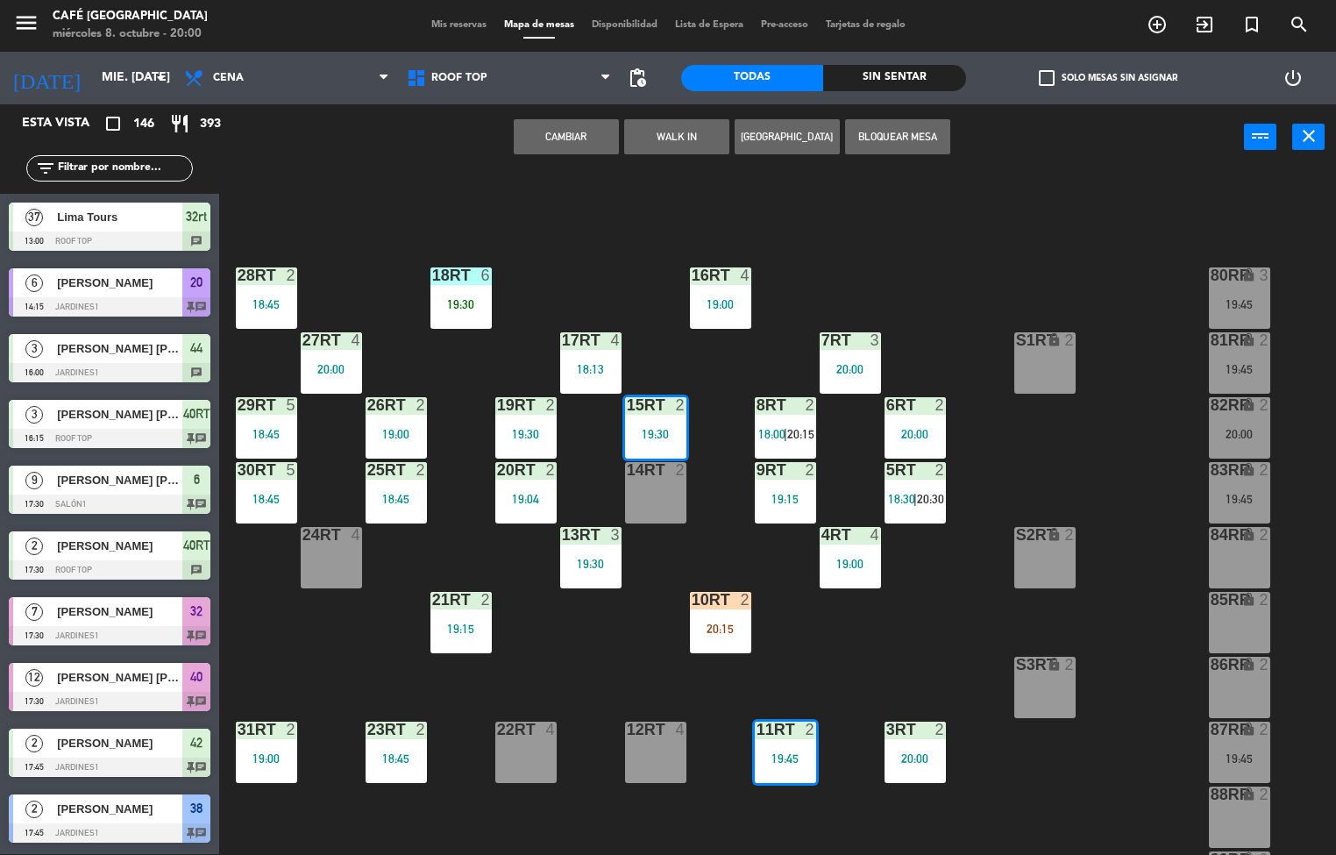
click at [837, 648] on div "18RT 6 19:30 16RT 4 19:00 28RT 2 18:45 80RR lock 3 19:45 27RT 4 20:00 7RT 3 20:…" at bounding box center [784, 513] width 1104 height 684
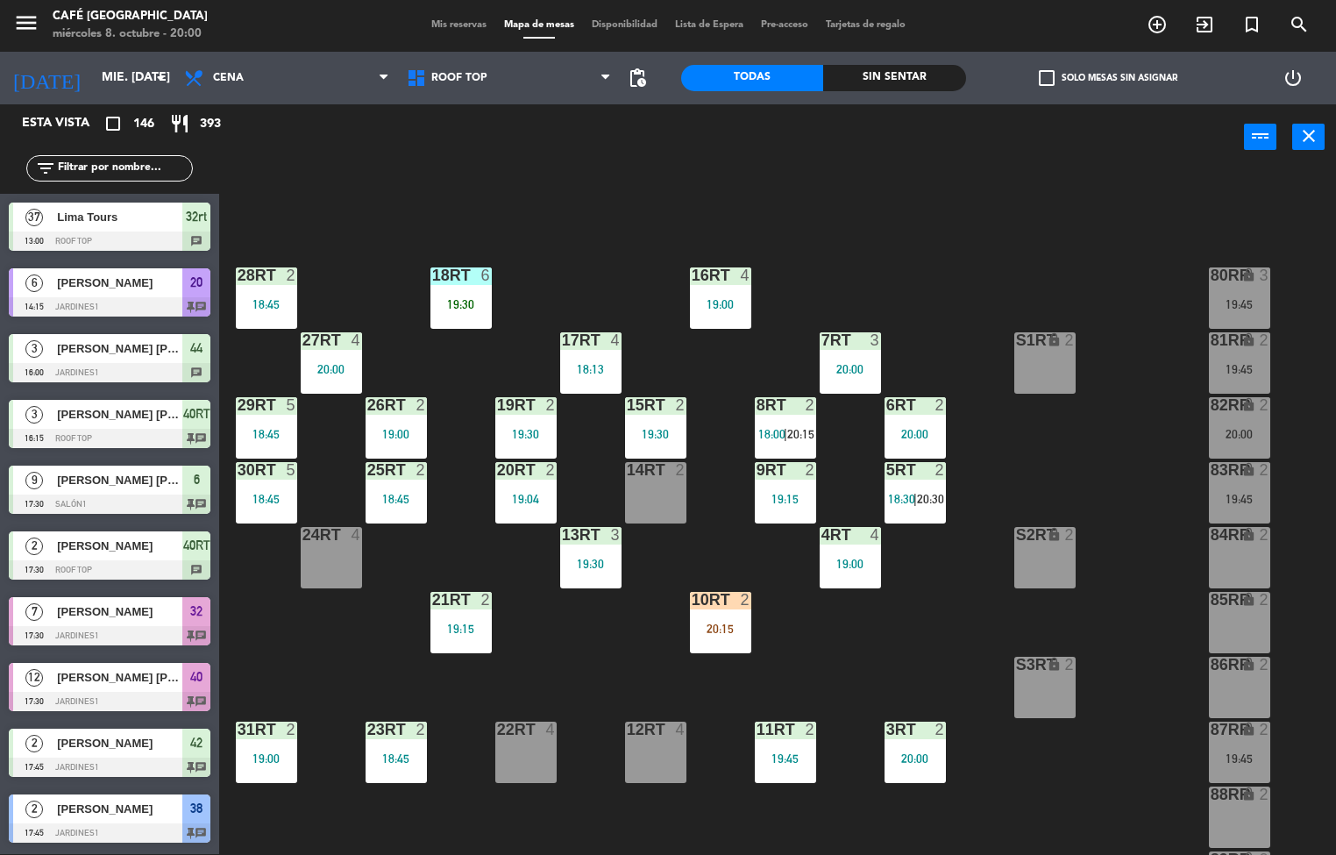
click at [337, 363] on div "20:00" at bounding box center [331, 369] width 61 height 12
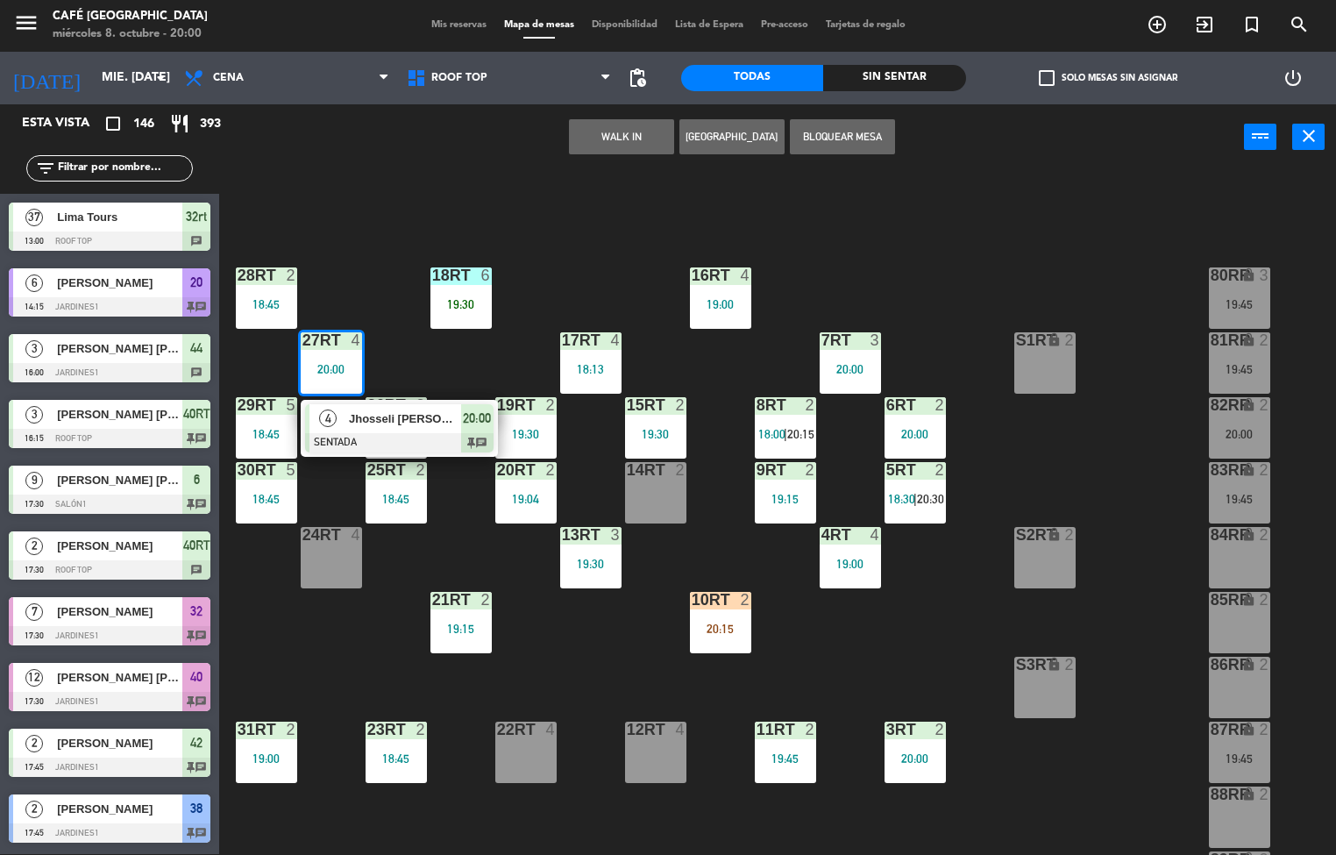
click at [430, 414] on span "Jhosseli [PERSON_NAME] [PERSON_NAME]" at bounding box center [405, 419] width 112 height 18
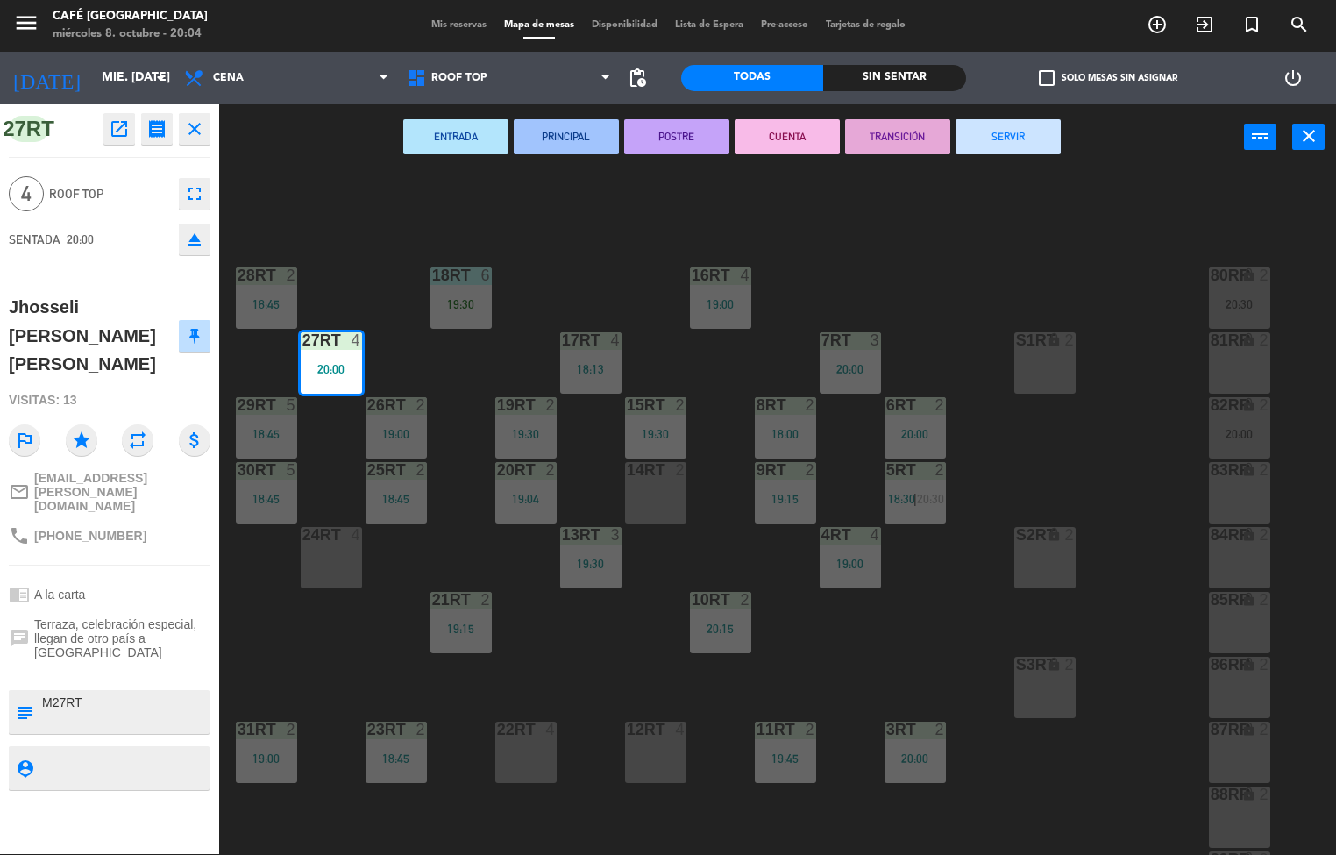
click at [880, 645] on div "menu Café [GEOGRAPHIC_DATA] 8. octubre - 20:04 Mis reservas Mapa de mesas Dispo…" at bounding box center [668, 427] width 1336 height 855
click at [576, 673] on div "menu Café [GEOGRAPHIC_DATA] 8. octubre - 20:04 Mis reservas Mapa de mesas Dispo…" at bounding box center [668, 427] width 1336 height 855
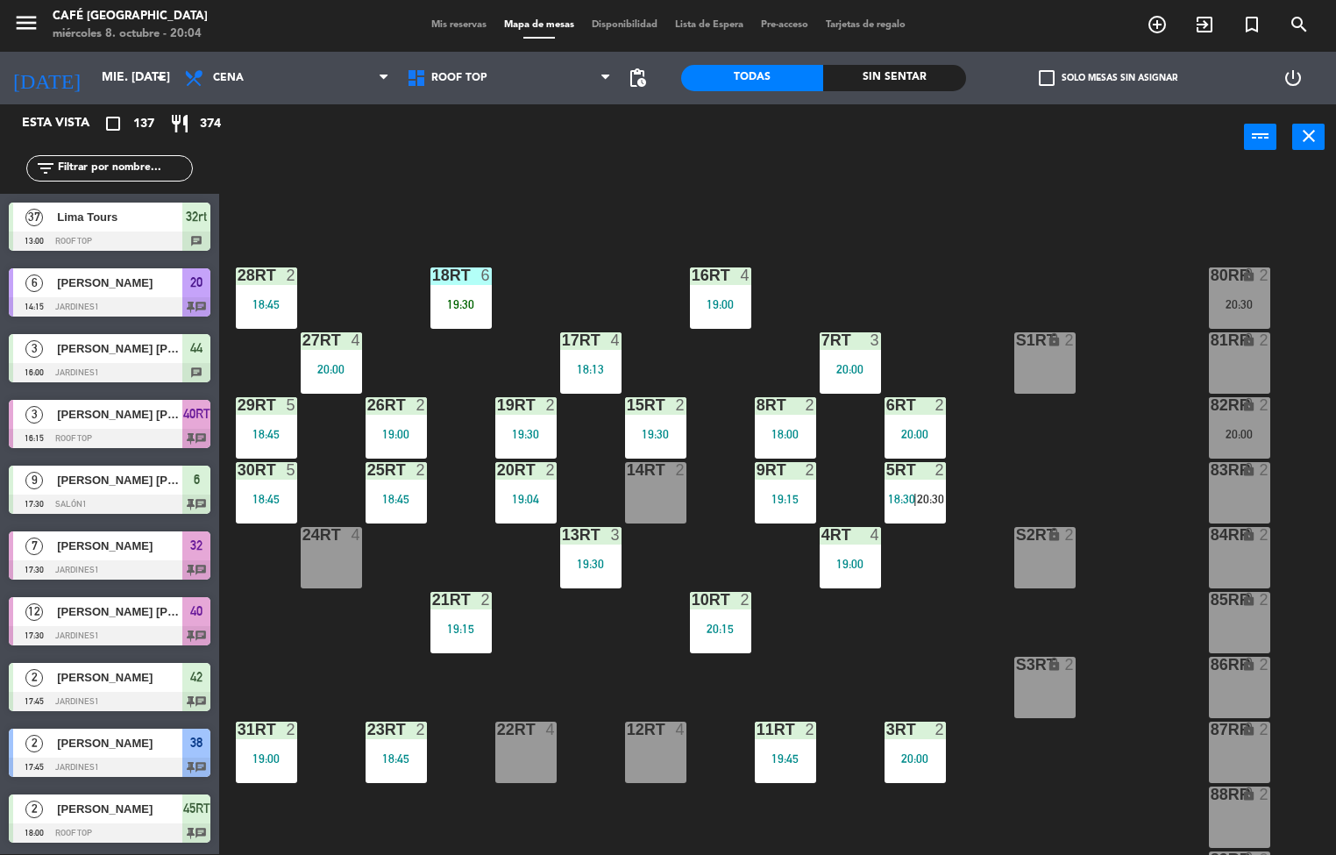
scroll to position [267, 0]
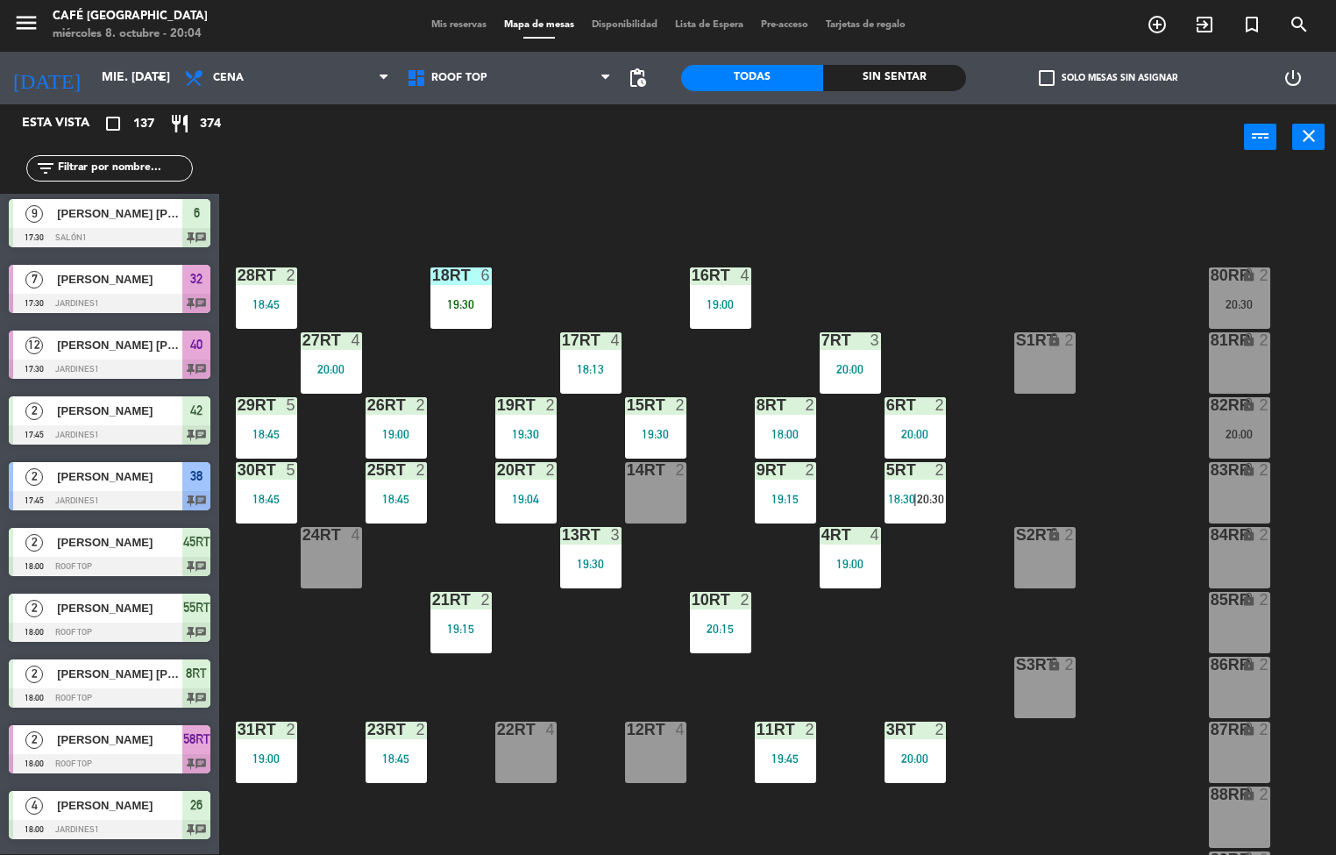
click at [601, 539] on div at bounding box center [590, 535] width 29 height 16
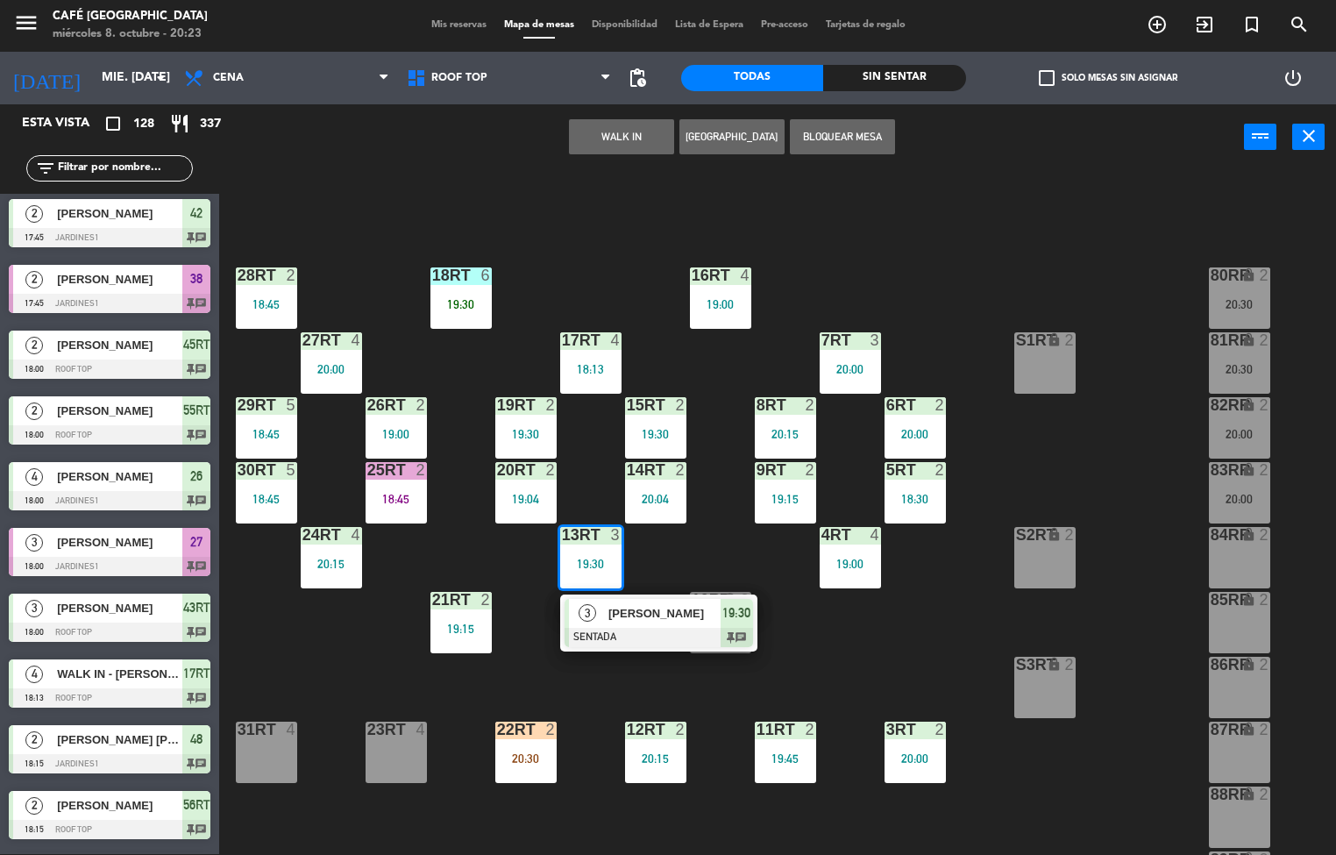
click at [501, 521] on div "20RT 2 19:04" at bounding box center [525, 492] width 61 height 61
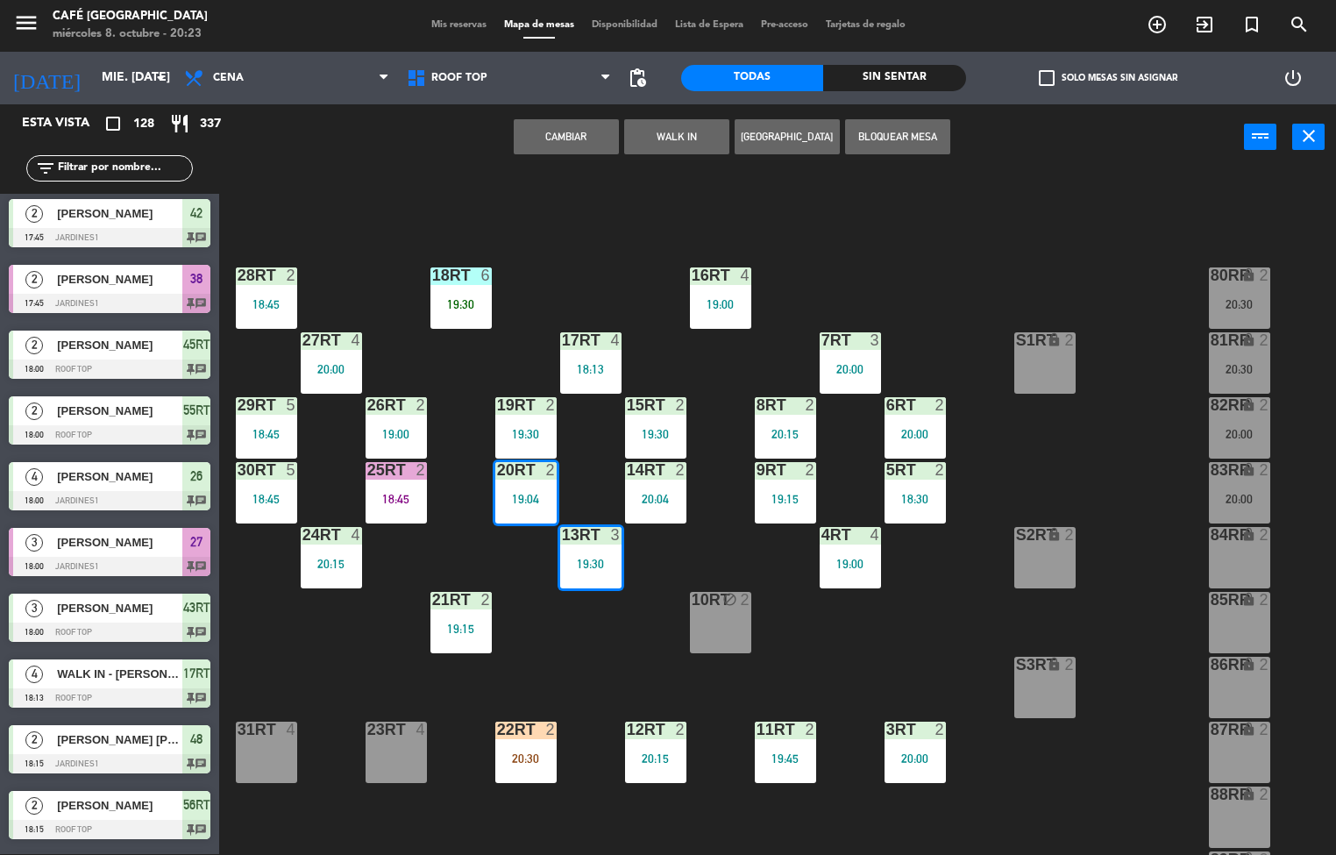
click at [421, 405] on div "2" at bounding box center [421, 405] width 11 height 16
click at [338, 672] on div "18RT 6 19:30 16RT 4 19:00 28RT 2 18:45 80RR lock 2 20:30 27RT 4 20:00 7RT 3 20:…" at bounding box center [784, 513] width 1104 height 684
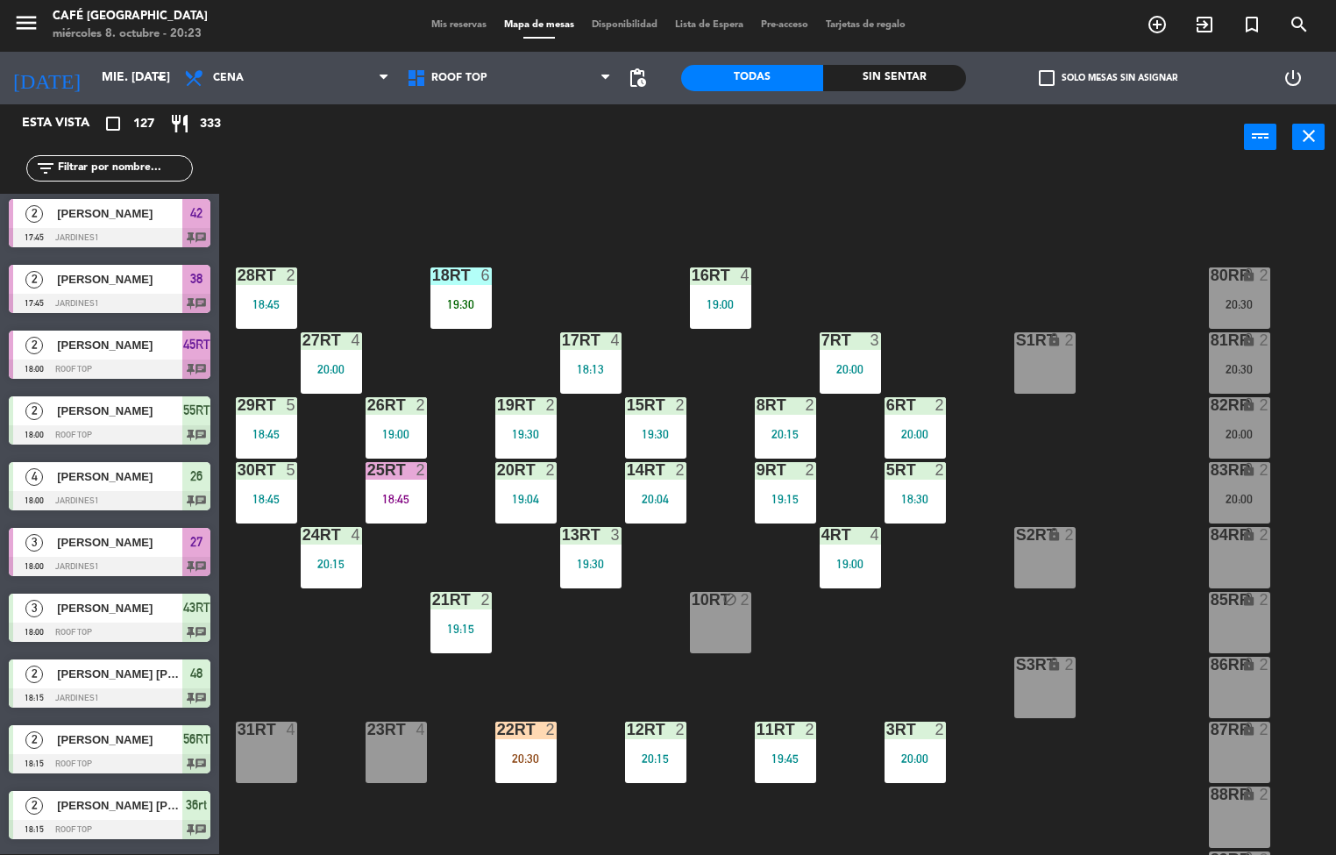
click at [392, 424] on div "26RT 2 19:00" at bounding box center [396, 427] width 61 height 61
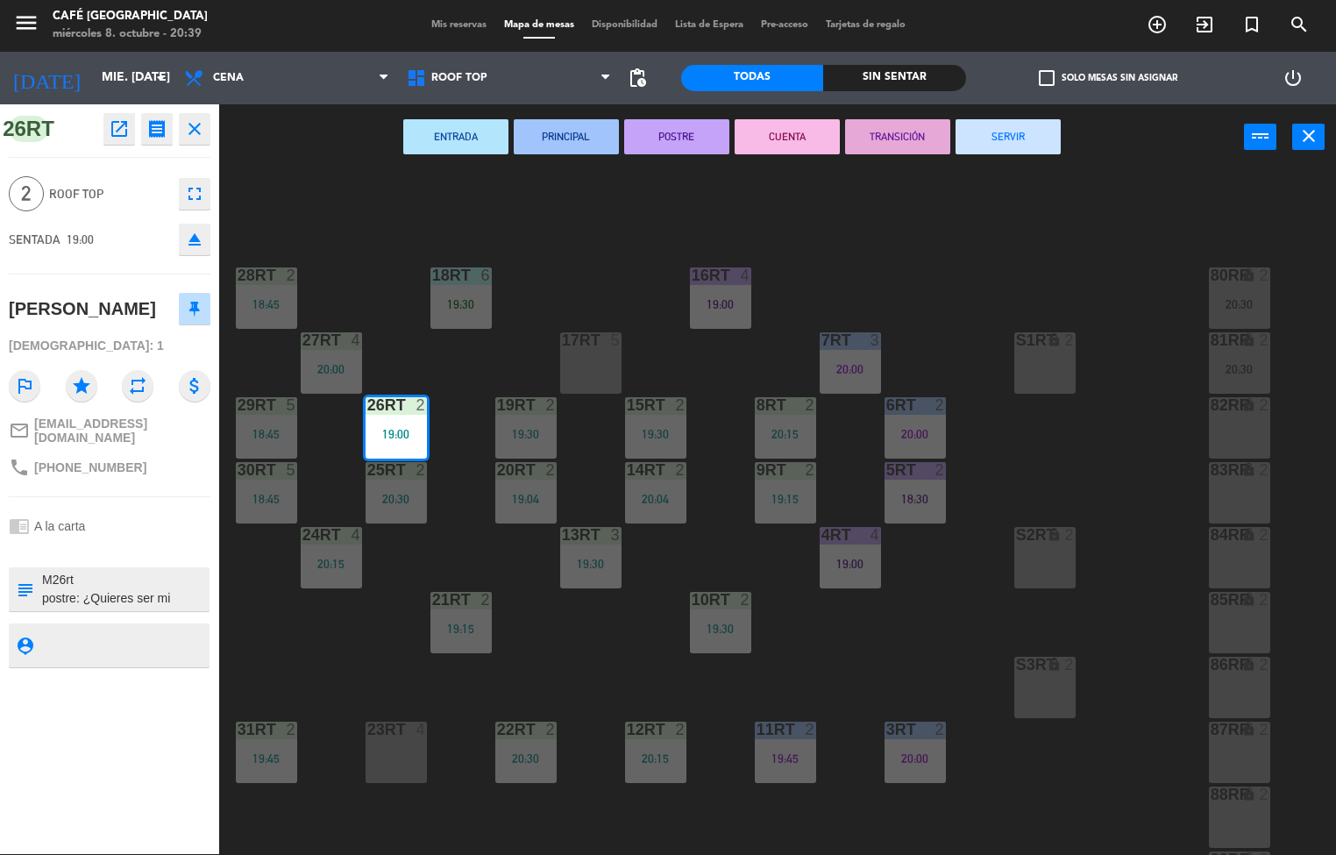
click at [363, 635] on div "18RT 6 19:30 16RT 4 19:00 28RT 2 18:45 80RR lock 2 20:30 27RT 4 20:00 7RT 3 20:…" at bounding box center [784, 513] width 1104 height 684
click at [395, 493] on div "20:30" at bounding box center [396, 499] width 61 height 12
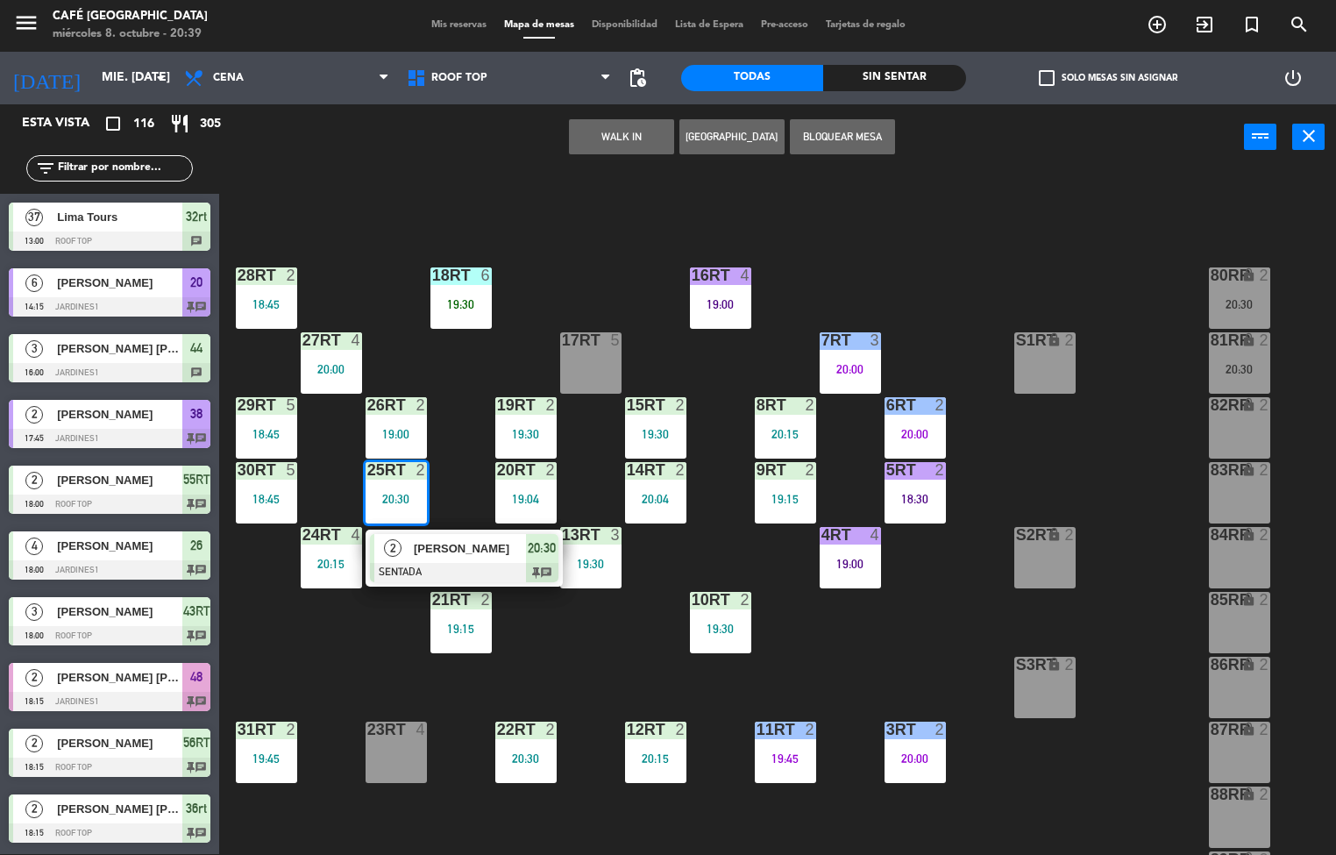
scroll to position [1, 0]
click at [400, 551] on span "2" at bounding box center [393, 548] width 18 height 18
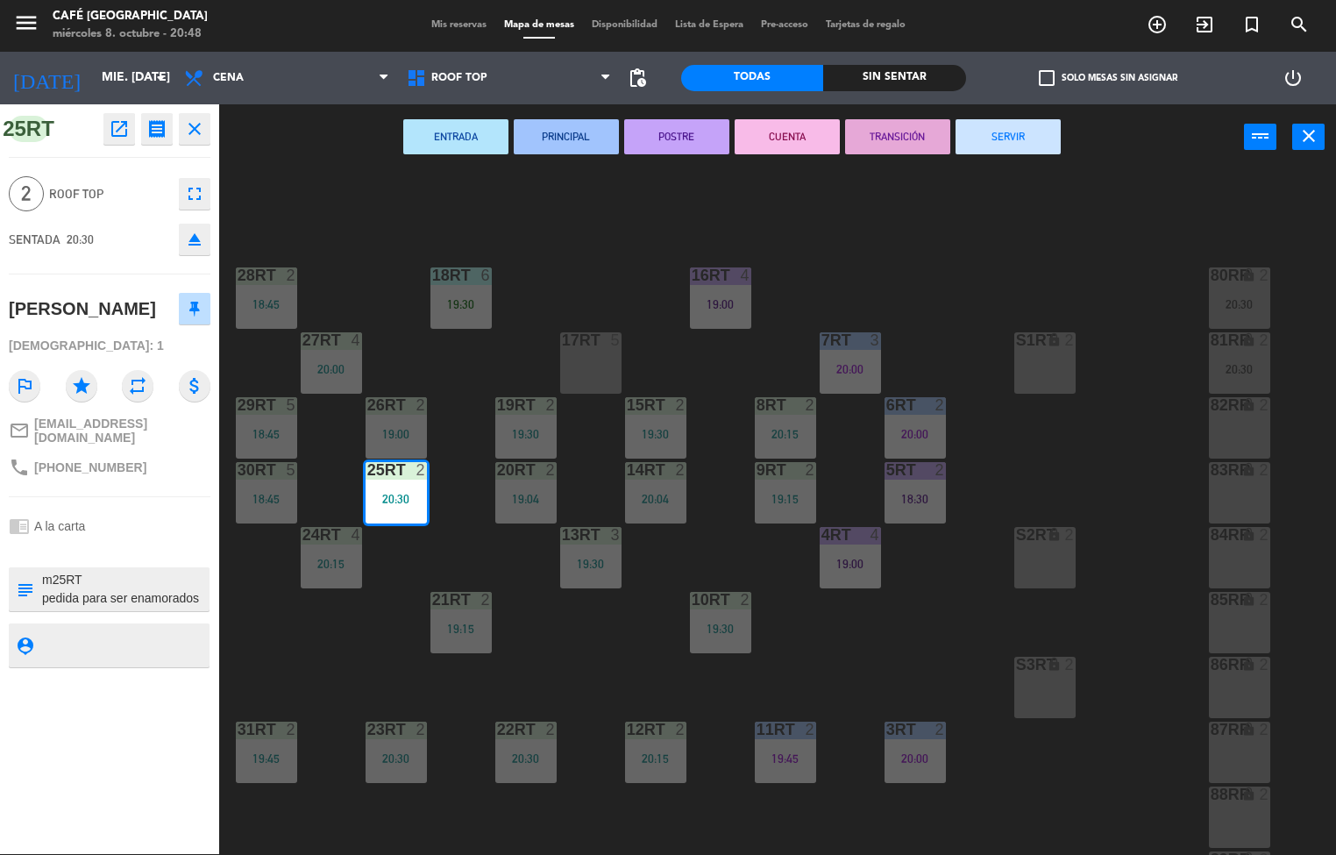
click at [311, 651] on div "18RT 6 19:30 16RT 4 19:00 28RT 2 18:45 80RR lock 2 20:30 27RT 4 20:00 7RT 3 20:…" at bounding box center [784, 513] width 1104 height 684
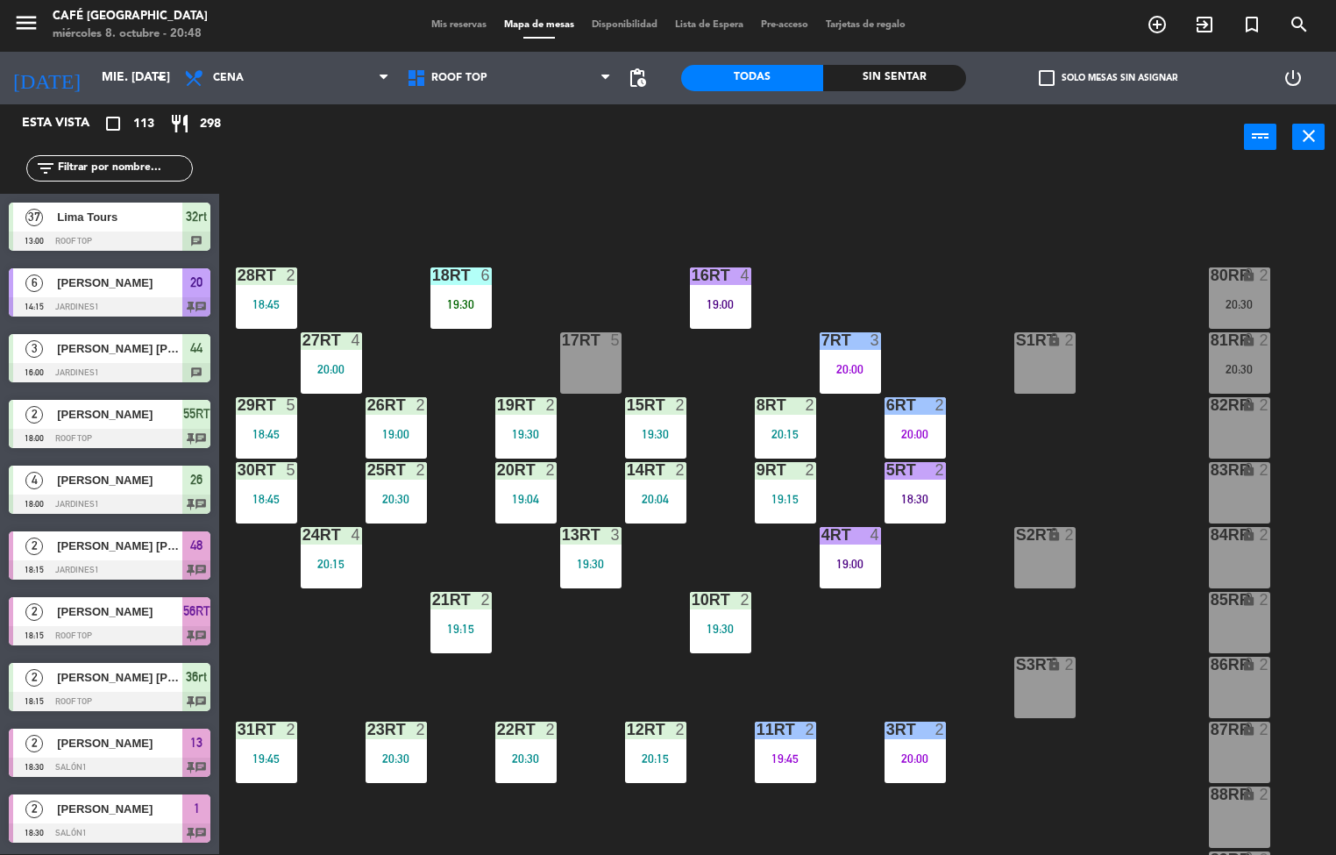
click at [268, 753] on div "19:45" at bounding box center [266, 758] width 61 height 12
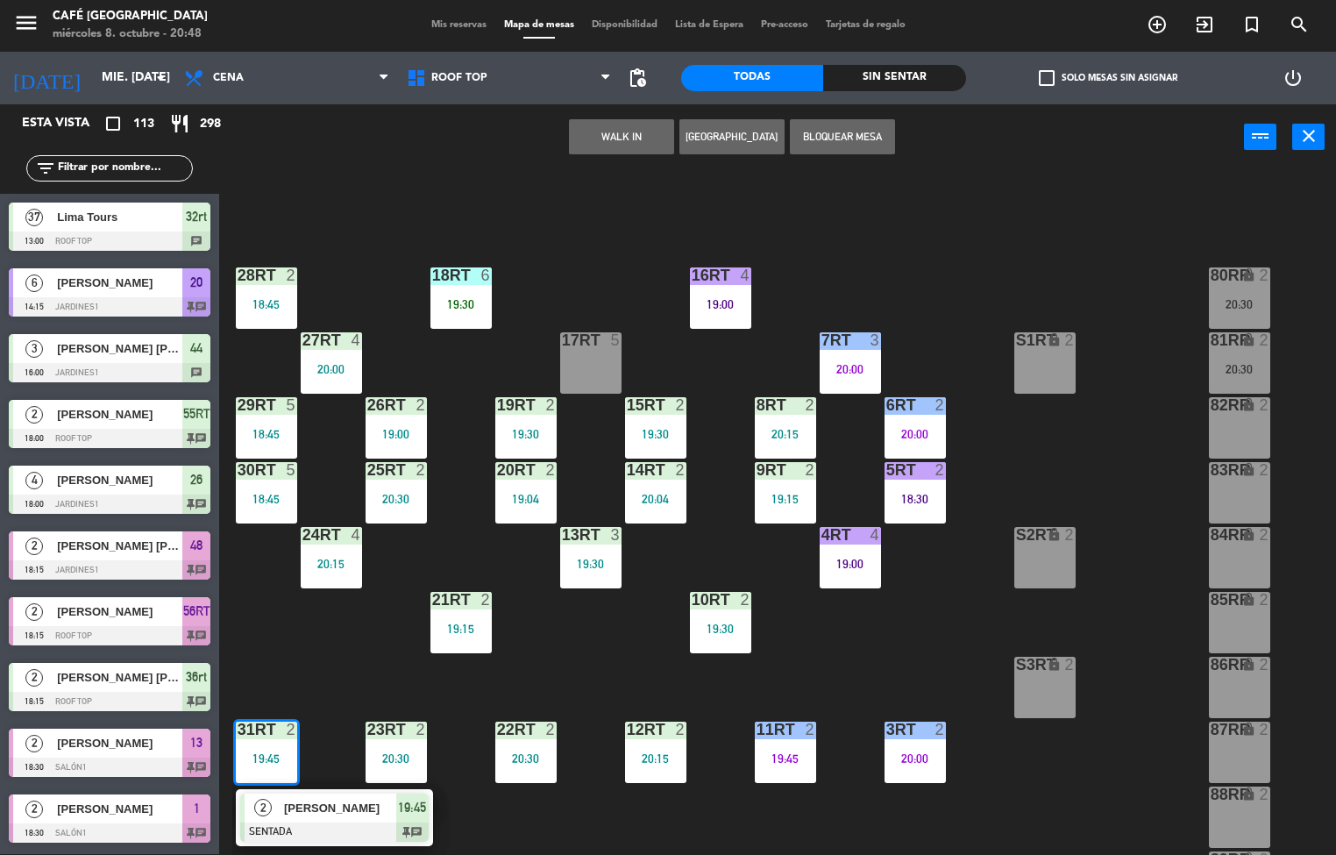
scroll to position [1490, 0]
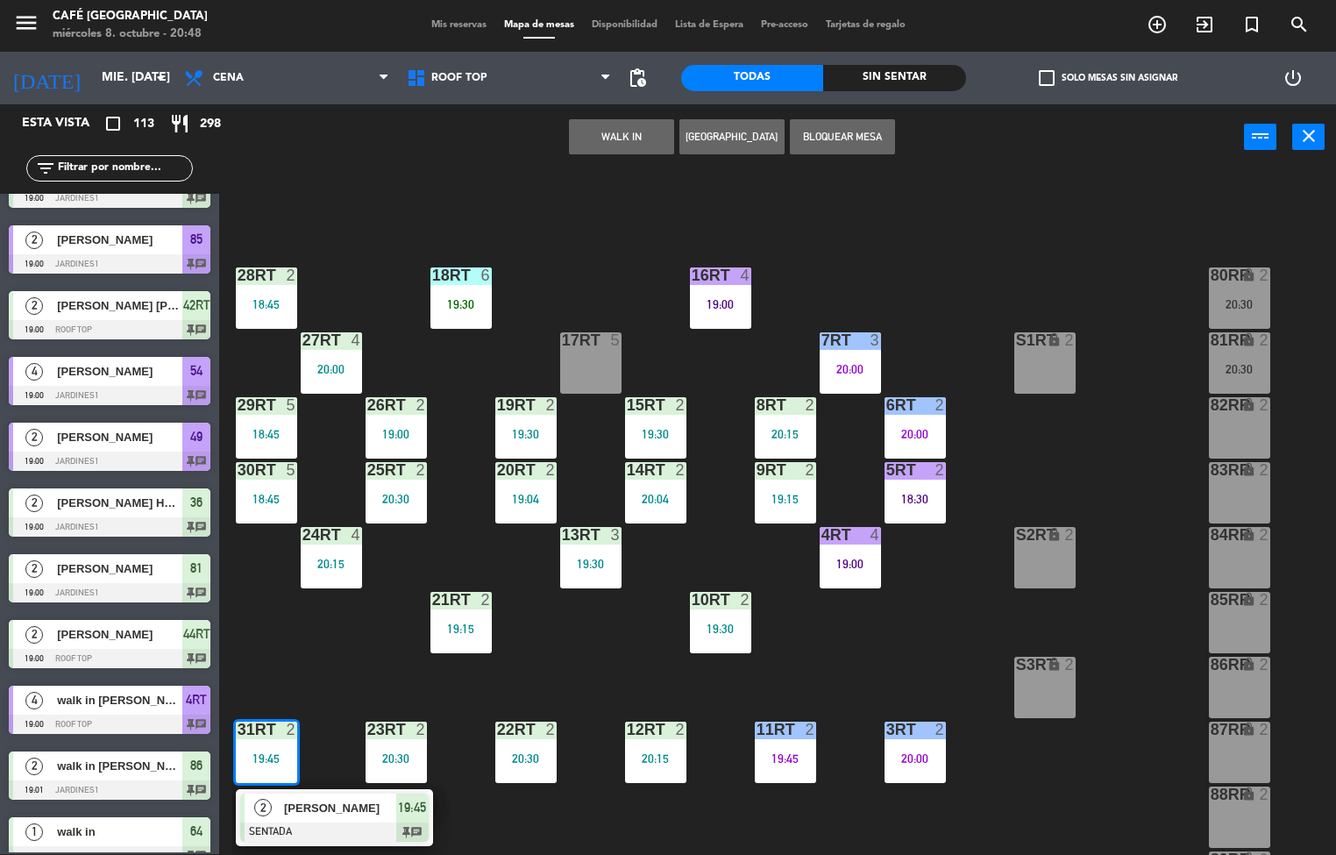
click at [324, 811] on span "[PERSON_NAME]" at bounding box center [340, 808] width 112 height 18
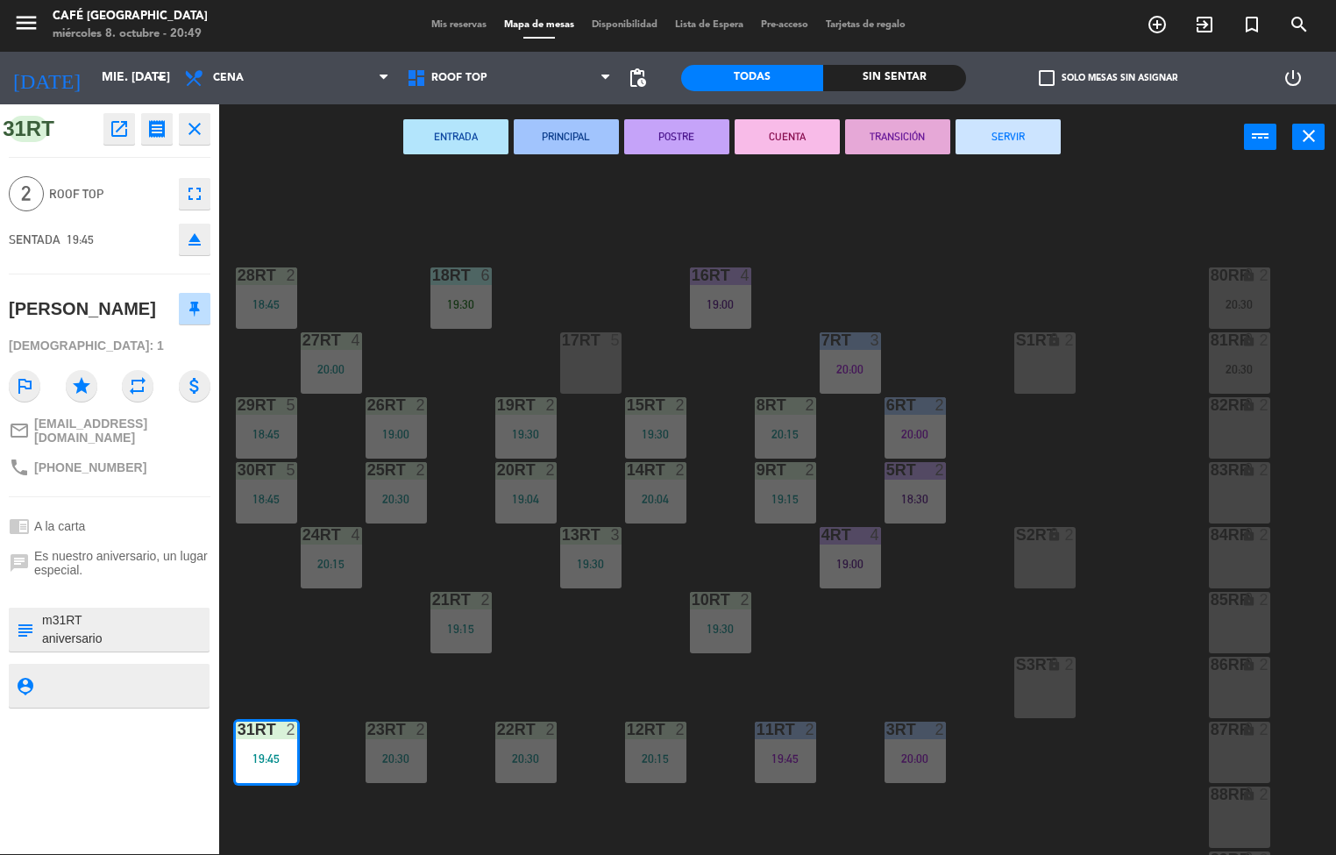
click at [658, 672] on div "18RT 6 19:30 16RT 4 19:00 28RT 2 18:45 80RR lock 2 20:30 27RT 4 20:00 7RT 3 20:…" at bounding box center [784, 513] width 1104 height 684
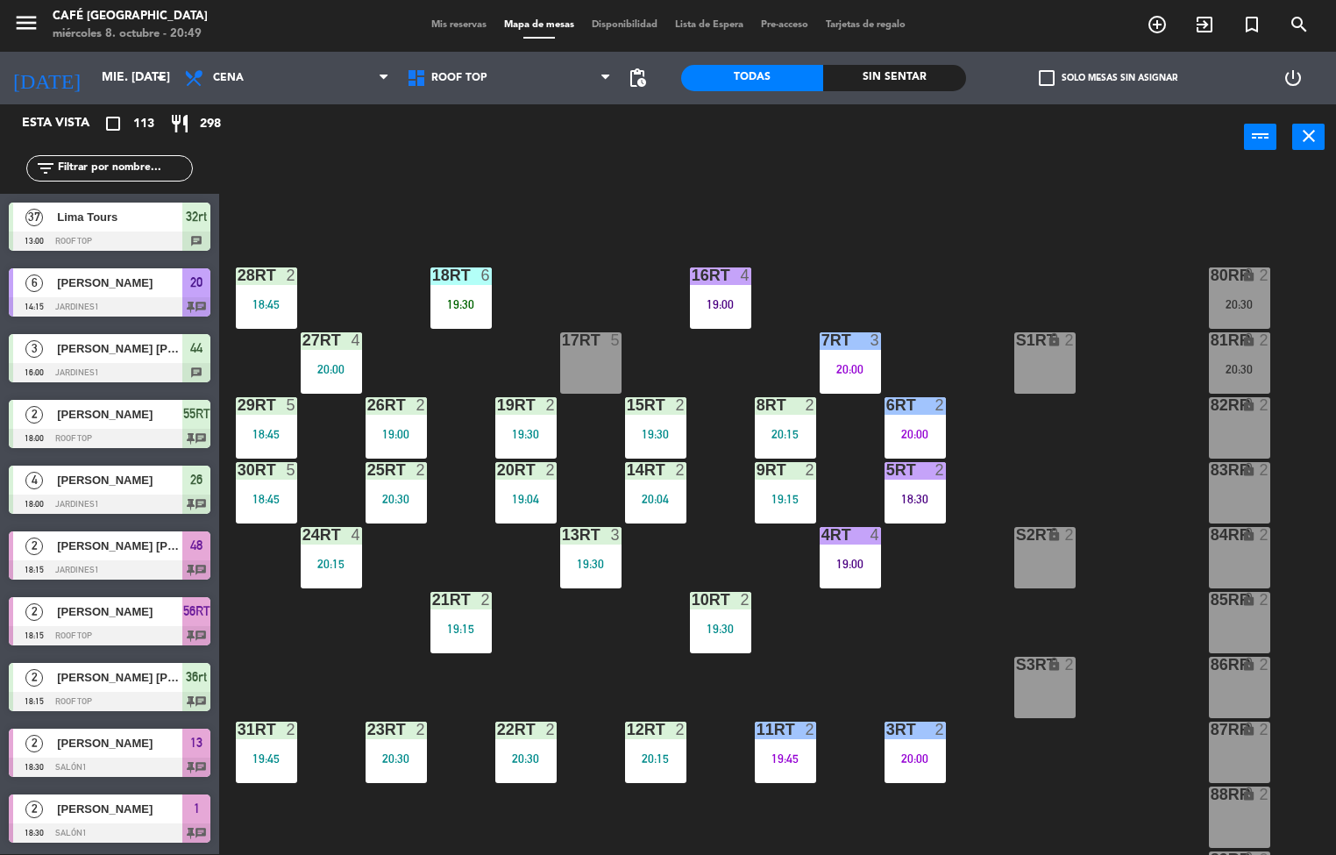
scroll to position [1, 0]
click at [406, 469] on div at bounding box center [395, 470] width 29 height 16
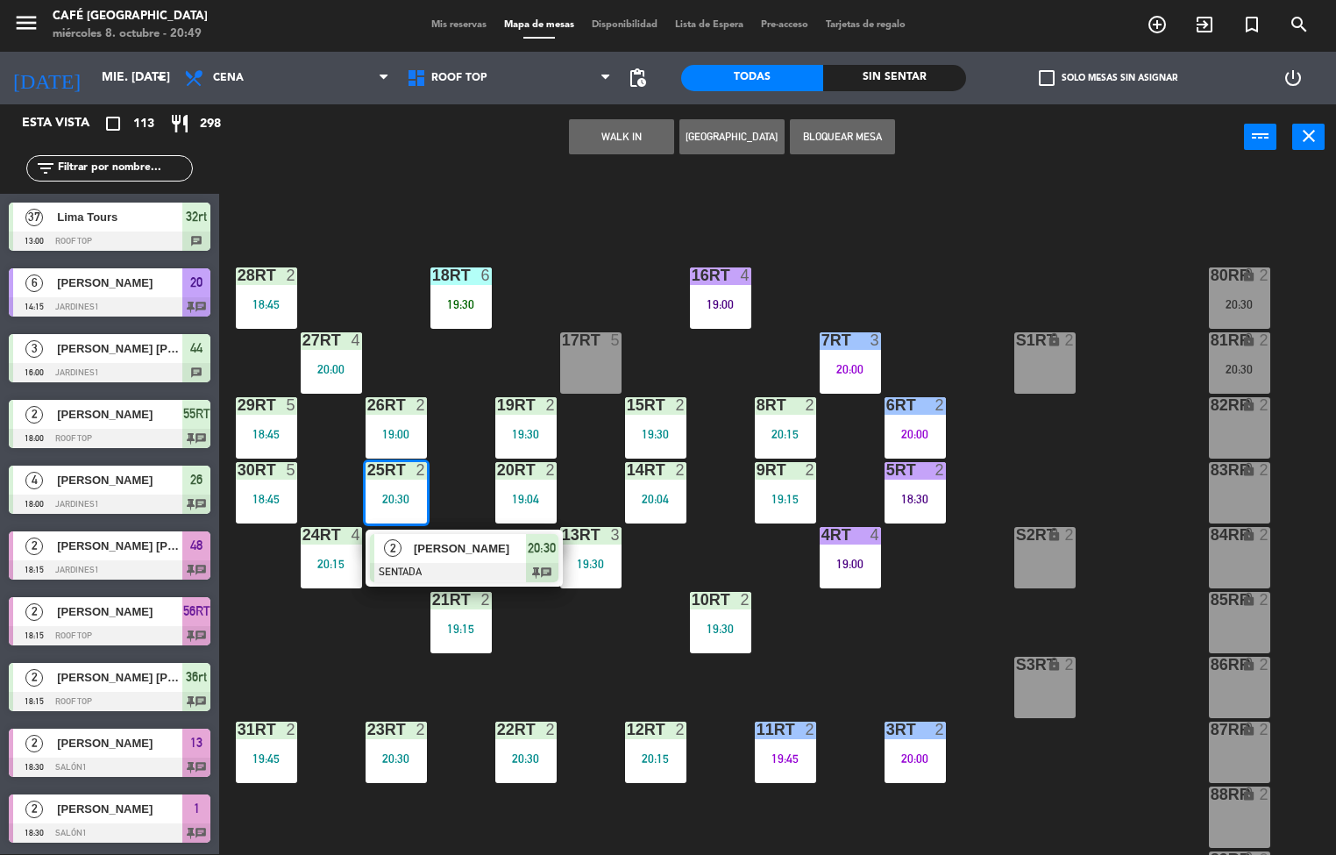
click at [458, 581] on div at bounding box center [464, 572] width 189 height 19
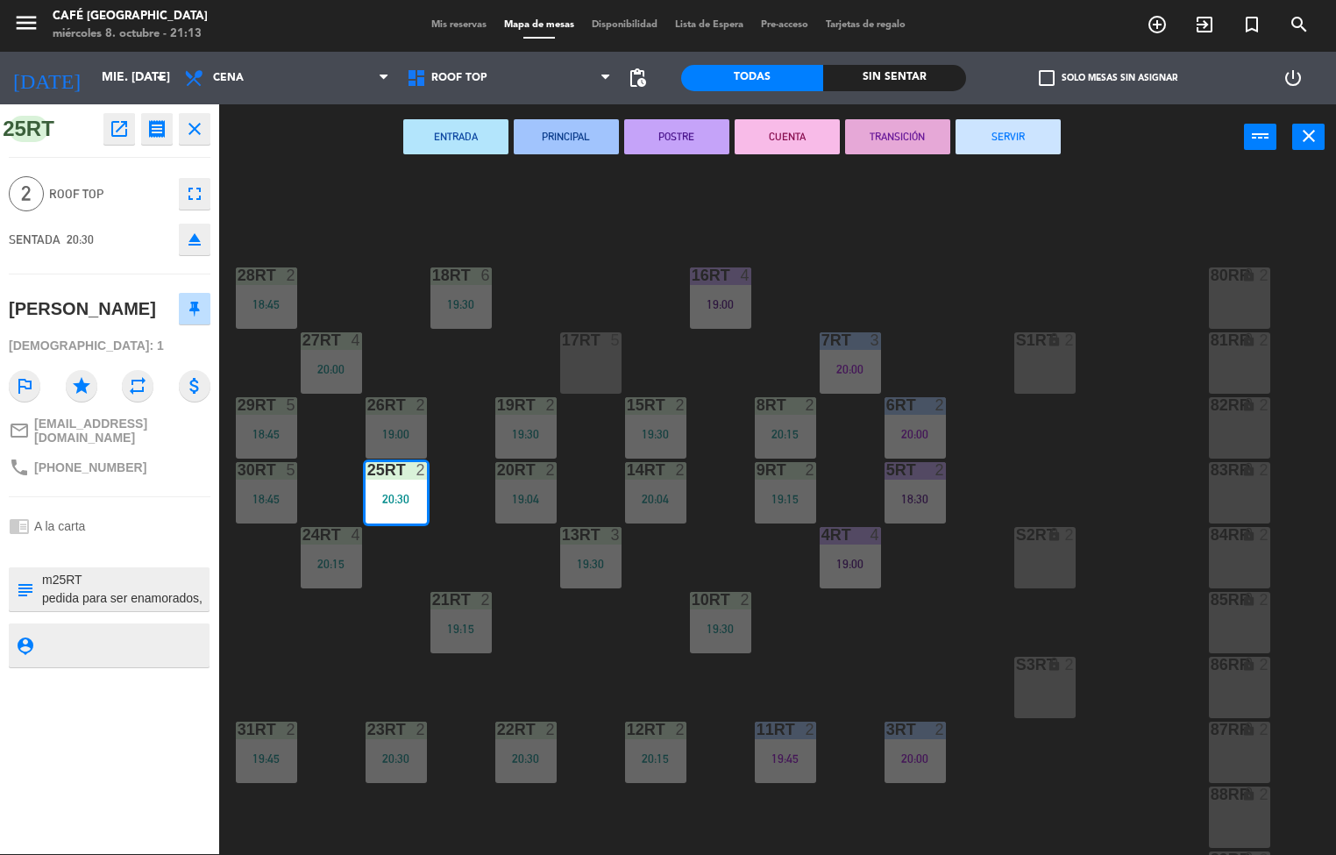
click at [577, 626] on div "18RT 6 19:30 16RT 4 19:00 28RT 2 18:45 80RR lock 2 27RT 4 20:00 7RT 3 20:00 S1R…" at bounding box center [784, 513] width 1104 height 684
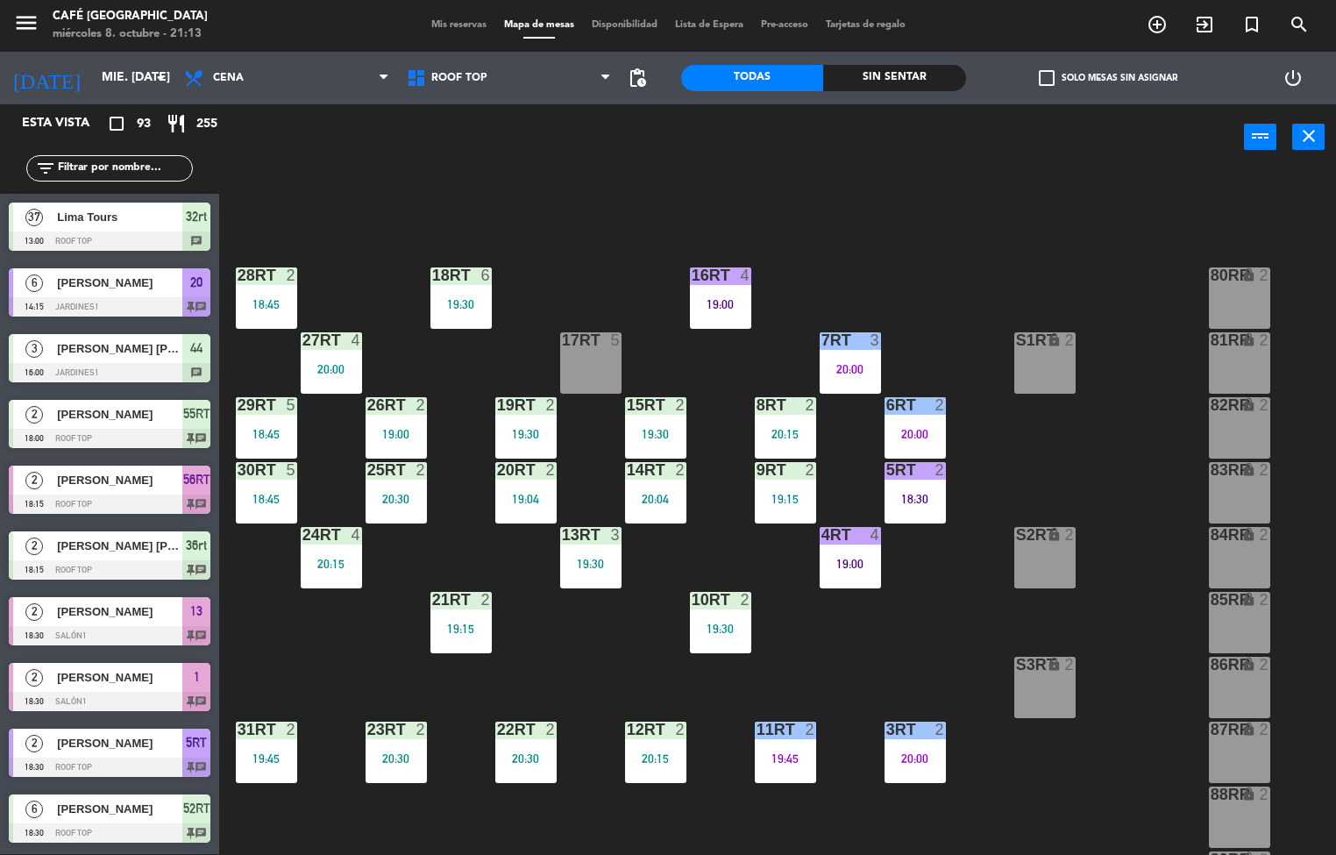
scroll to position [1424, 0]
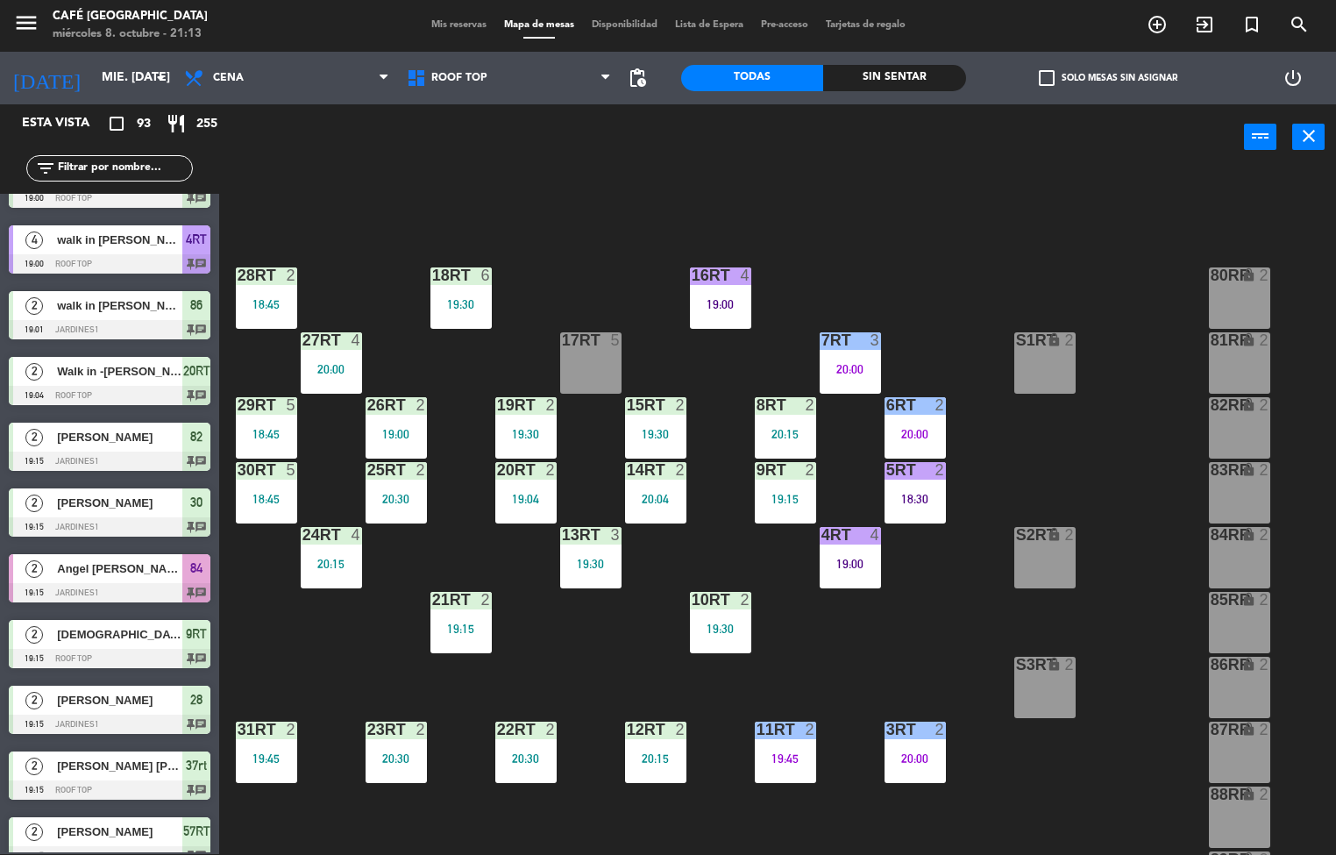
click at [334, 372] on div "20:00" at bounding box center [331, 369] width 61 height 12
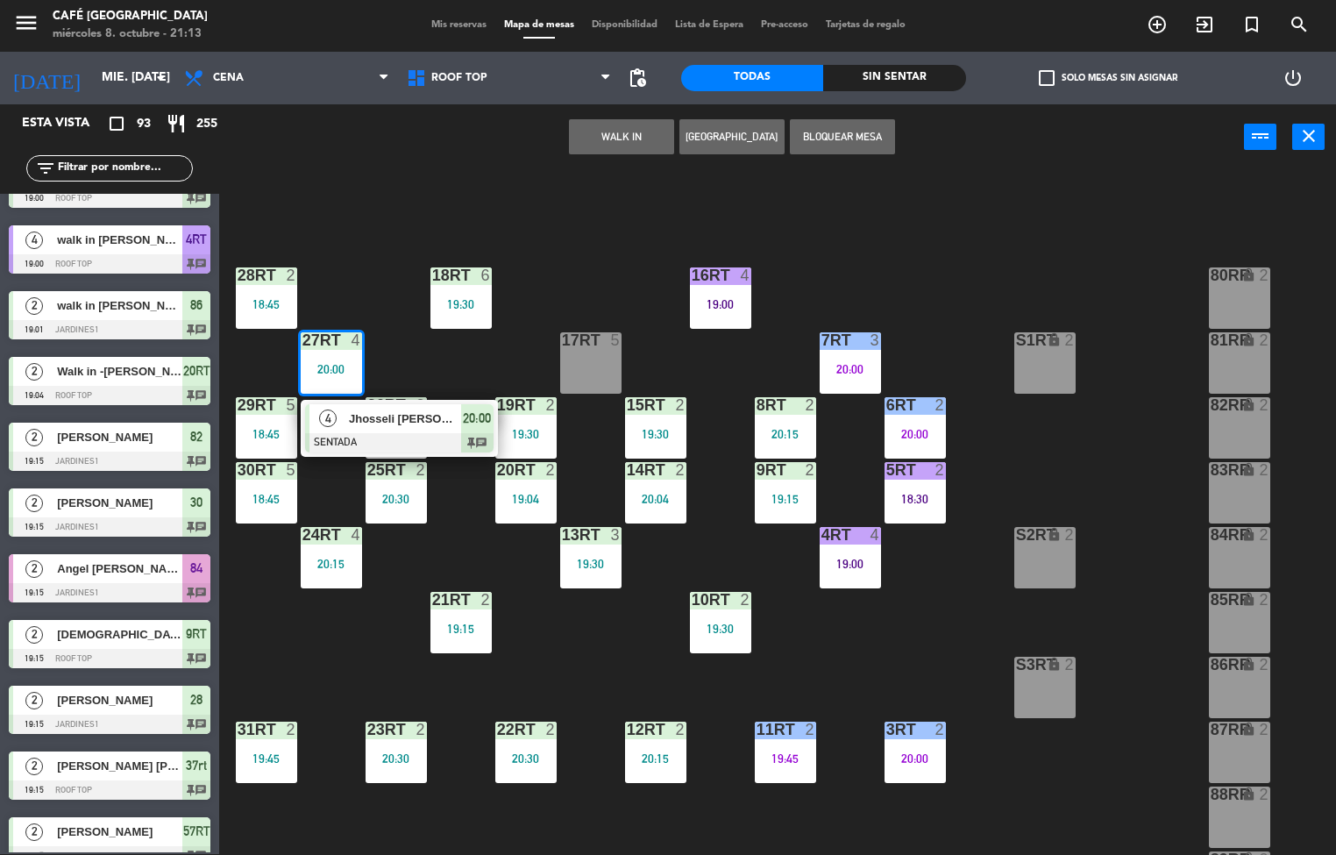
click at [455, 438] on div at bounding box center [399, 442] width 189 height 19
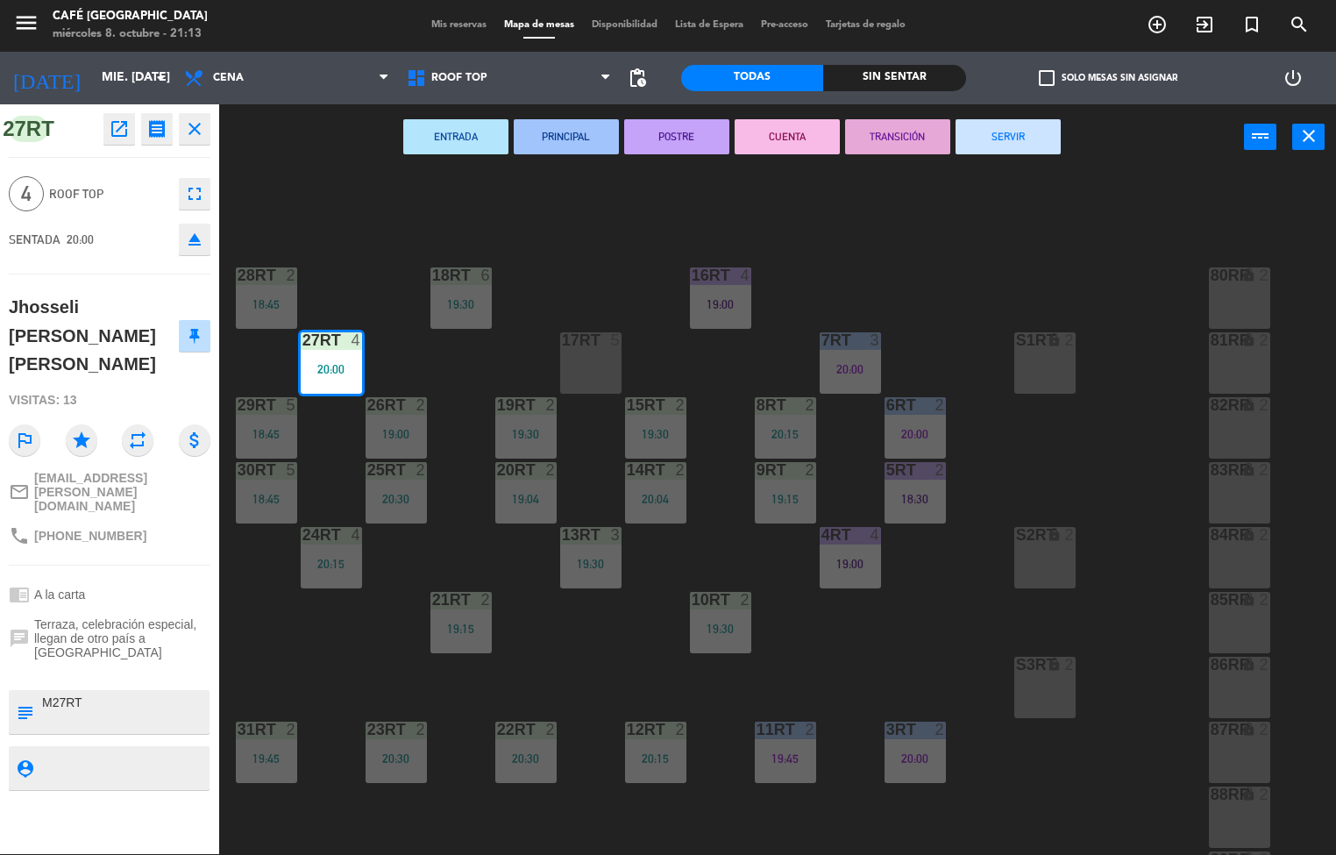
click at [334, 668] on div "18RT 6 19:30 16RT 4 19:00 28RT 2 18:45 80RR lock 2 27RT 4 20:00 7RT 3 20:00 S1R…" at bounding box center [784, 513] width 1104 height 684
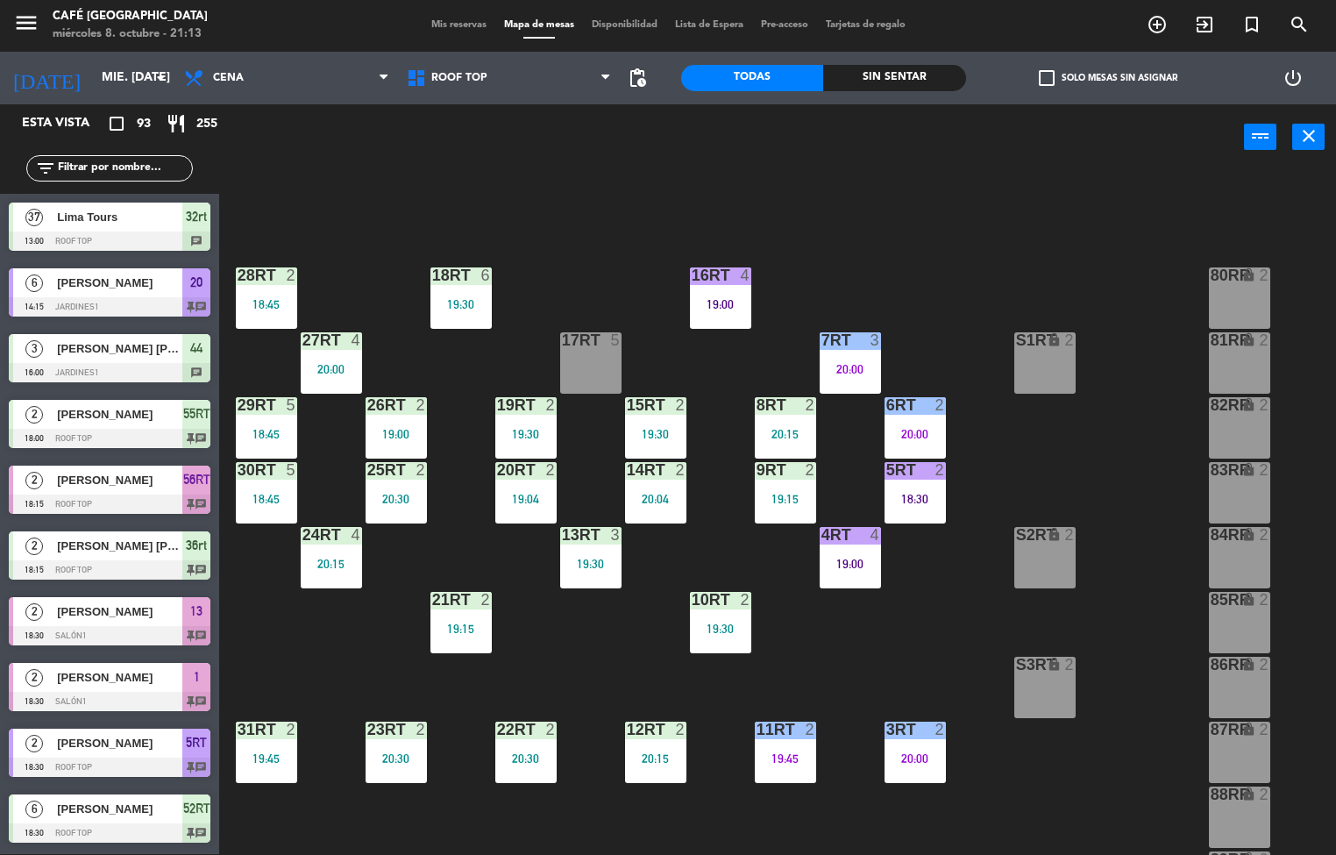
scroll to position [1, 0]
